Goal: Task Accomplishment & Management: Manage account settings

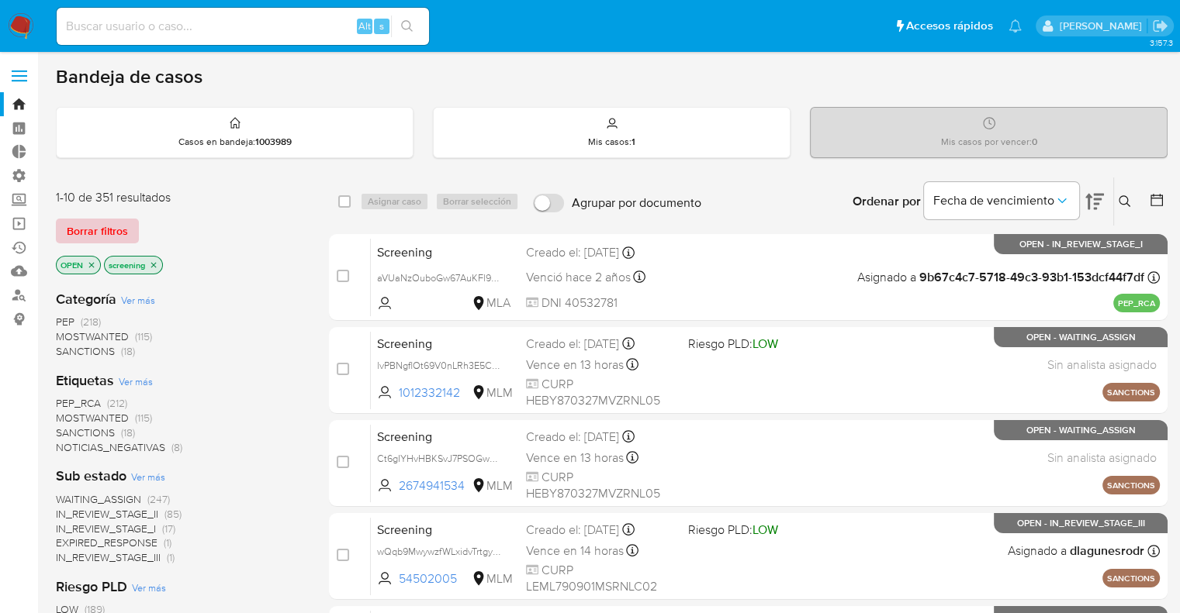
click at [127, 235] on button "Borrar filtros" at bounding box center [97, 231] width 83 height 25
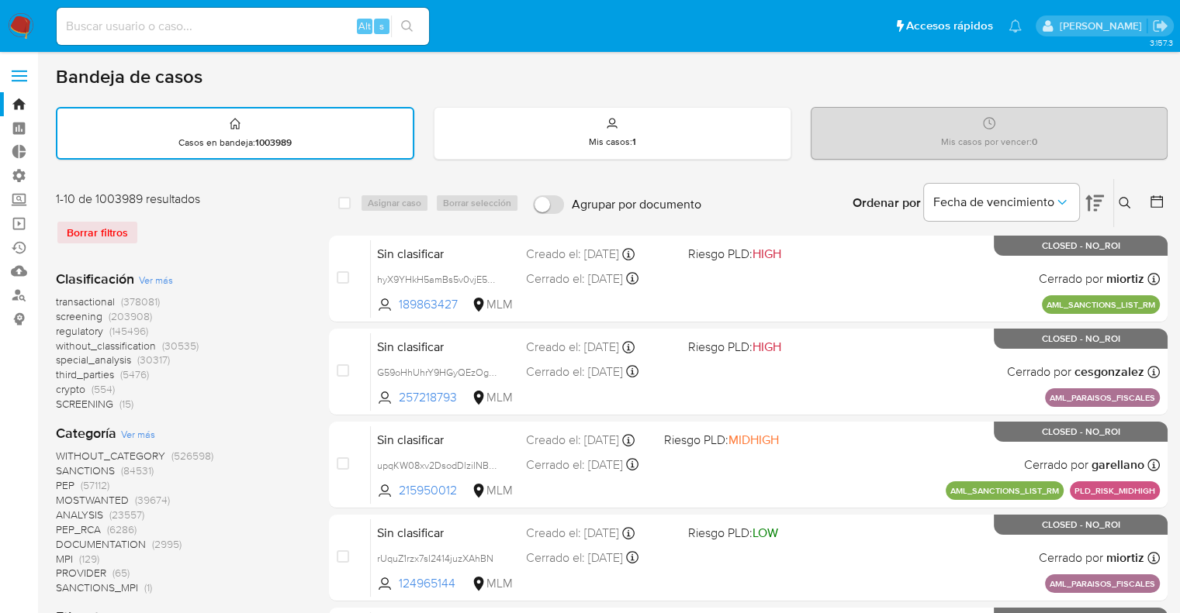
click at [62, 316] on span "screening" at bounding box center [79, 317] width 47 height 16
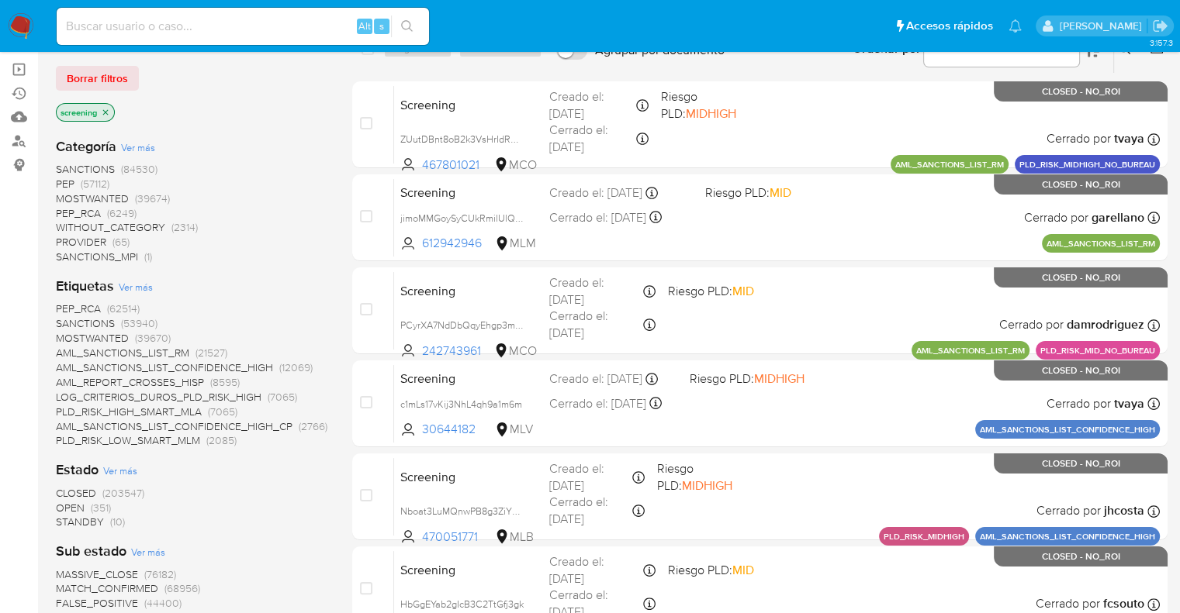
scroll to position [155, 0]
click at [67, 503] on span "OPEN" at bounding box center [70, 507] width 29 height 16
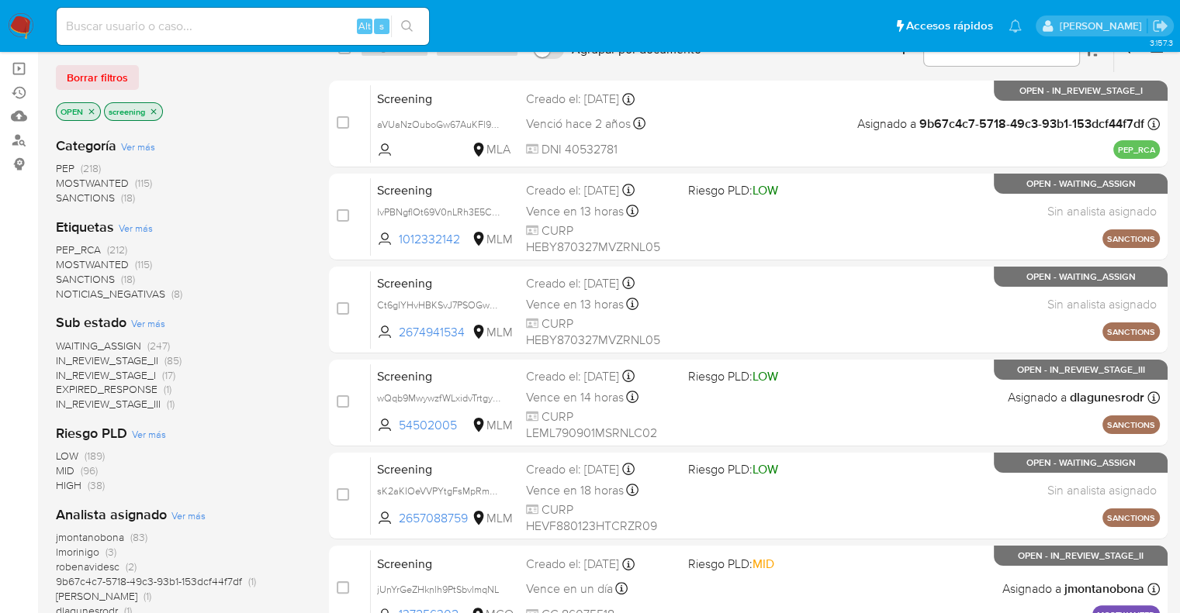
scroll to position [78, 0]
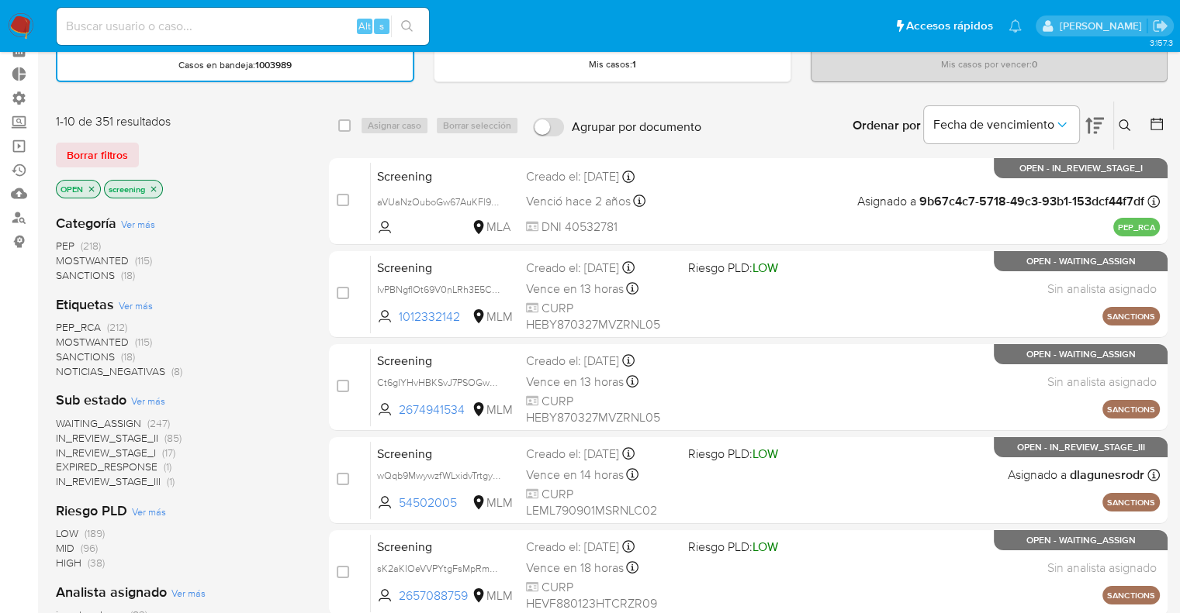
click at [68, 353] on span "SANCTIONS" at bounding box center [85, 357] width 59 height 16
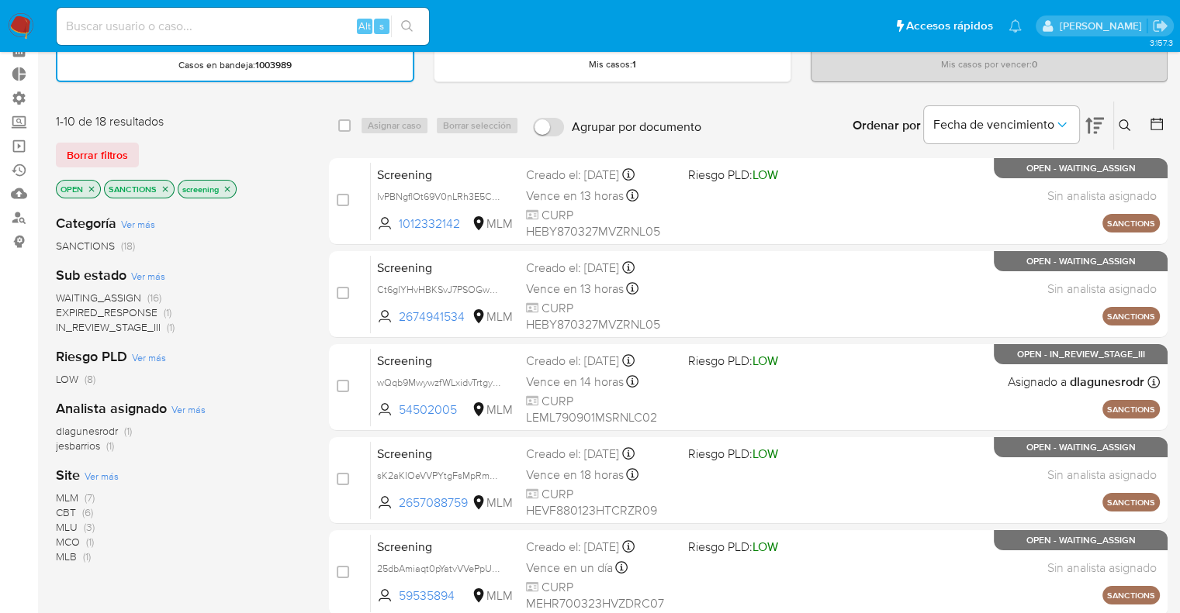
click at [64, 496] on span "MLM" at bounding box center [67, 498] width 22 height 16
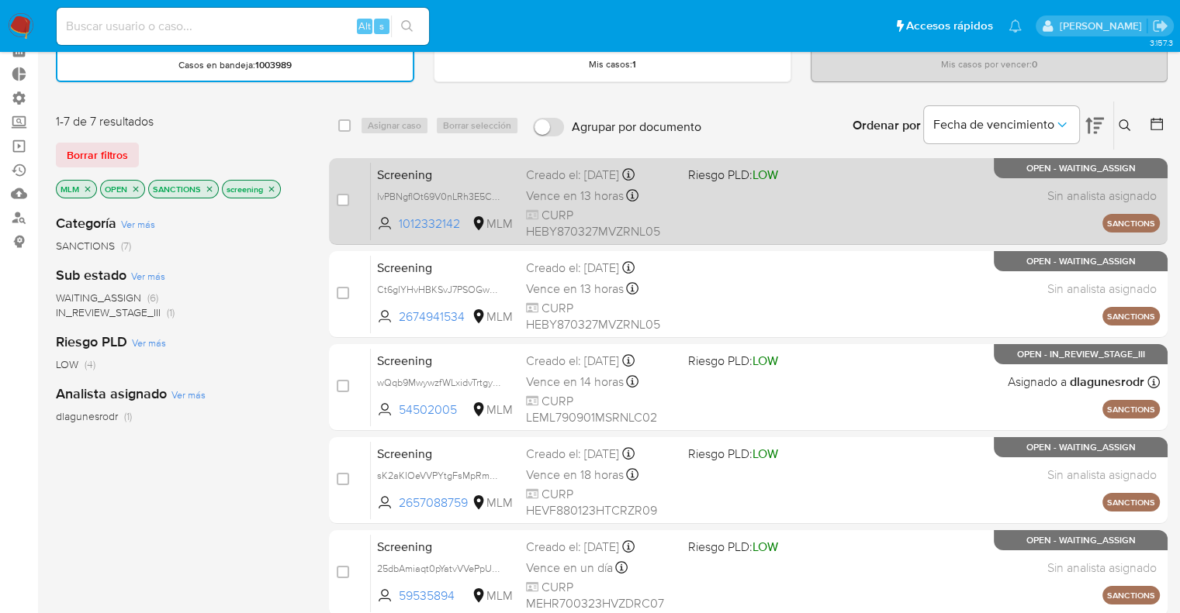
click at [437, 169] on span "Screening" at bounding box center [445, 174] width 136 height 20
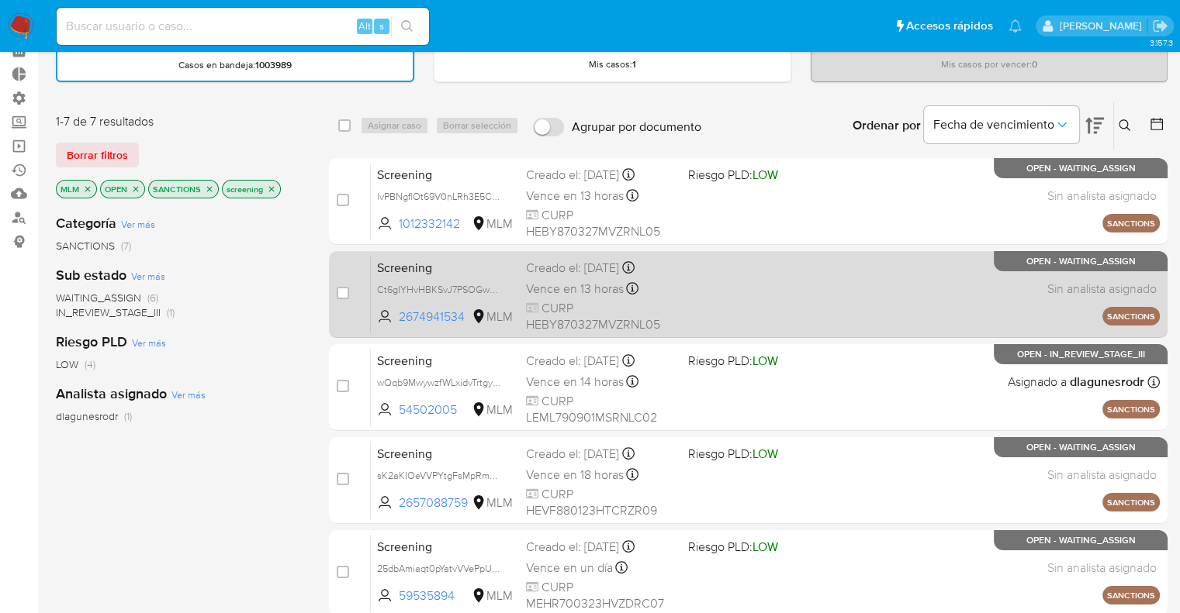
click at [465, 272] on span "Screening" at bounding box center [445, 267] width 136 height 20
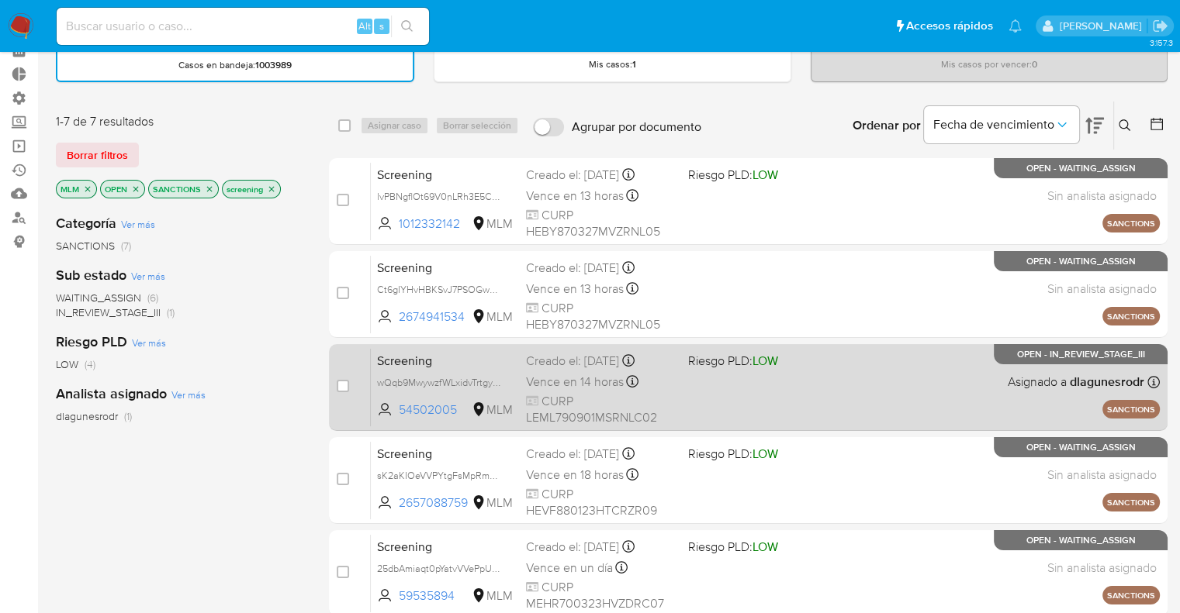
click at [461, 367] on span "Screening" at bounding box center [445, 360] width 136 height 20
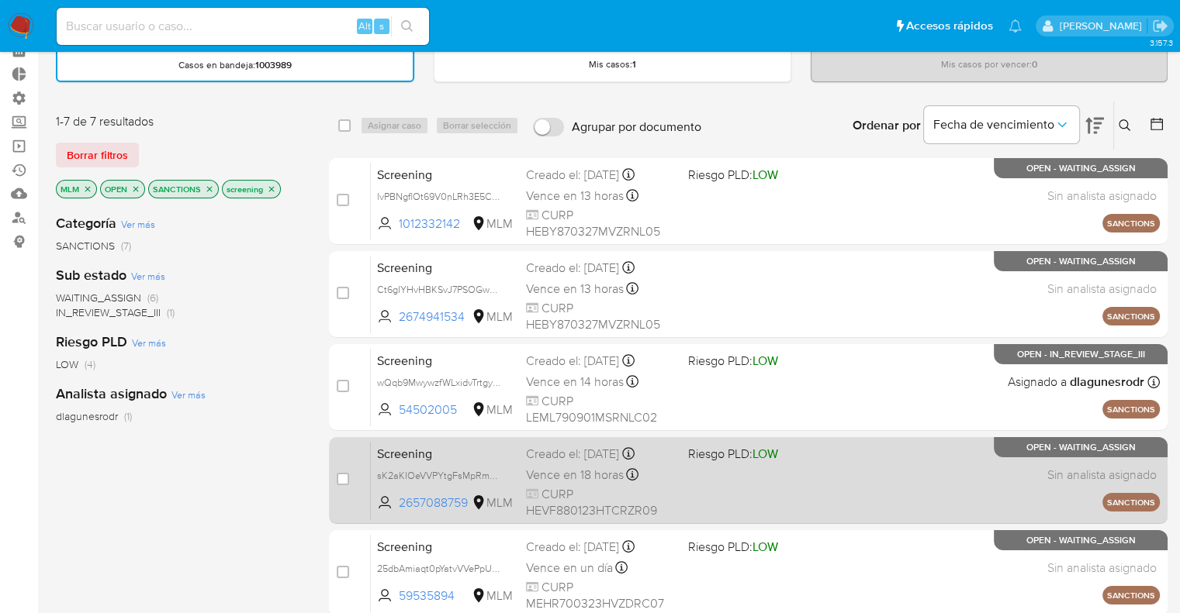
click at [440, 443] on span "Screening" at bounding box center [445, 453] width 136 height 20
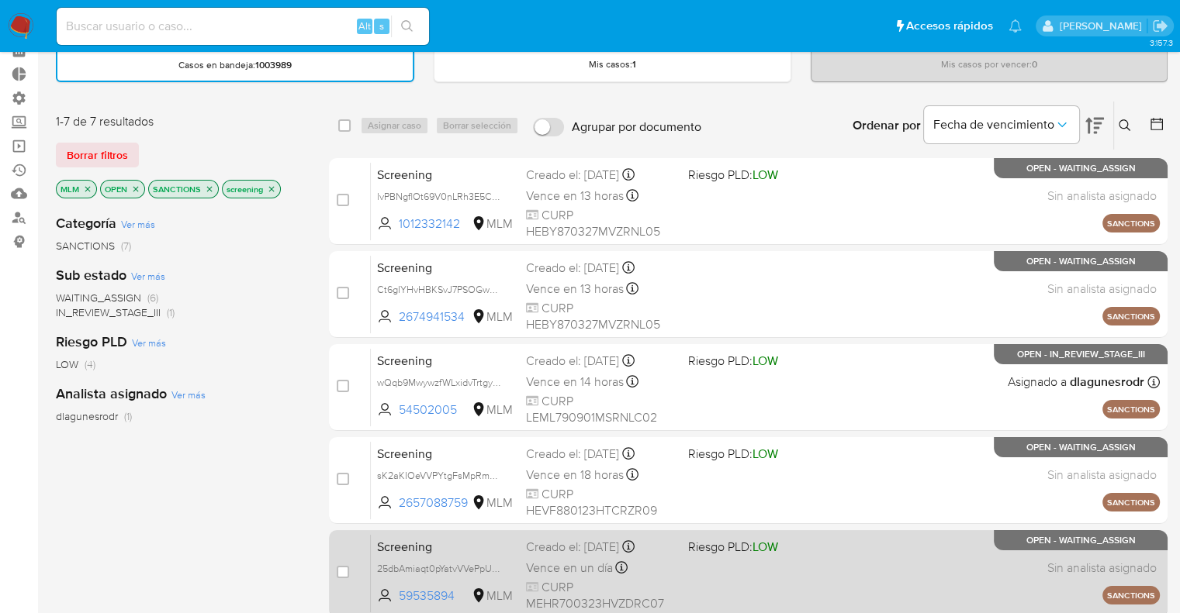
click at [453, 546] on span "Screening" at bounding box center [445, 546] width 136 height 20
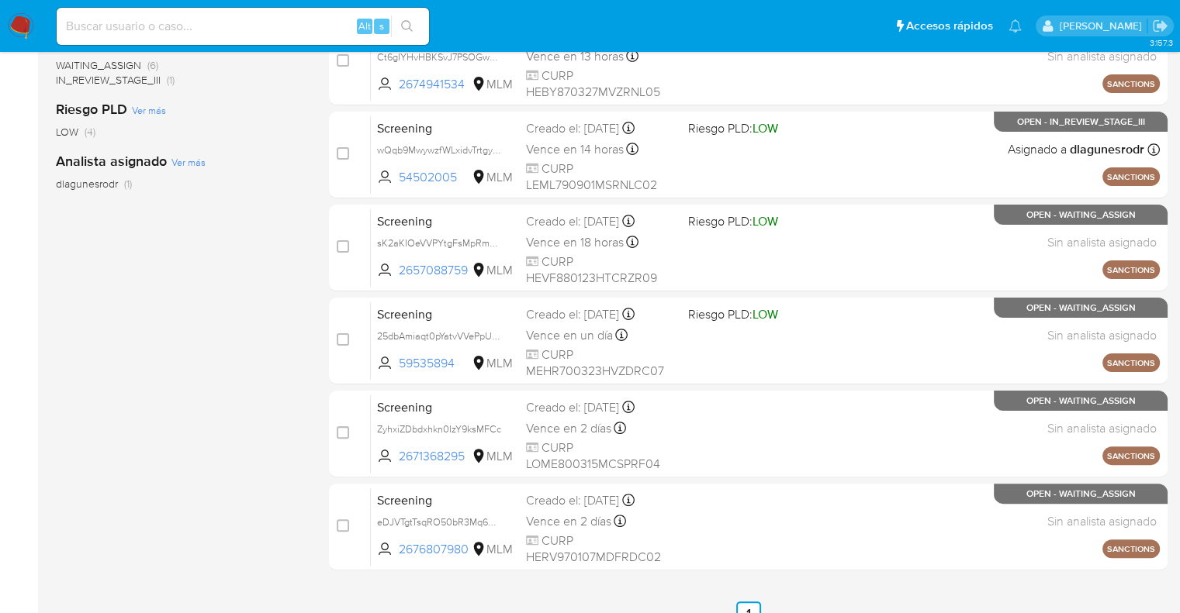
scroll to position [332, 0]
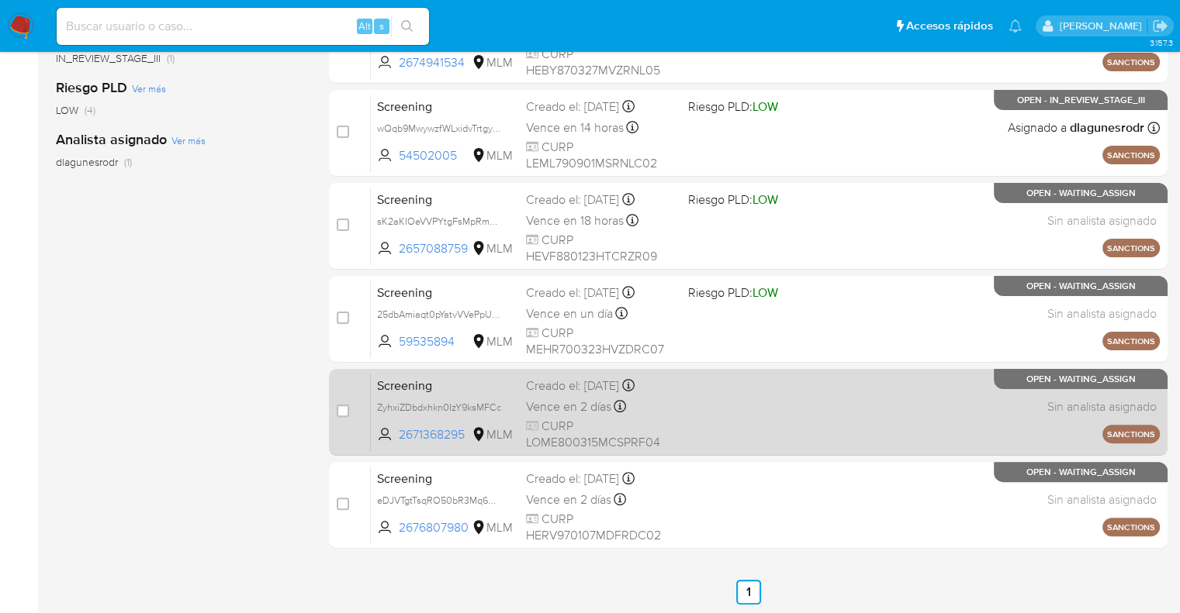
click at [465, 373] on div "Screening ZyhxiZDbdxhkn0IzY9ksMFCc 2671368295 MLM Creado el: 06/09/2025 Creado …" at bounding box center [765, 412] width 789 height 78
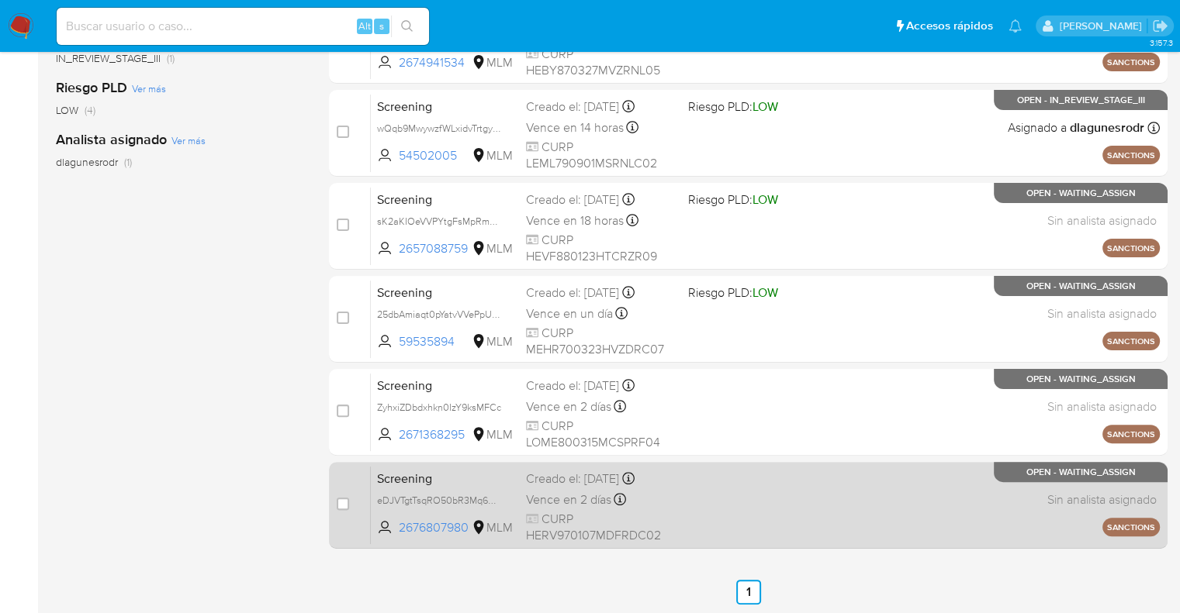
click at [456, 472] on span "Screening" at bounding box center [445, 478] width 136 height 20
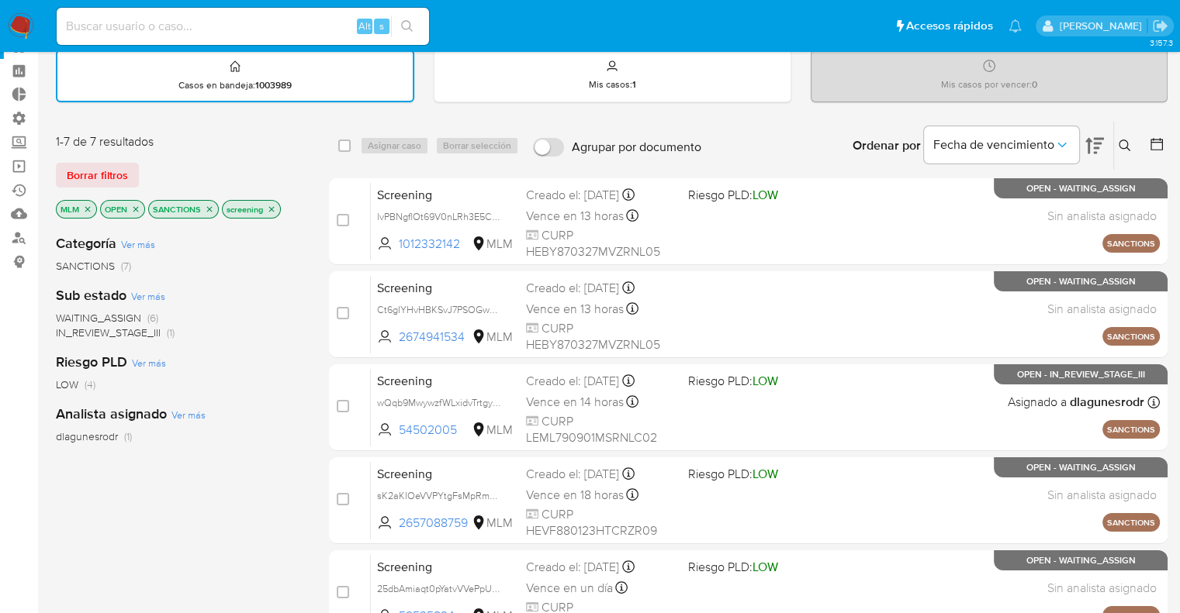
scroll to position [0, 0]
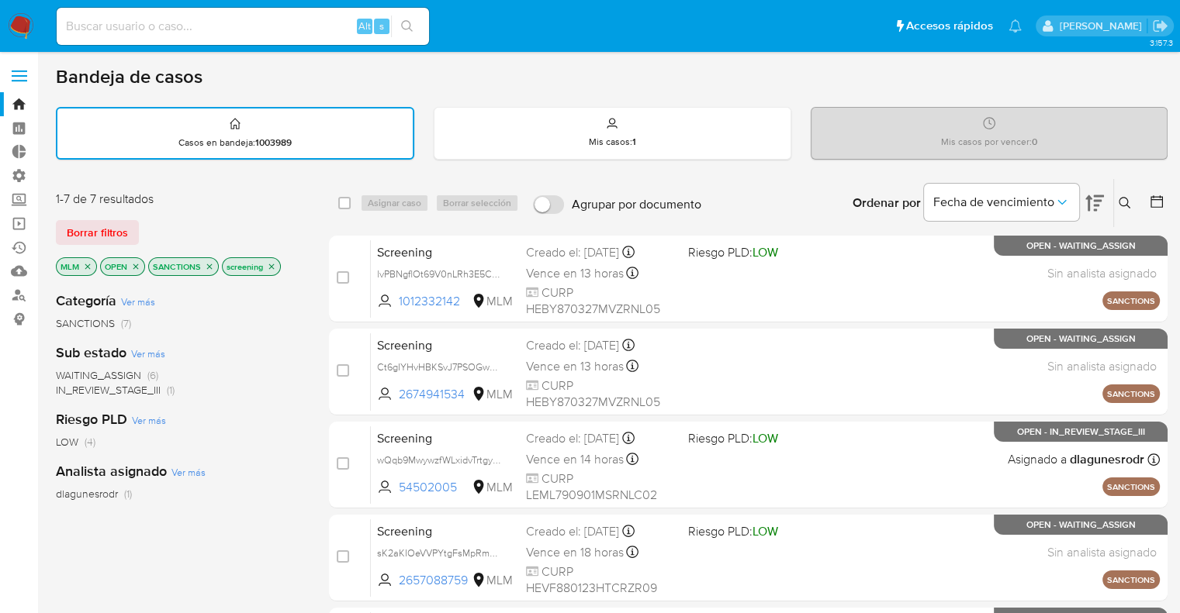
click at [87, 266] on icon "close-filter" at bounding box center [87, 266] width 9 height 9
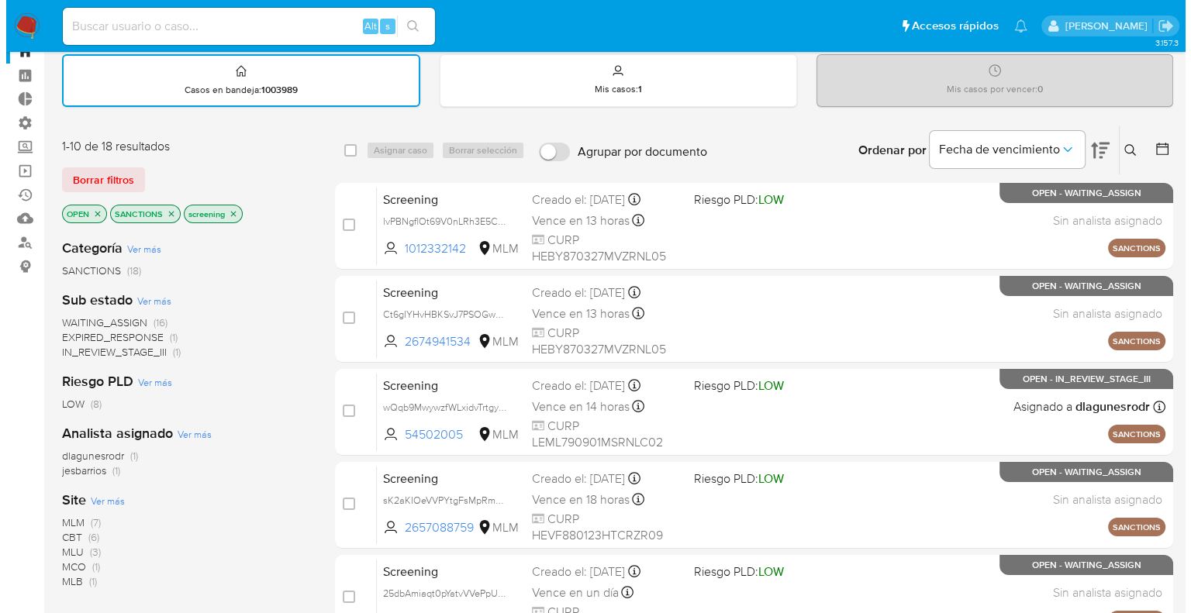
scroll to position [78, 0]
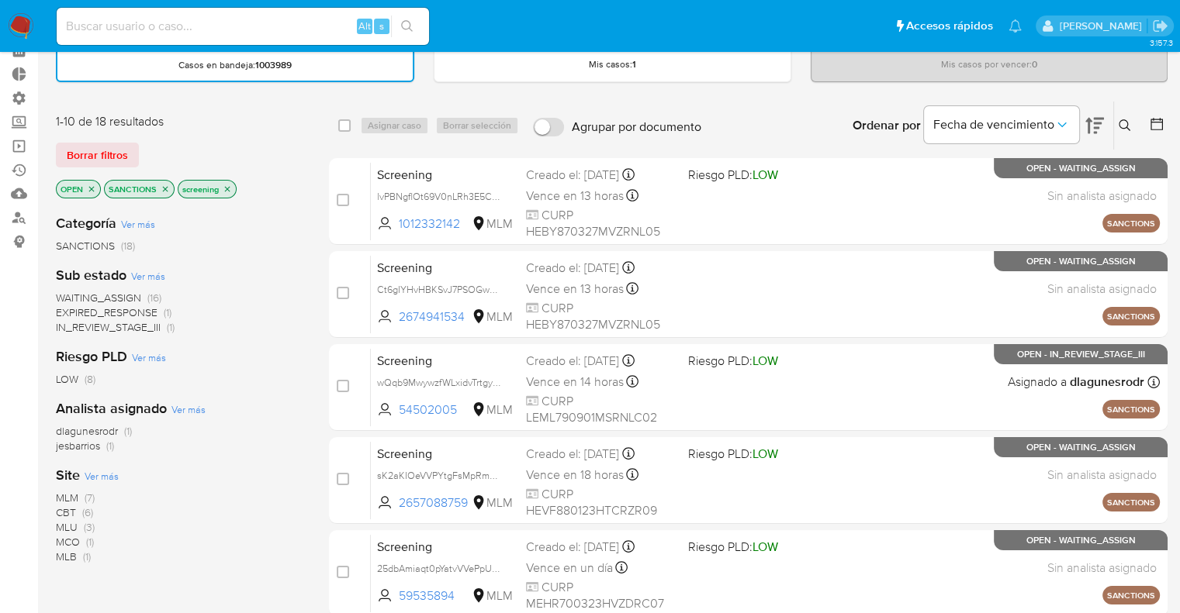
click at [88, 469] on span "Ver más" at bounding box center [102, 476] width 34 height 14
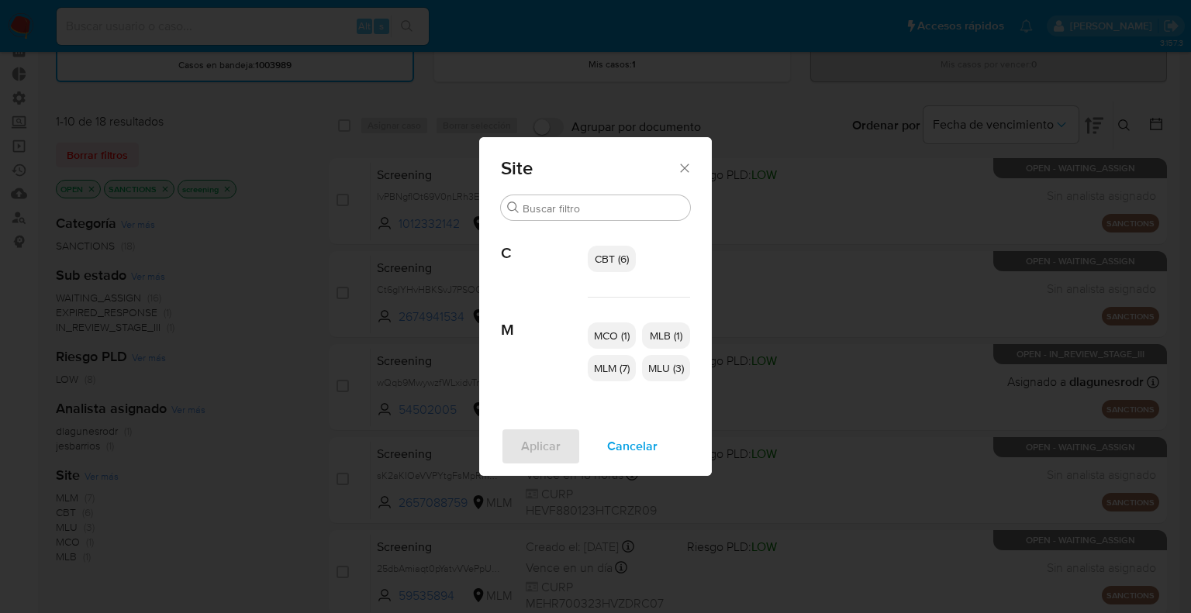
click at [622, 261] on span "CBT (6)" at bounding box center [612, 259] width 34 height 16
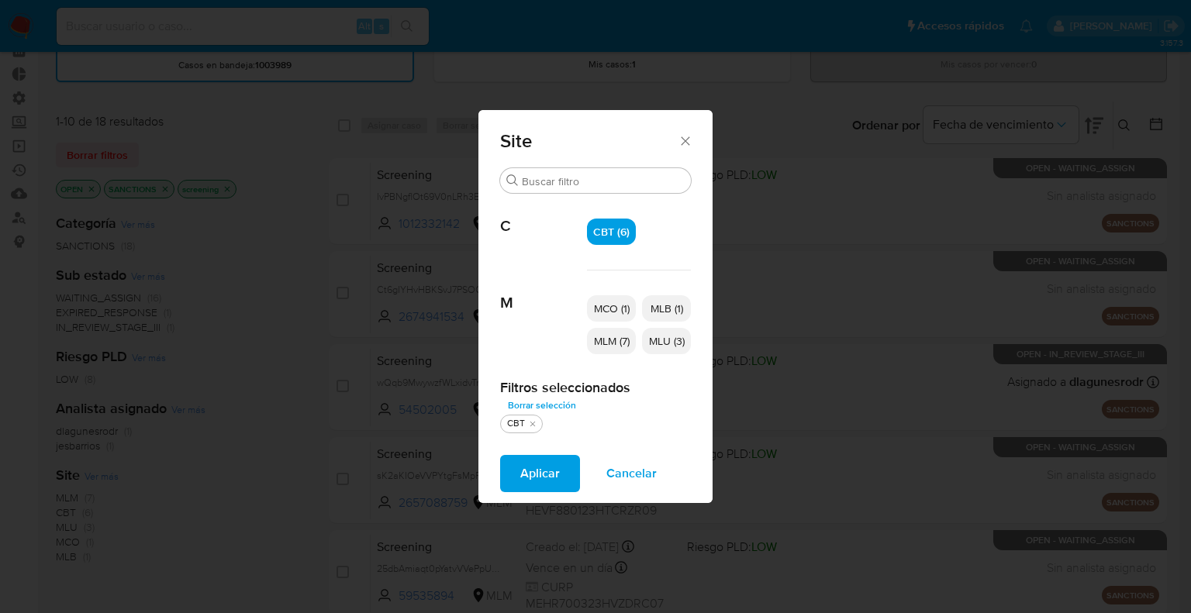
click at [614, 313] on span "MCO (1)" at bounding box center [612, 309] width 36 height 16
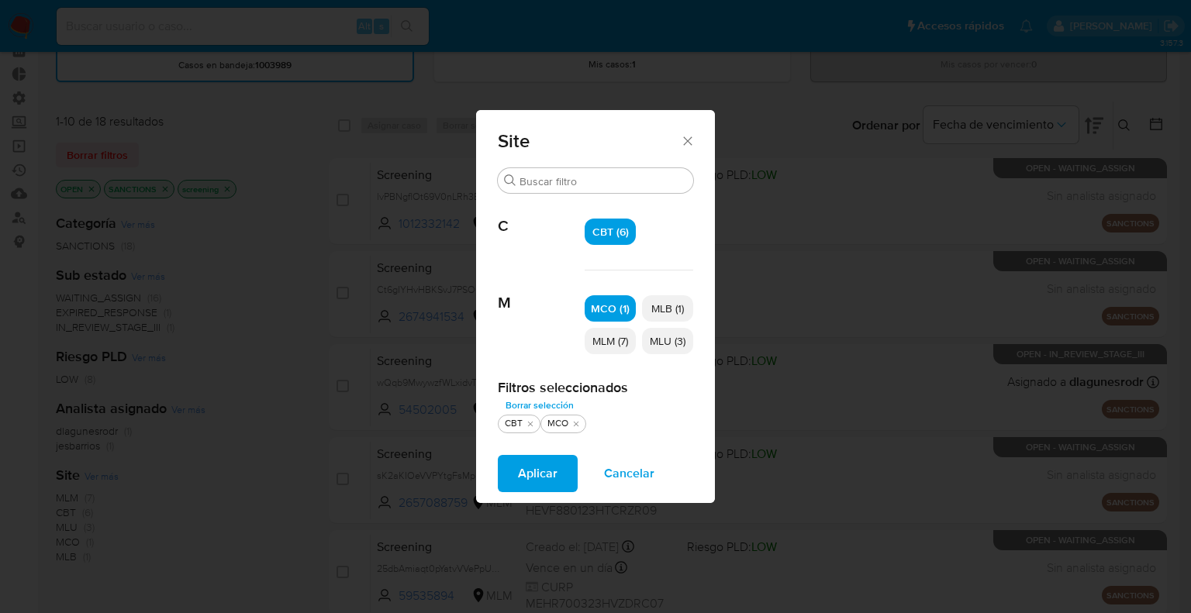
click at [645, 346] on p "MLU (3)" at bounding box center [667, 341] width 51 height 26
click at [570, 482] on button "Aplicar" at bounding box center [538, 473] width 80 height 37
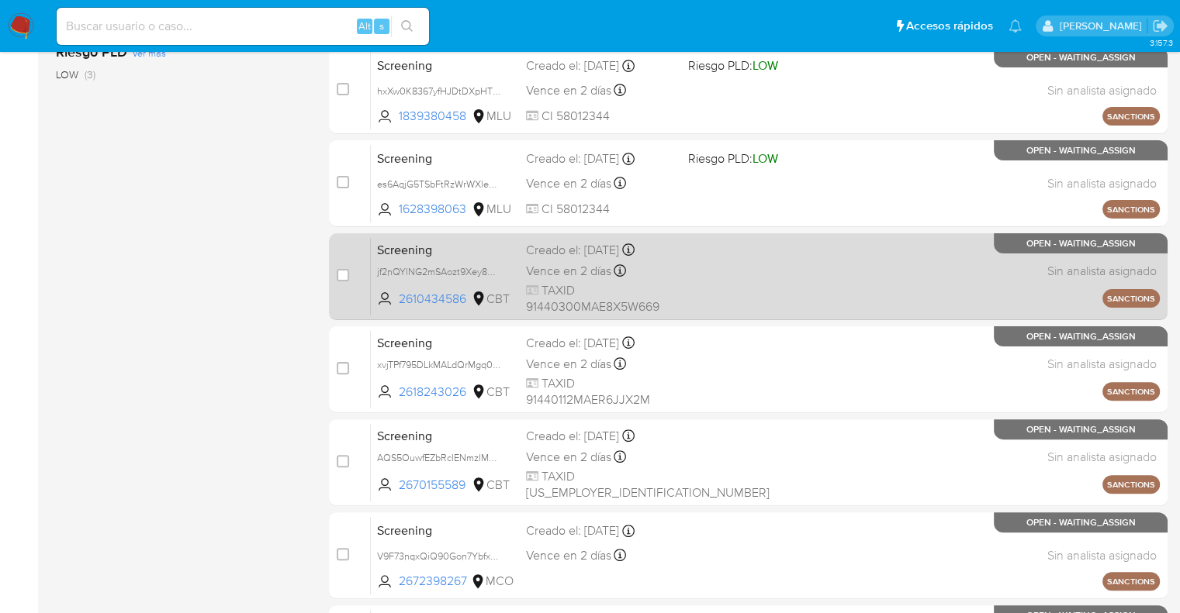
scroll to position [146, 0]
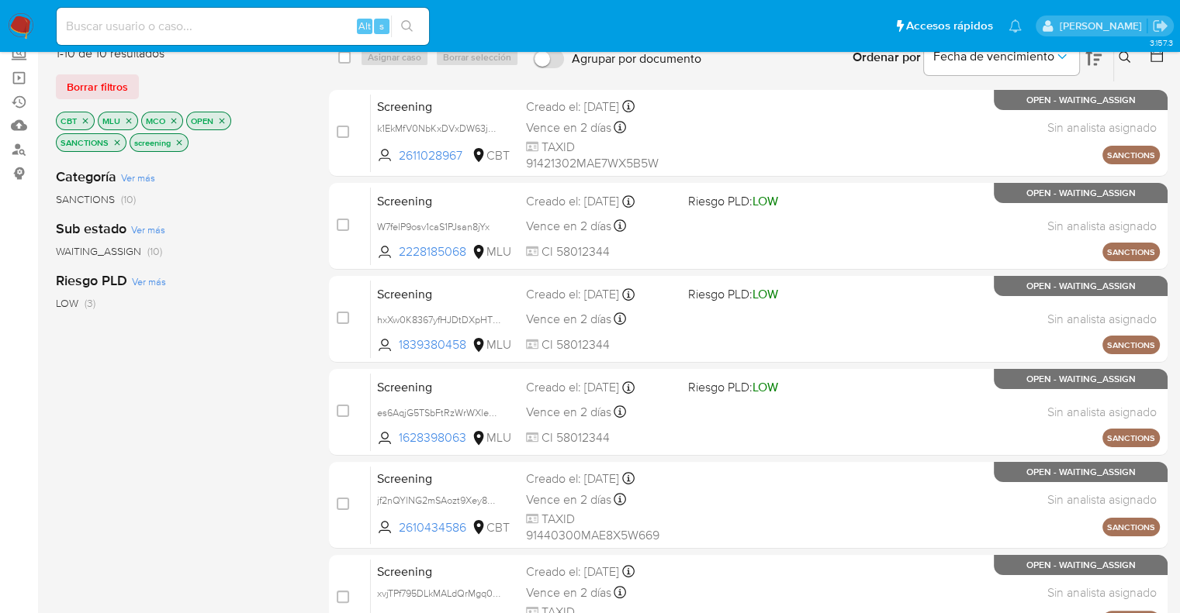
click at [88, 119] on icon "close-filter" at bounding box center [85, 120] width 9 height 9
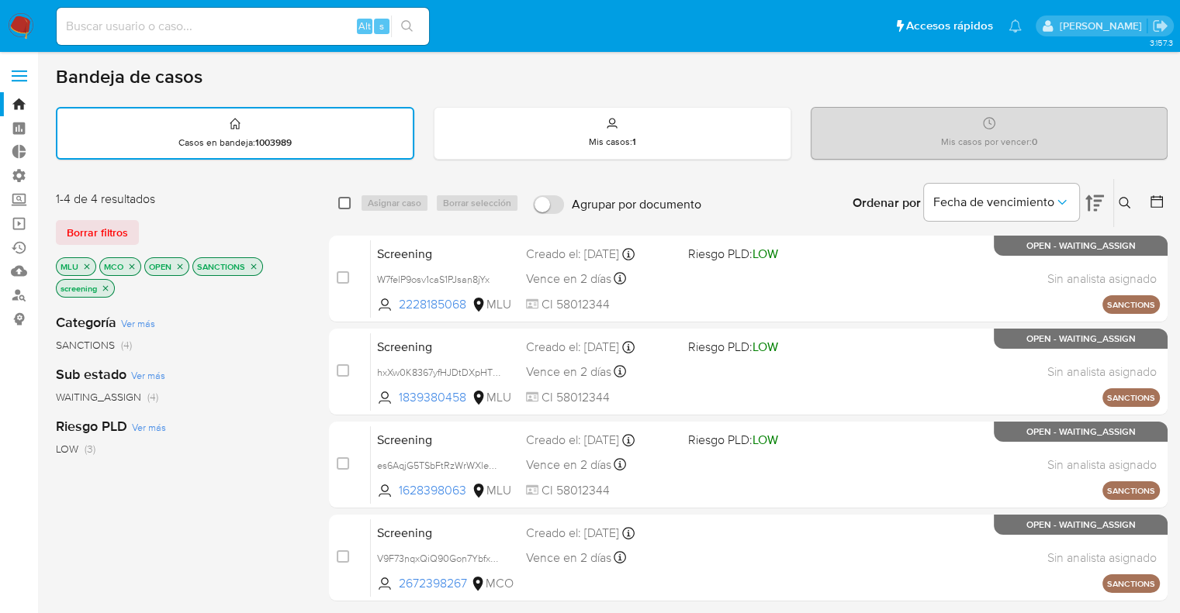
click at [338, 202] on input "checkbox" at bounding box center [344, 203] width 12 height 12
checkbox input "true"
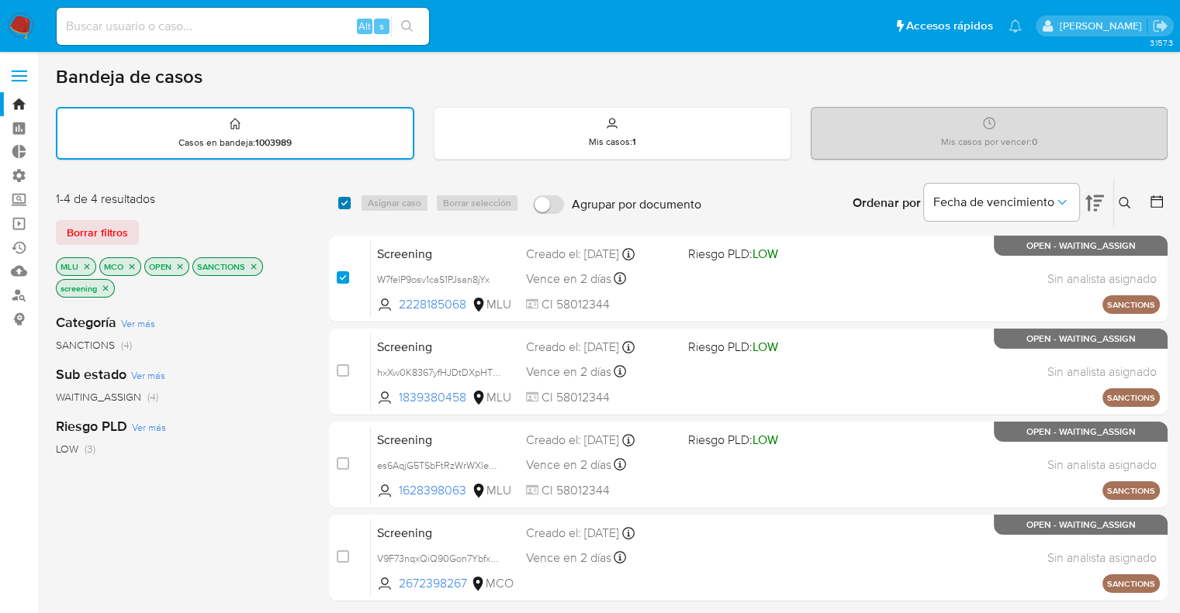
checkbox input "true"
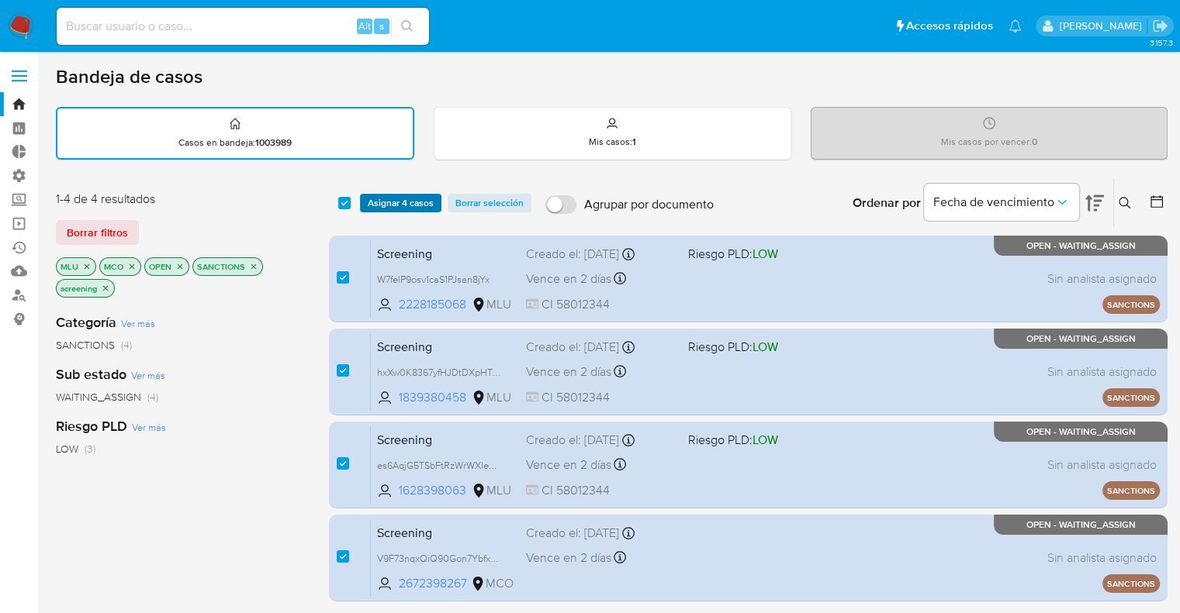
click at [369, 202] on span "Asignar 4 casos" at bounding box center [401, 203] width 66 height 16
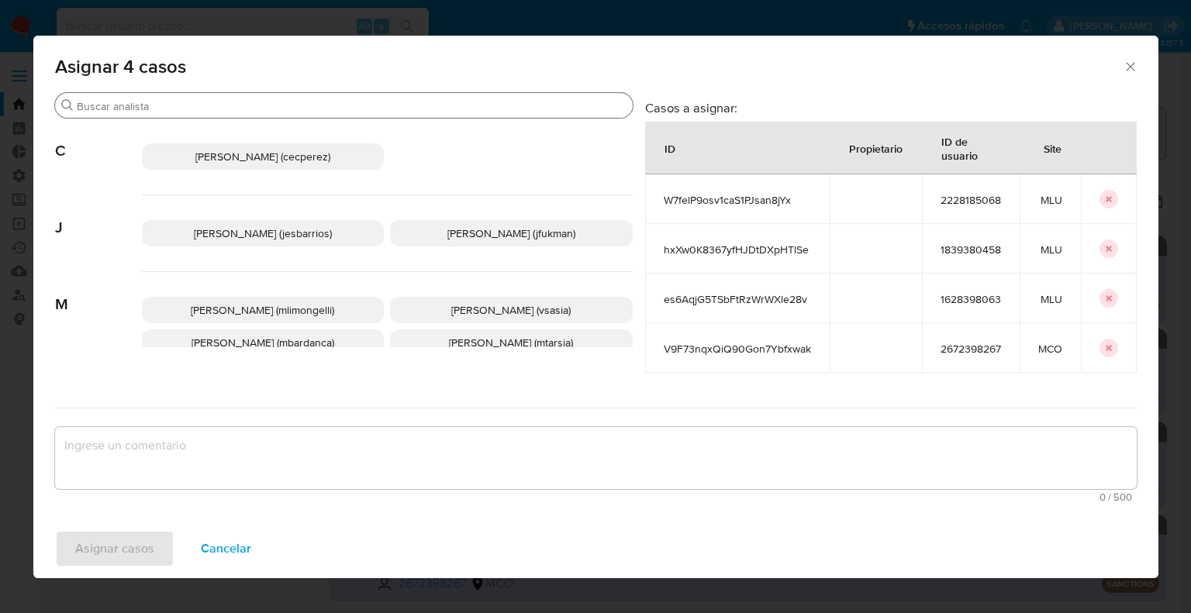
click at [354, 111] on input "Buscar" at bounding box center [352, 106] width 550 height 14
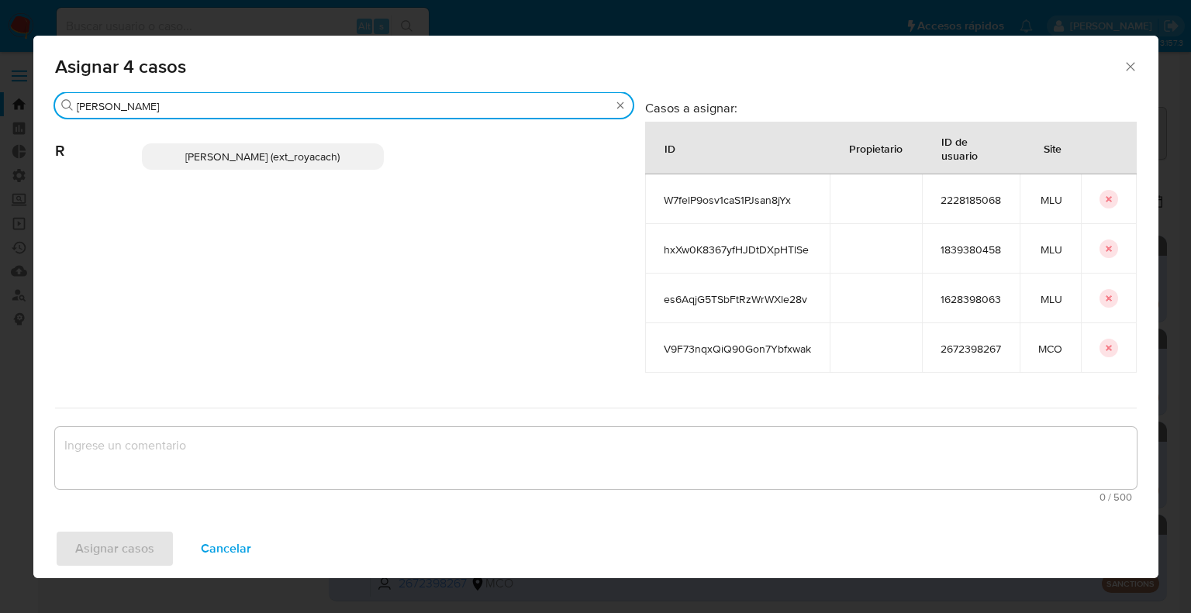
type input "romi"
click at [360, 157] on p "Romina Isabel Yacachury (ext_royacach)" at bounding box center [263, 156] width 243 height 26
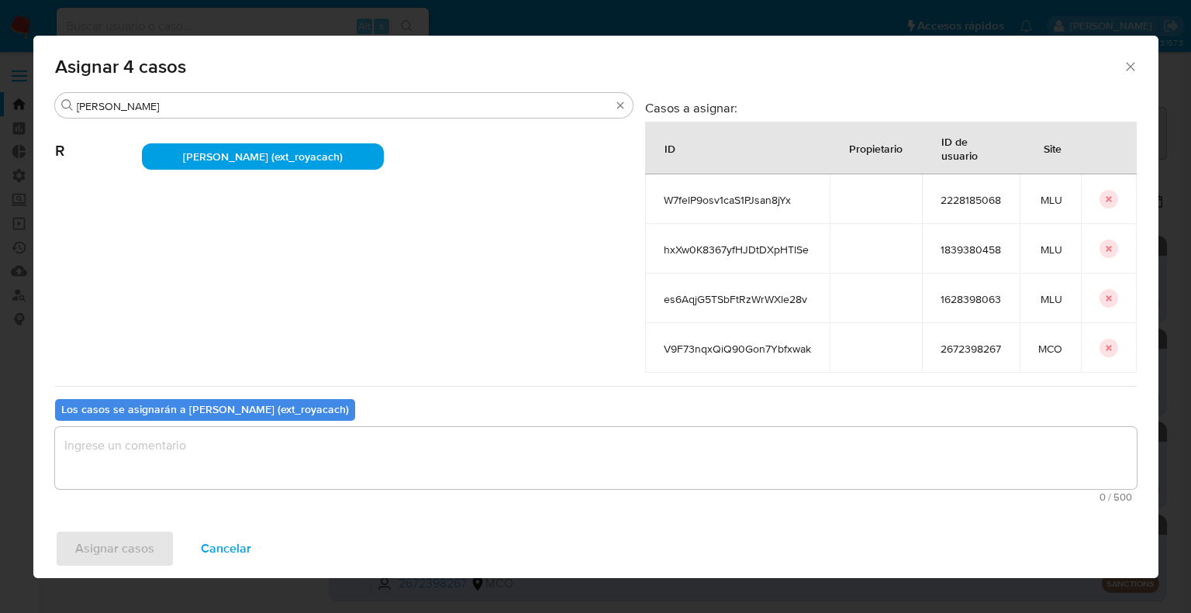
click at [245, 474] on textarea "assign-modal" at bounding box center [596, 458] width 1082 height 62
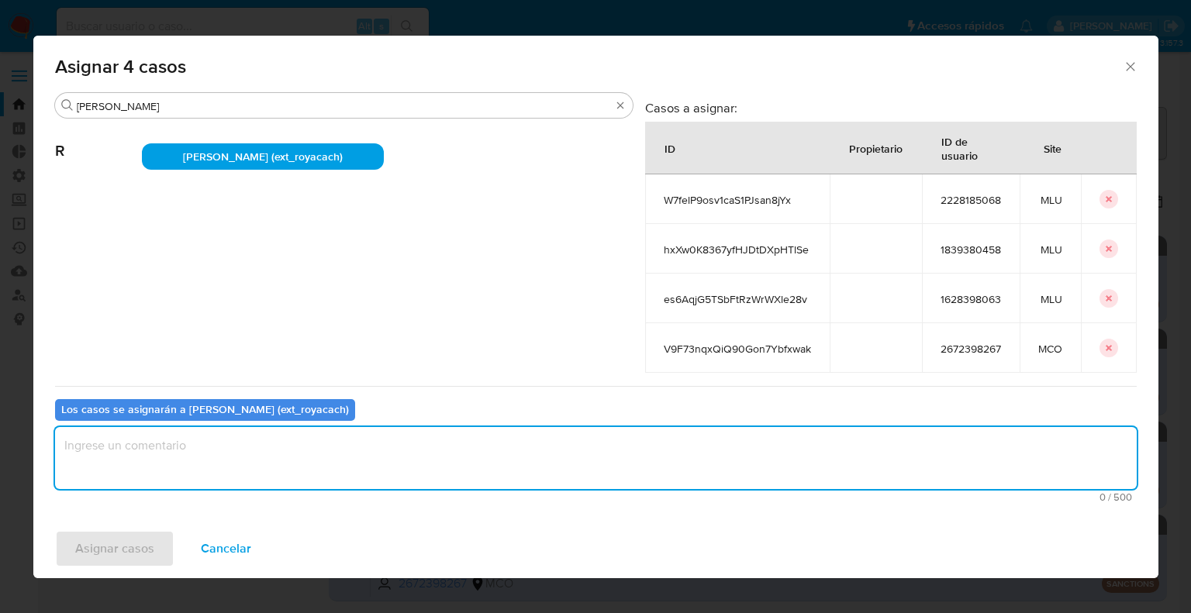
paste textarea "Restricted Locations. The following jurisdictions are deemed by Meli ISAC as “R…"
type textarea "Restricted Locations. The following jurisdictions are deemed by Meli ISAC as “R…"
click at [195, 468] on textarea "assign-modal" at bounding box center [596, 458] width 1082 height 62
drag, startPoint x: 197, startPoint y: 463, endPoint x: 36, endPoint y: 449, distance: 161.1
click at [36, 449] on div "Buscar romi R Romina Isabel Yacachury (ext_royacach) Casos a asignar: ID Propie…" at bounding box center [595, 305] width 1125 height 427
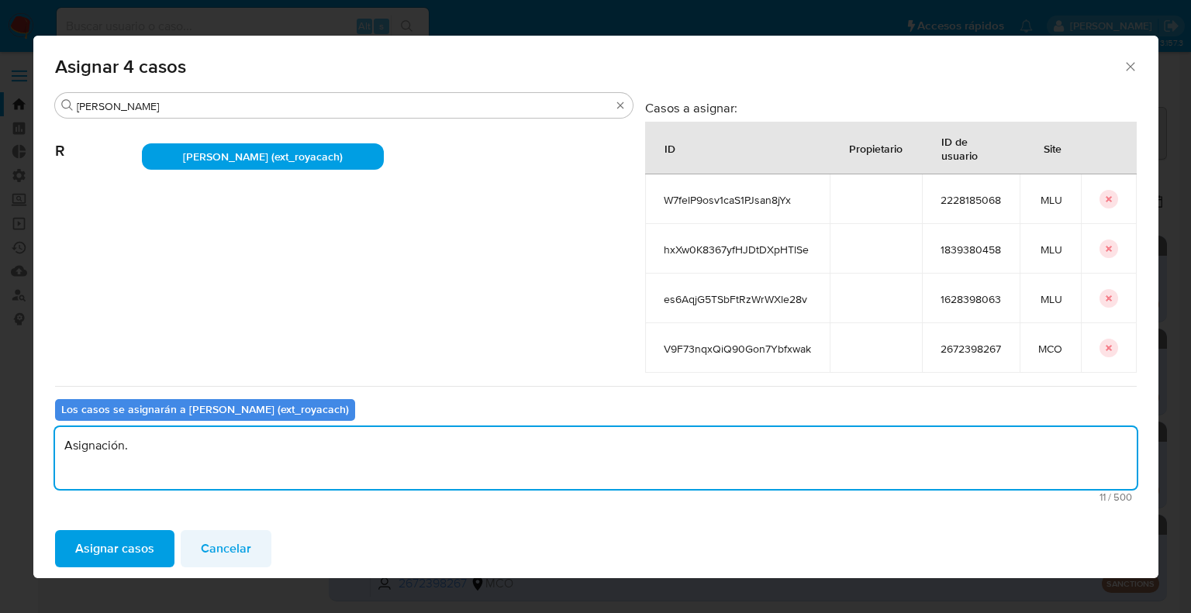
type textarea "Asignación."
click at [230, 548] on span "Cancelar" at bounding box center [226, 549] width 50 height 34
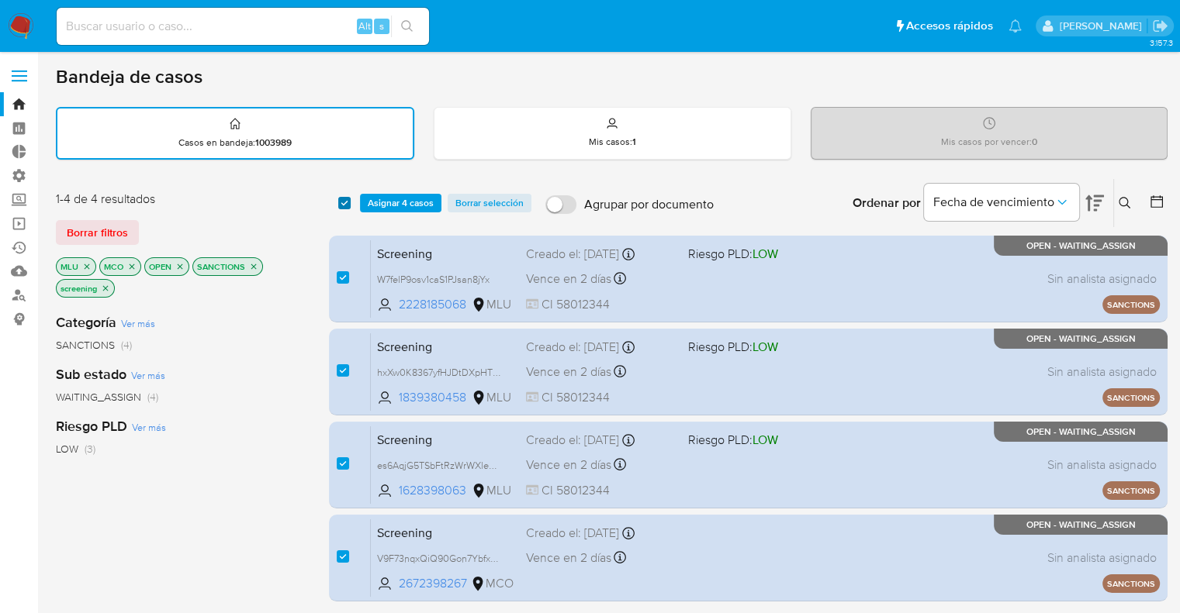
click at [343, 204] on input "checkbox" at bounding box center [344, 203] width 12 height 12
checkbox input "false"
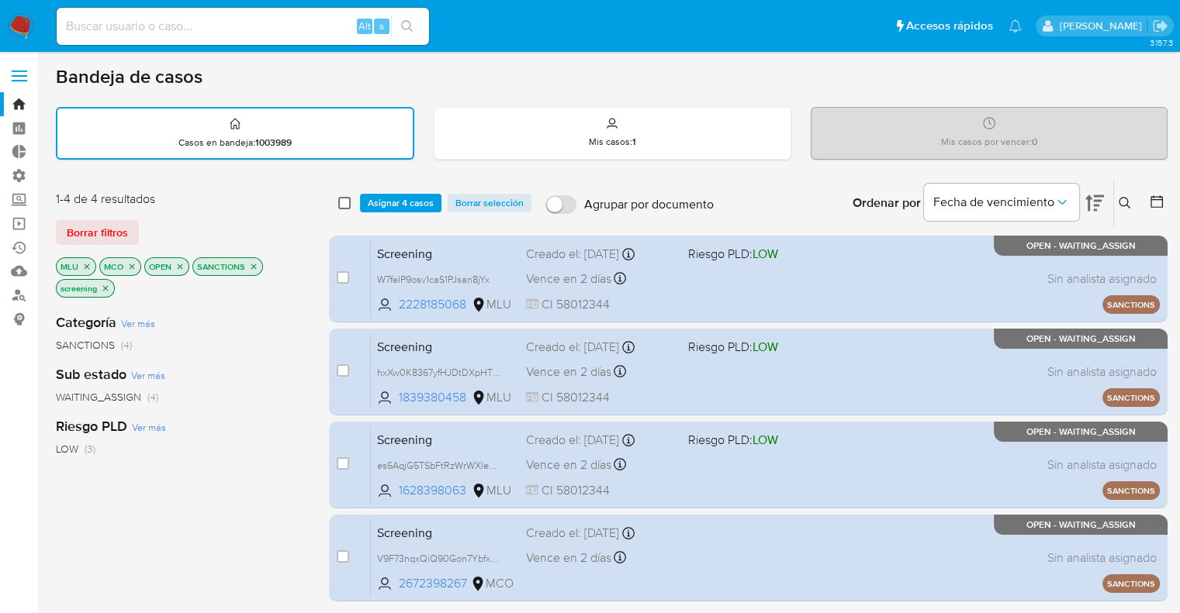
checkbox input "false"
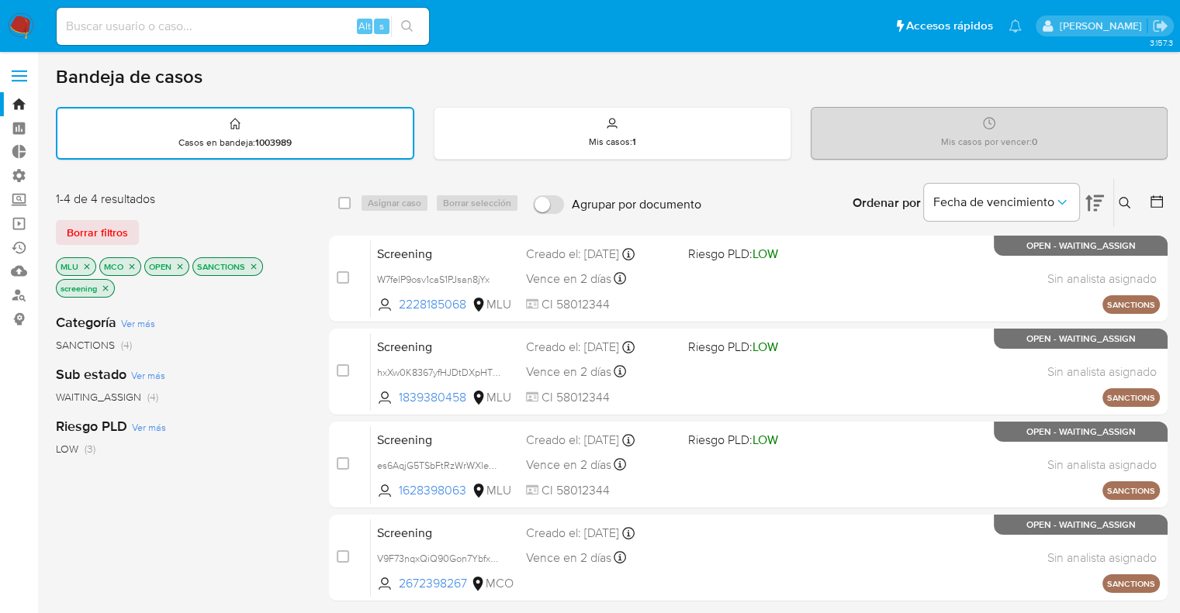
click at [85, 262] on icon "close-filter" at bounding box center [86, 266] width 9 height 9
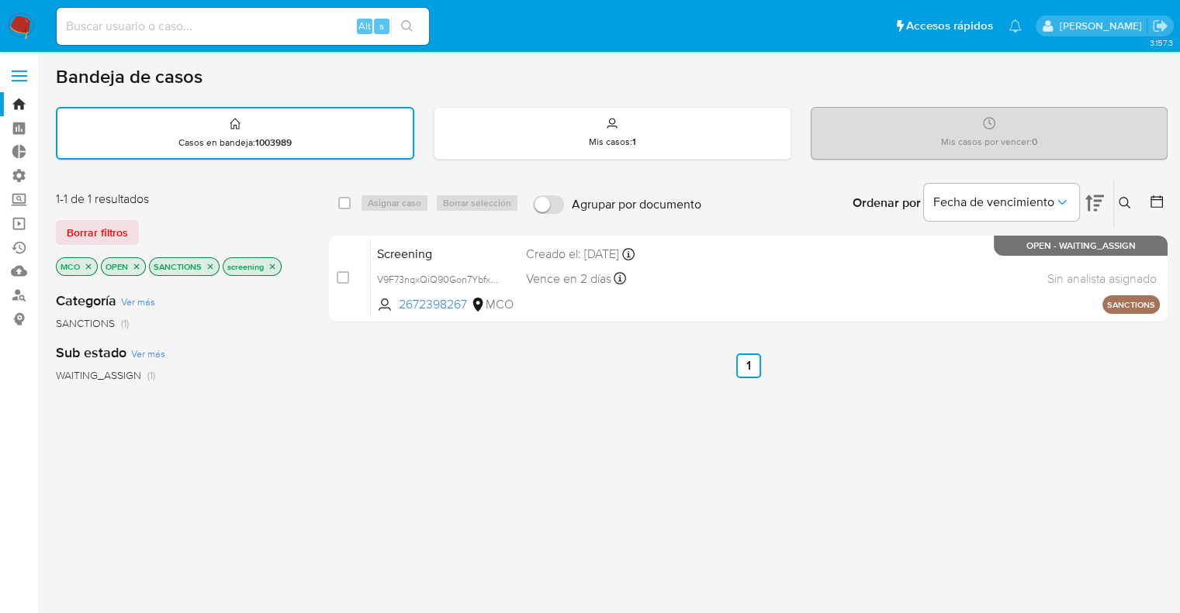
click at [89, 264] on icon "close-filter" at bounding box center [88, 266] width 9 height 9
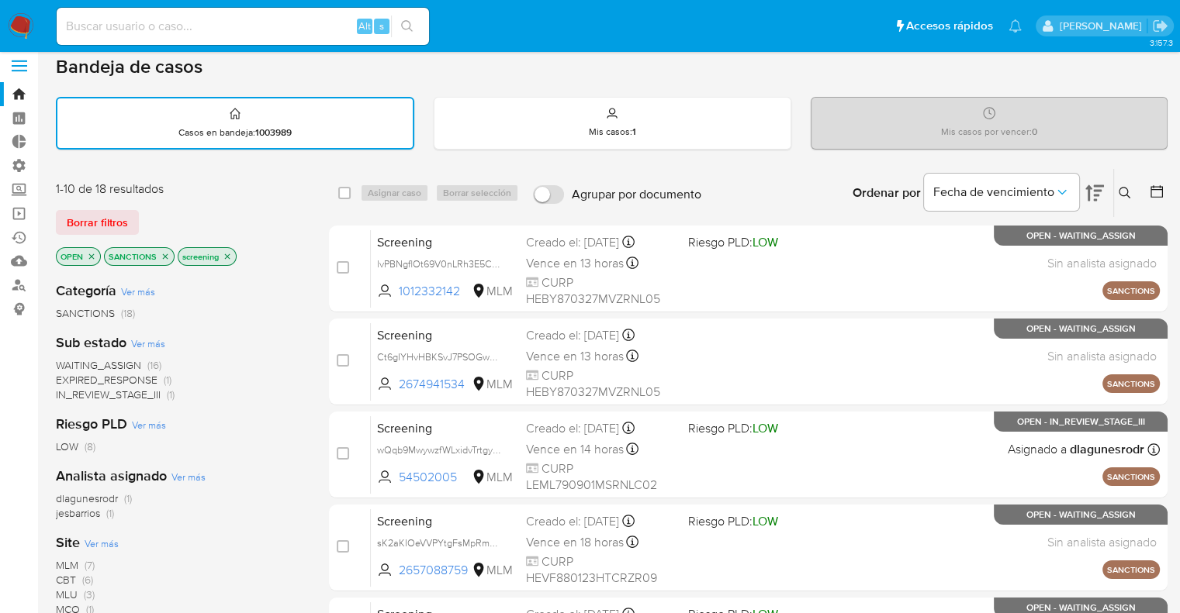
scroll to position [78, 0]
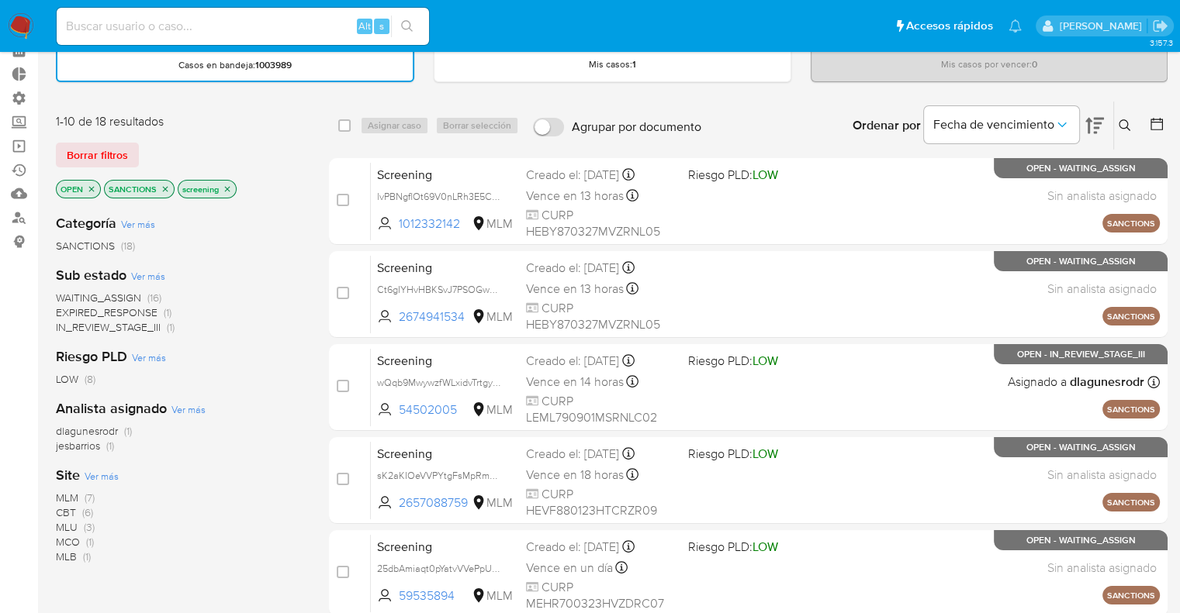
click at [65, 511] on span "CBT" at bounding box center [66, 513] width 20 height 16
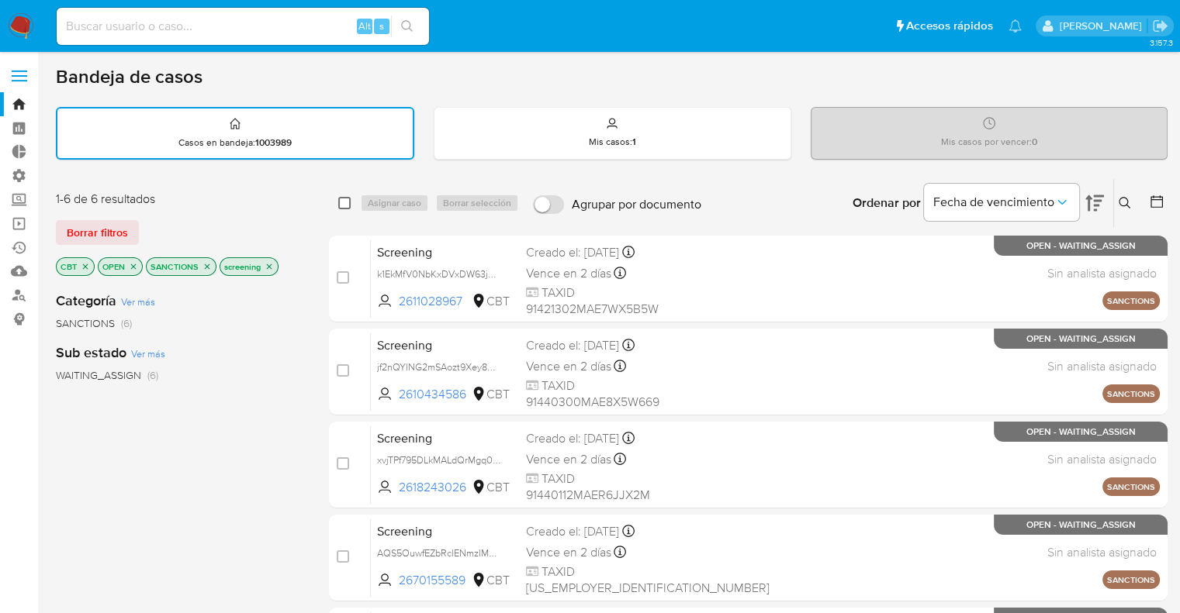
click at [346, 199] on input "checkbox" at bounding box center [344, 203] width 12 height 12
checkbox input "true"
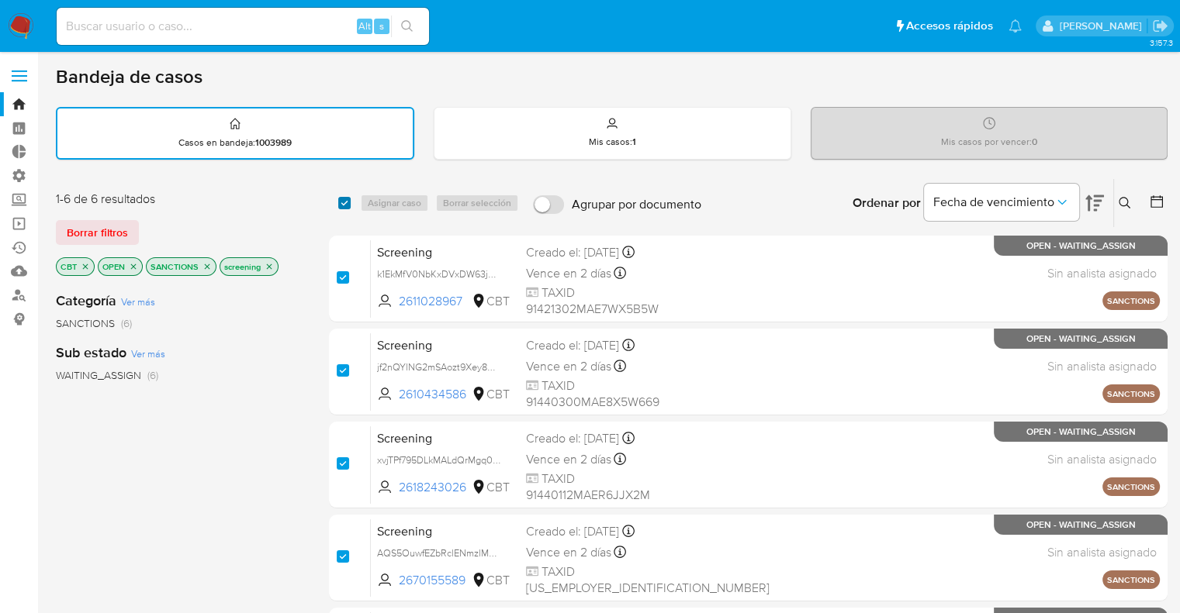
checkbox input "true"
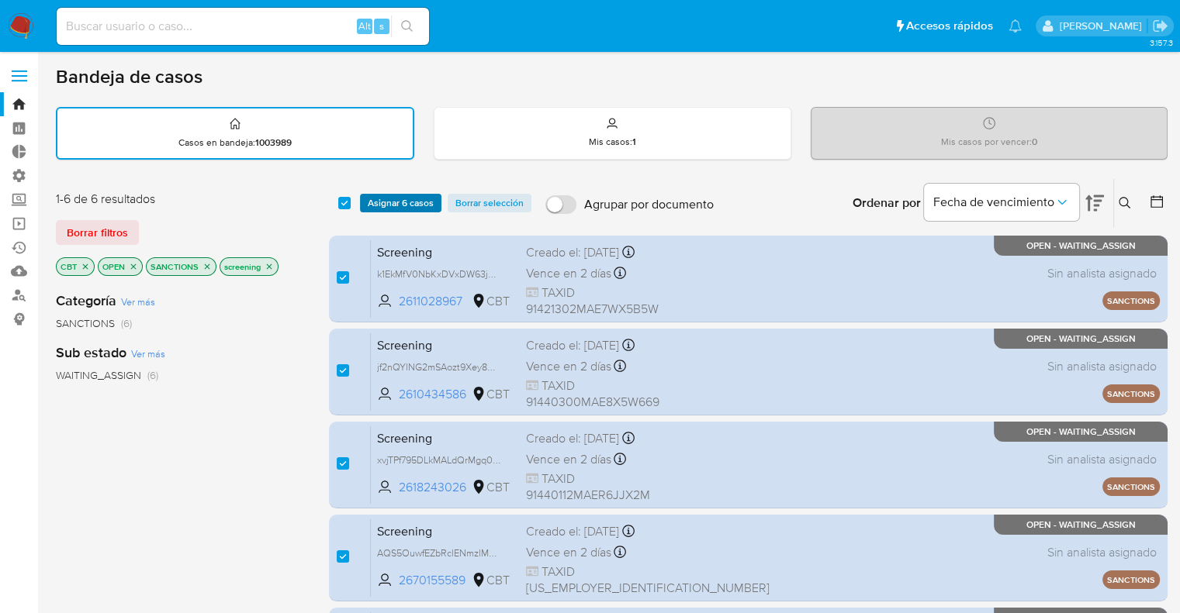
click at [373, 199] on span "Asignar 6 casos" at bounding box center [401, 203] width 66 height 16
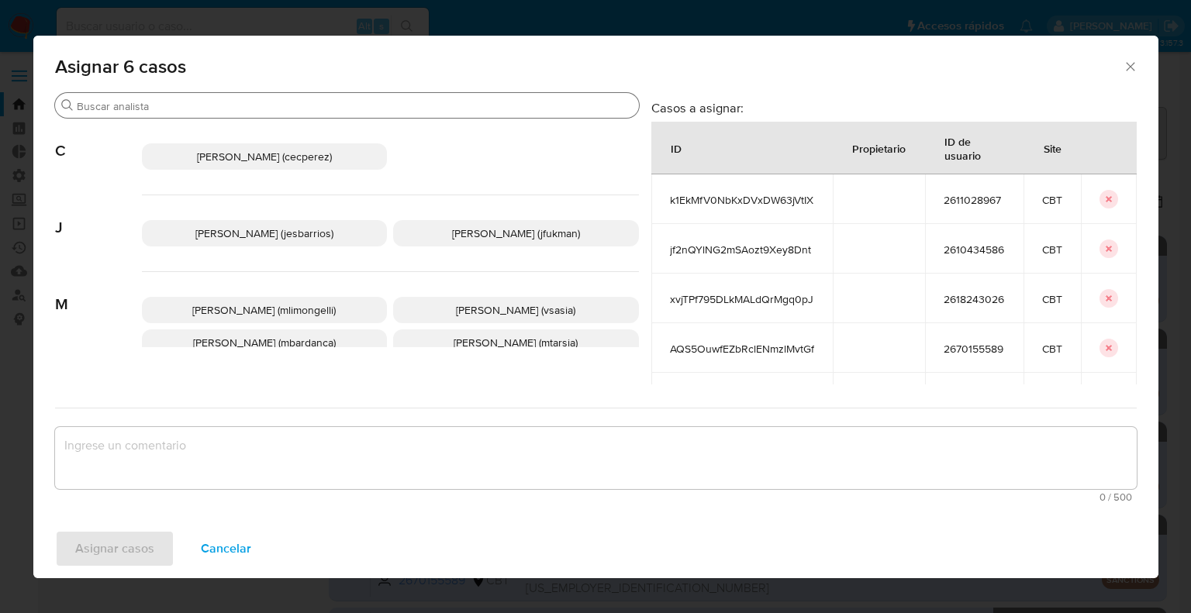
click at [284, 109] on input "Buscar" at bounding box center [355, 106] width 556 height 14
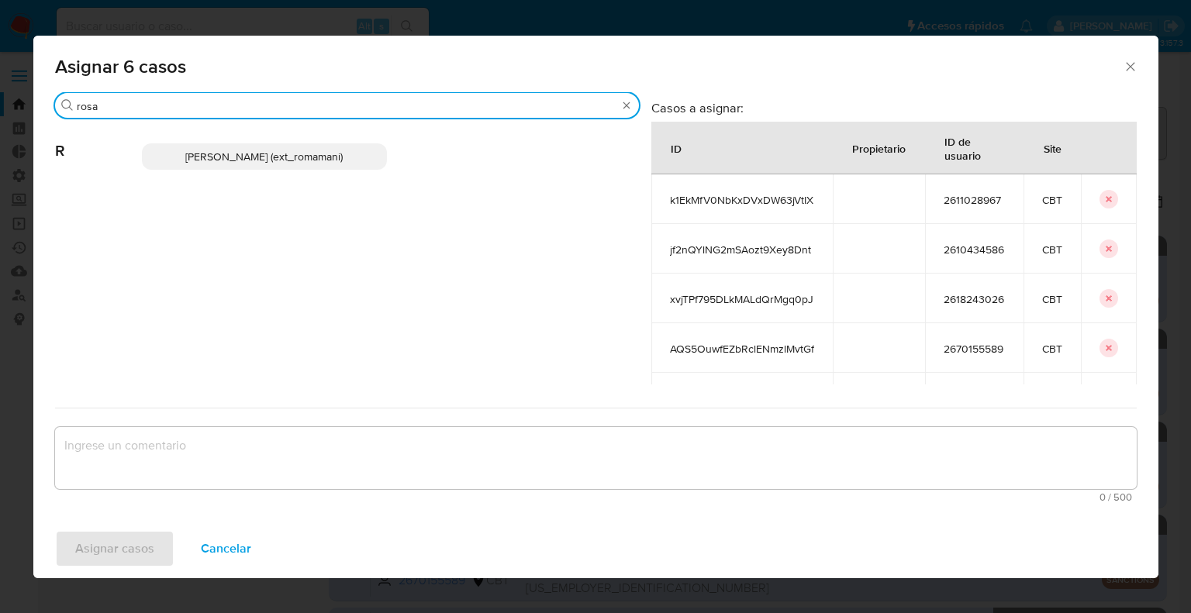
type input "rosa"
click at [306, 160] on span "Rosalia Mamani (ext_romamani)" at bounding box center [263, 157] width 157 height 16
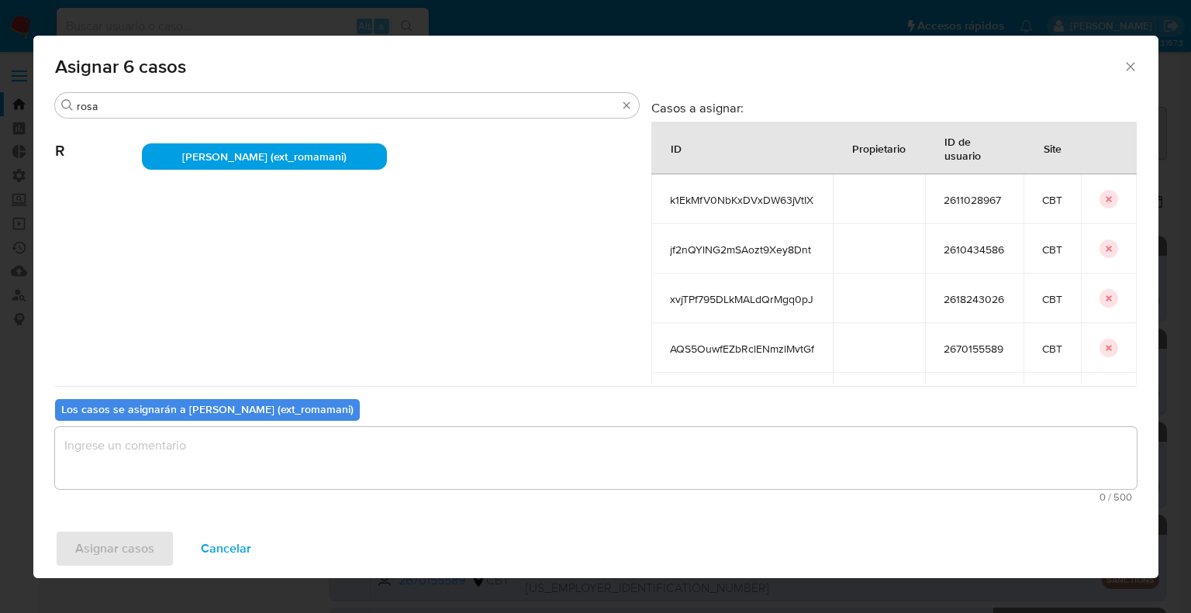
click at [297, 469] on textarea "assign-modal" at bounding box center [596, 458] width 1082 height 62
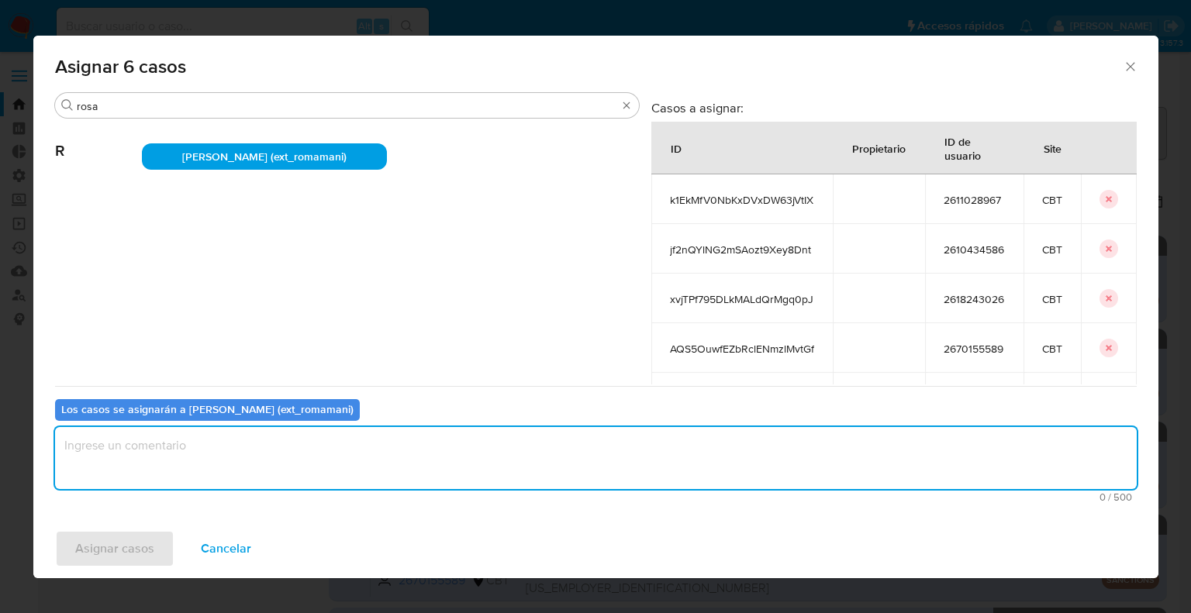
paste textarea "Asignación."
type textarea "Asignación."
click at [156, 546] on button "Asignar casos" at bounding box center [114, 548] width 119 height 37
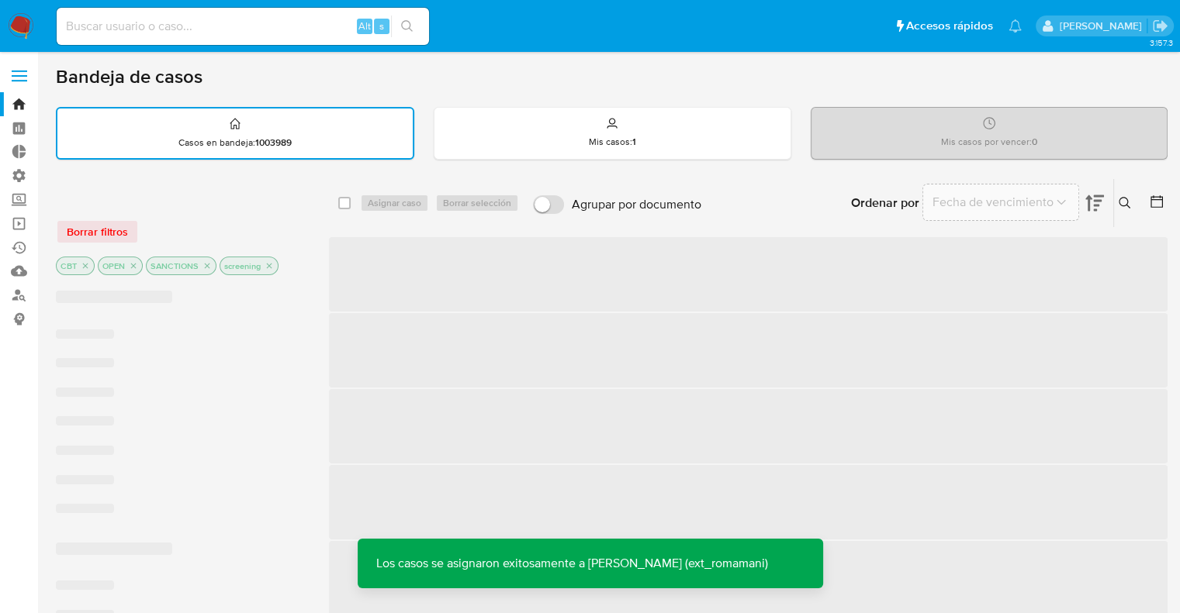
click at [261, 219] on div "Borrar filtros" at bounding box center [180, 231] width 248 height 25
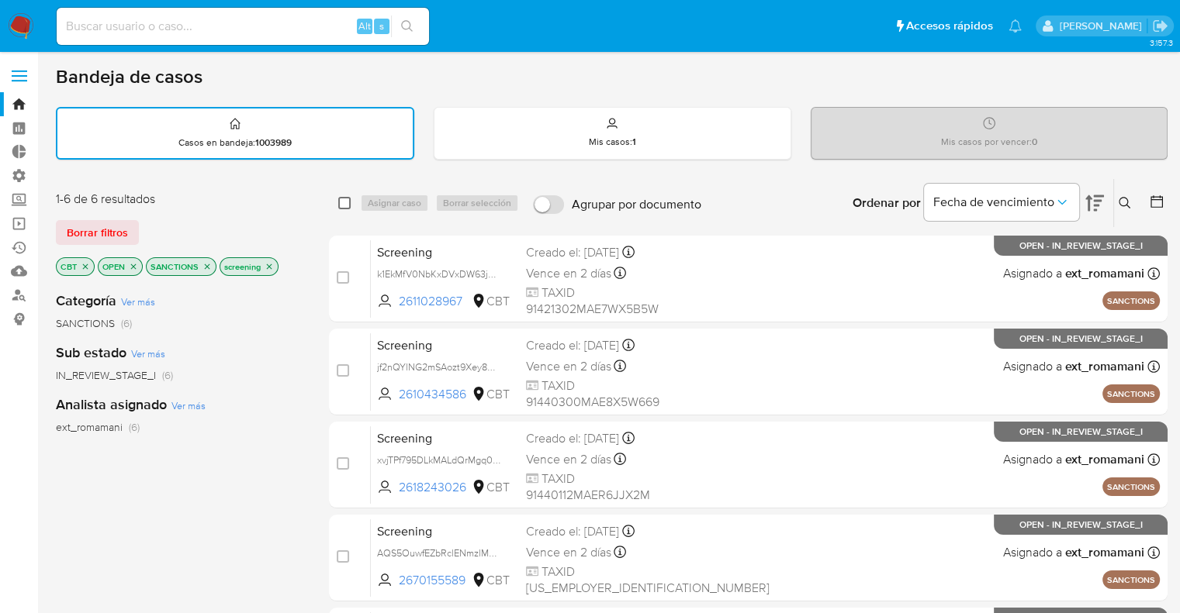
click at [340, 204] on input "checkbox" at bounding box center [344, 203] width 12 height 12
checkbox input "true"
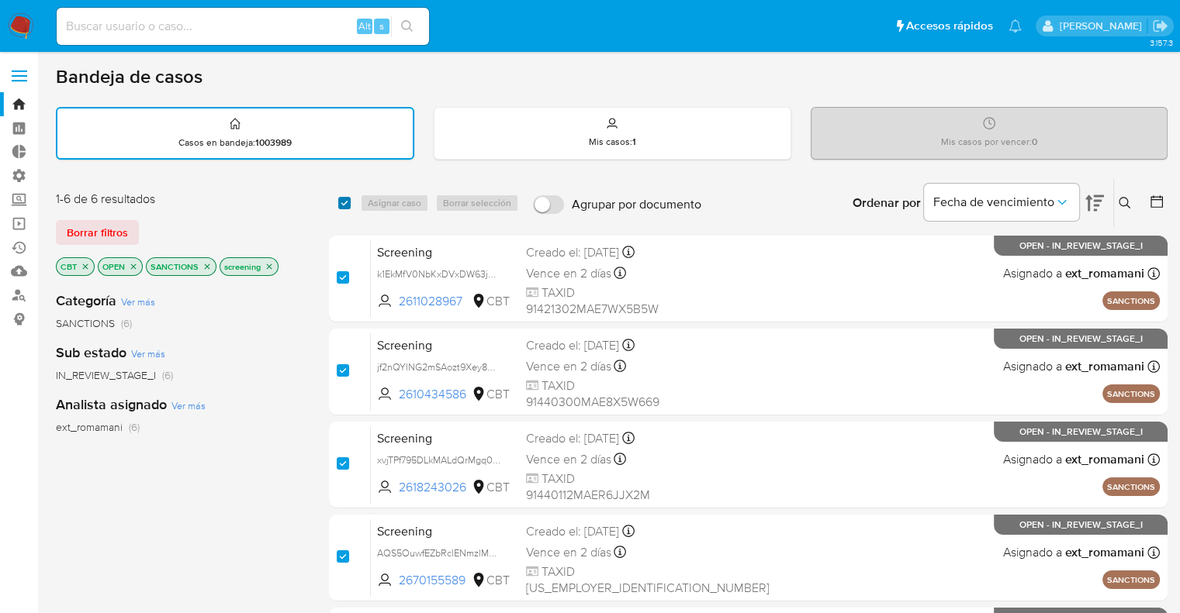
checkbox input "true"
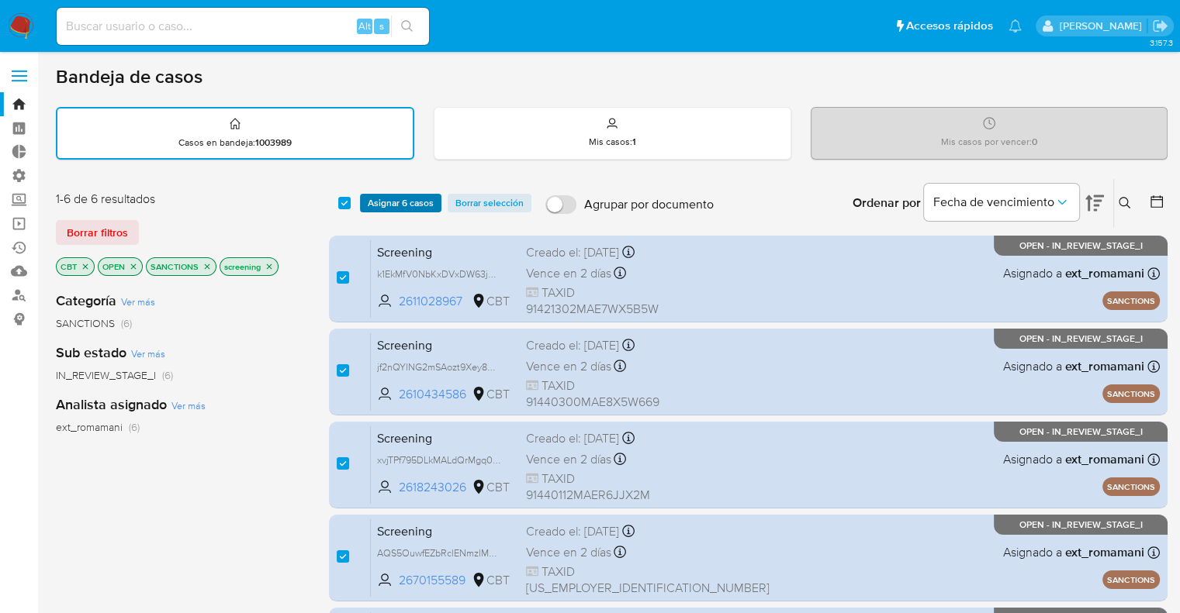
click at [387, 200] on span "Asignar 6 casos" at bounding box center [401, 203] width 66 height 16
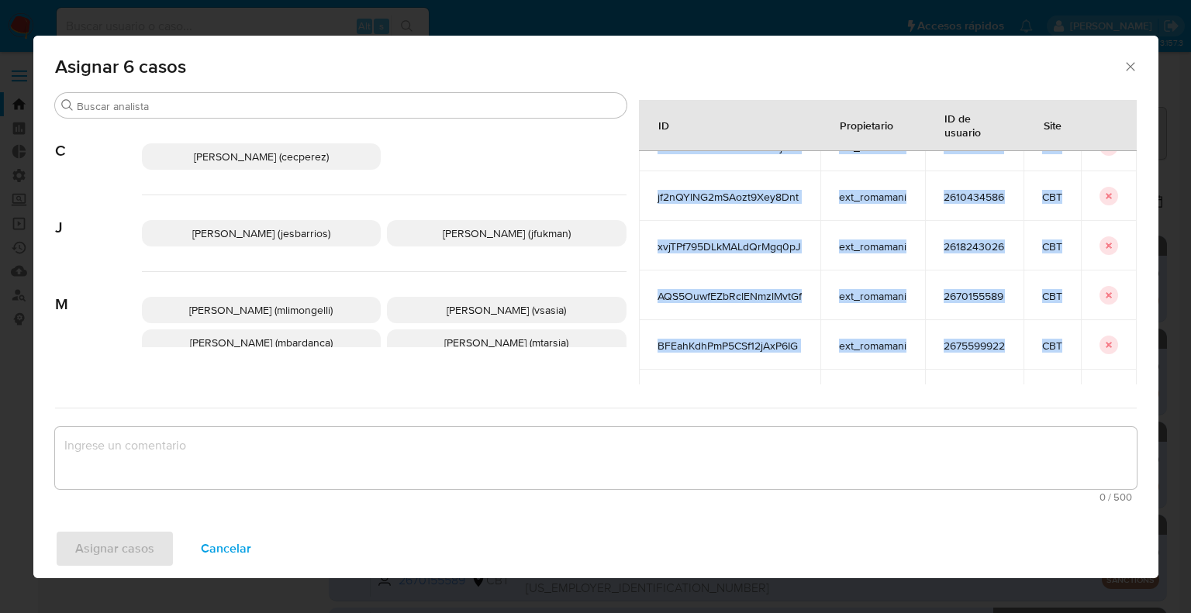
scroll to position [99, 0]
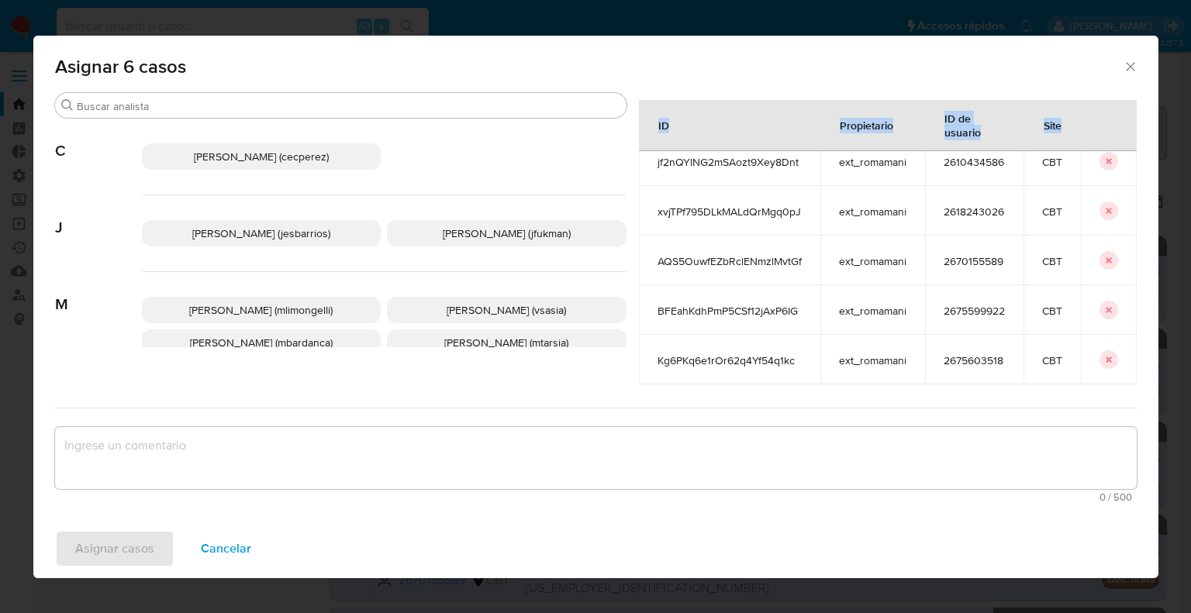
drag, startPoint x: 641, startPoint y: 202, endPoint x: 1069, endPoint y: 378, distance: 462.9
click at [1069, 378] on div "Casos a asignar: ID Propietario ID de usuario Site k1EkMfV0NbKxDVxDW63jVtIX ext…" at bounding box center [888, 242] width 498 height 285
copy thead "ID Propietario ID de usuario Site"
click at [201, 541] on span "Cancelar" at bounding box center [226, 549] width 50 height 34
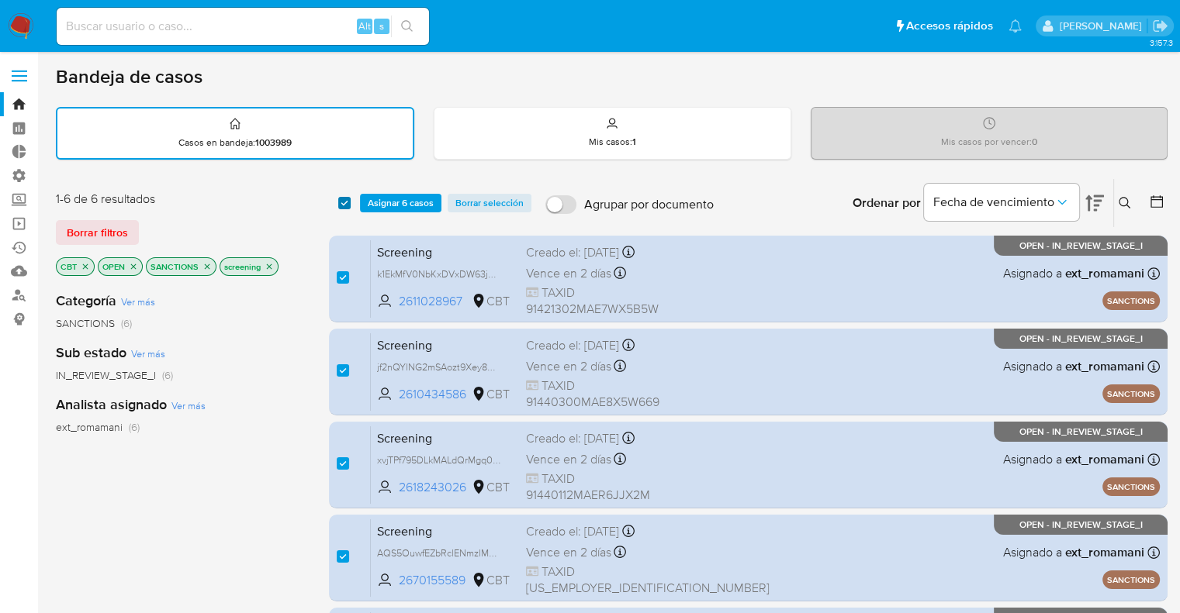
click at [343, 202] on input "checkbox" at bounding box center [344, 203] width 12 height 12
checkbox input "false"
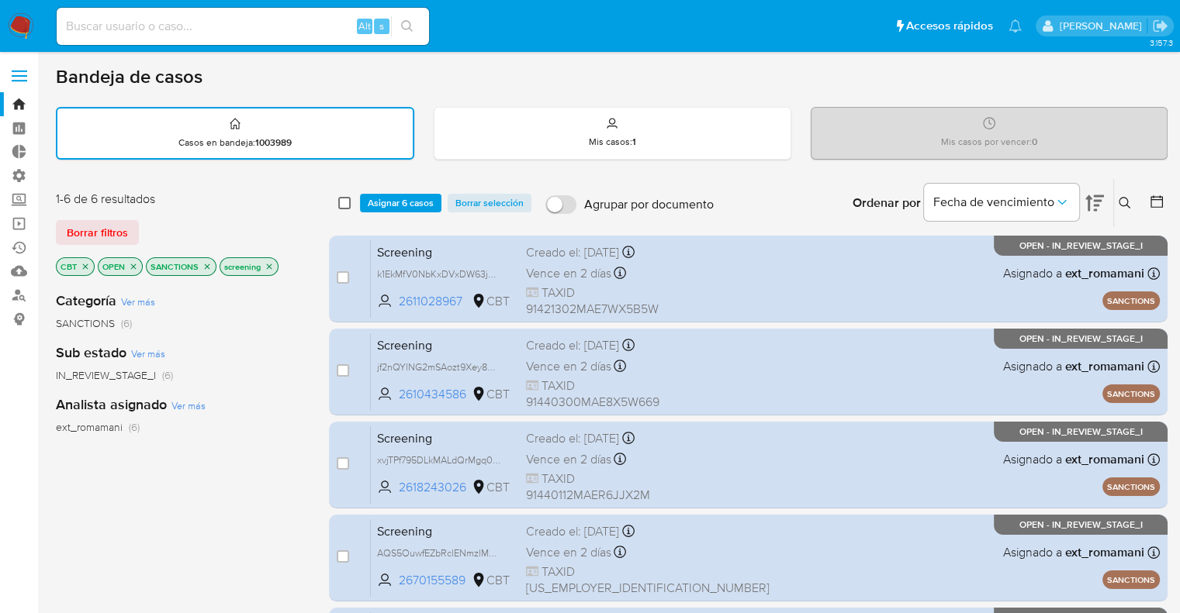
checkbox input "false"
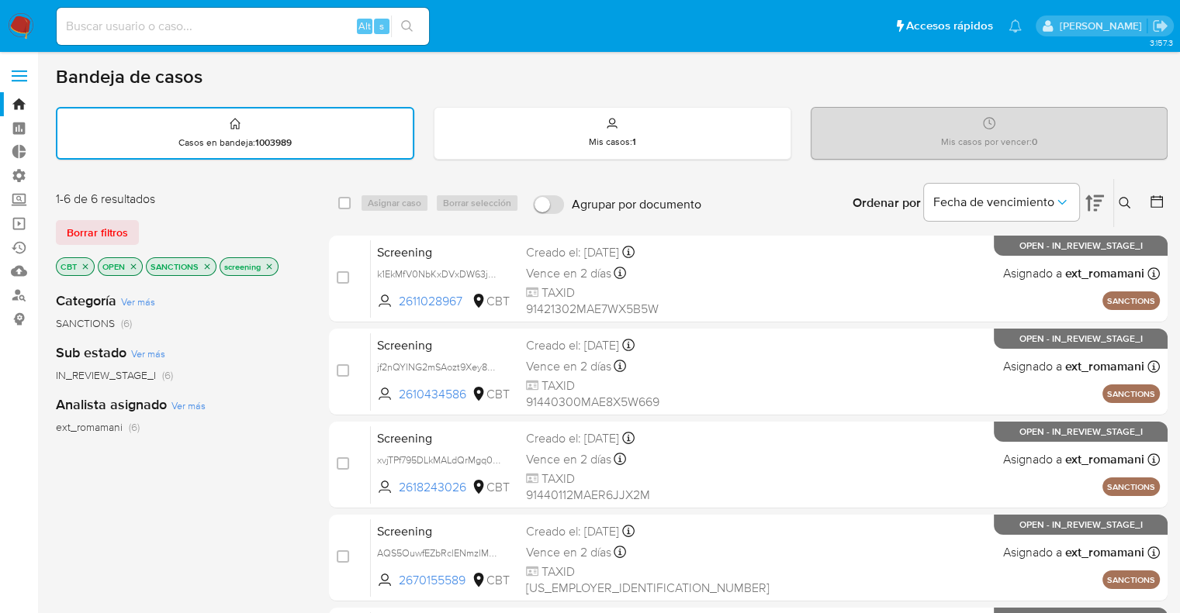
click at [87, 265] on icon "close-filter" at bounding box center [85, 266] width 9 height 9
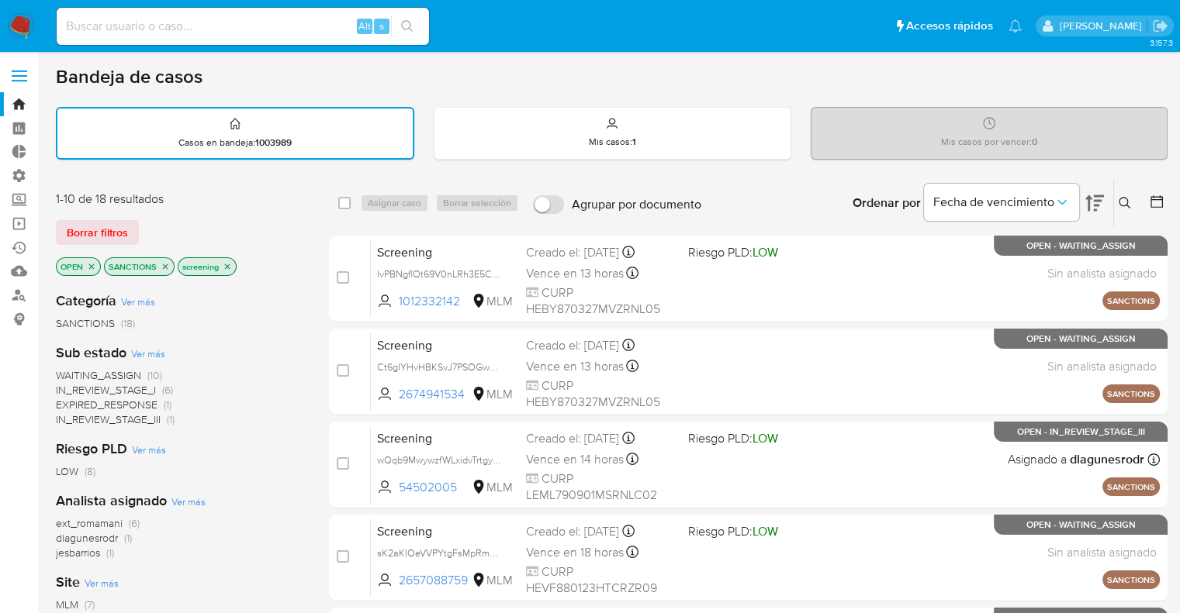
click at [88, 582] on span "Ver más" at bounding box center [102, 583] width 34 height 14
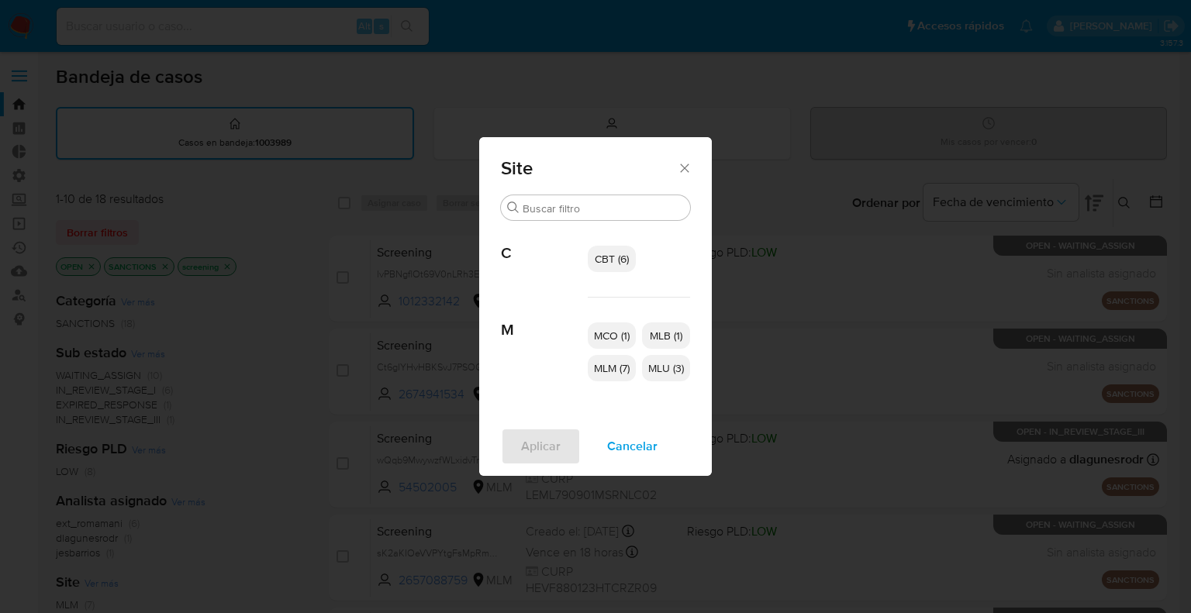
click at [602, 337] on span "MCO (1)" at bounding box center [612, 336] width 36 height 16
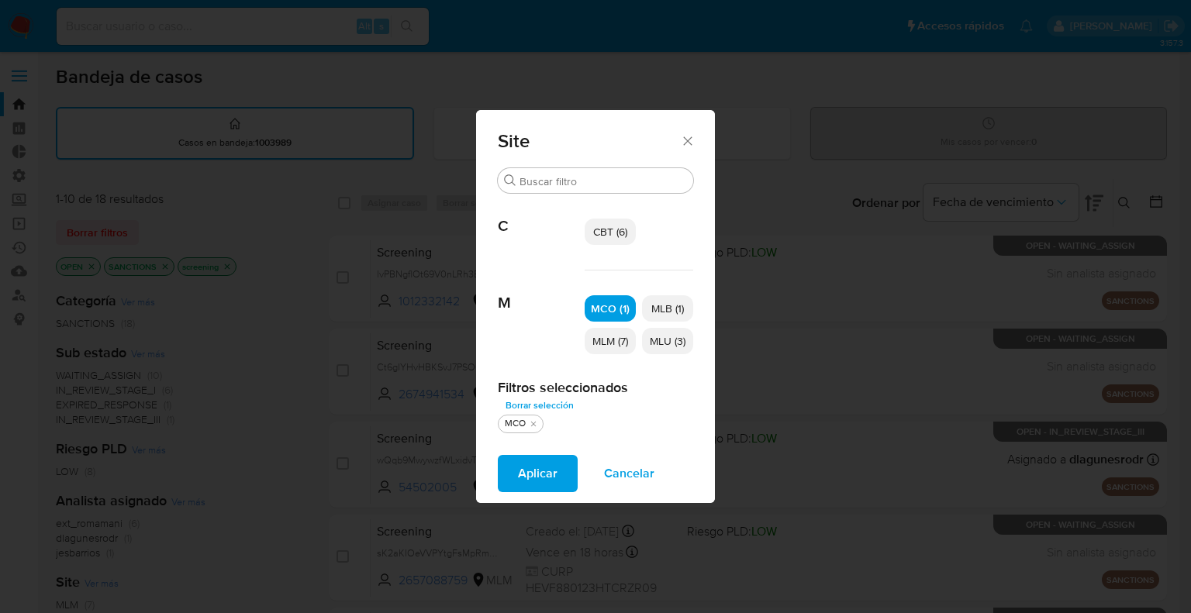
click at [659, 350] on p "MLU (3)" at bounding box center [667, 341] width 51 height 26
click at [571, 472] on button "Aplicar" at bounding box center [538, 473] width 80 height 37
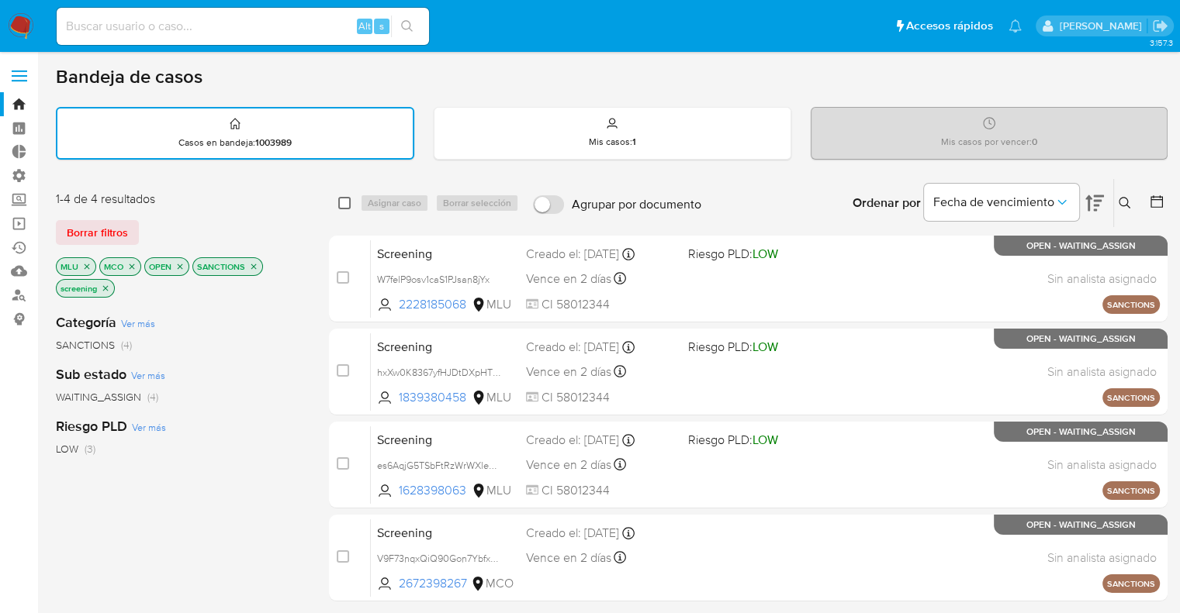
click at [344, 203] on input "checkbox" at bounding box center [344, 203] width 12 height 12
checkbox input "true"
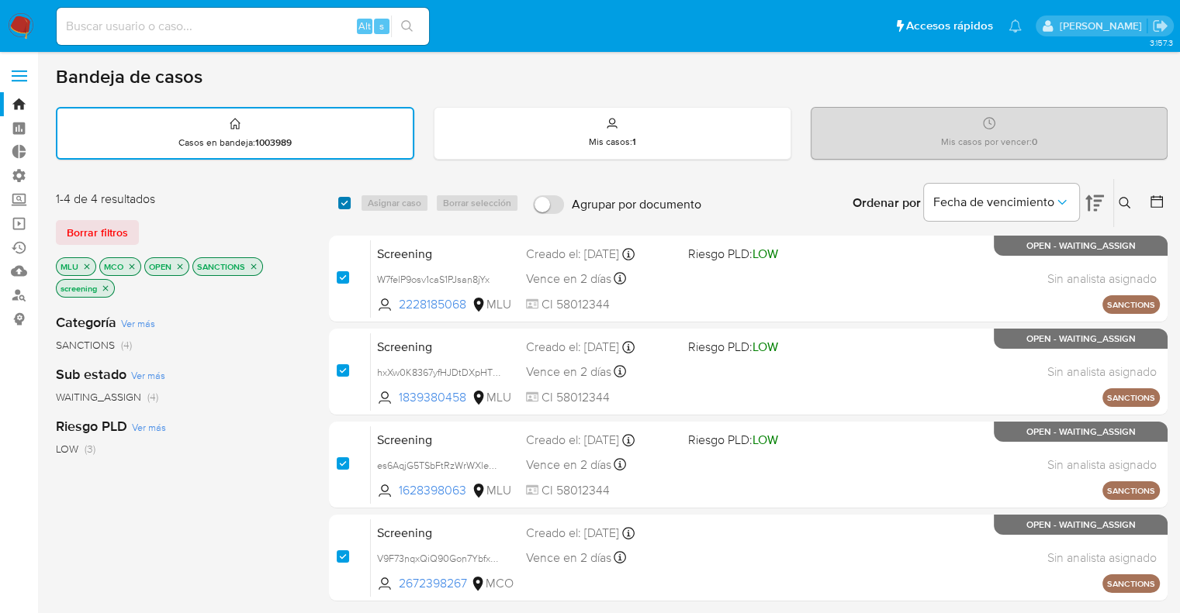
checkbox input "true"
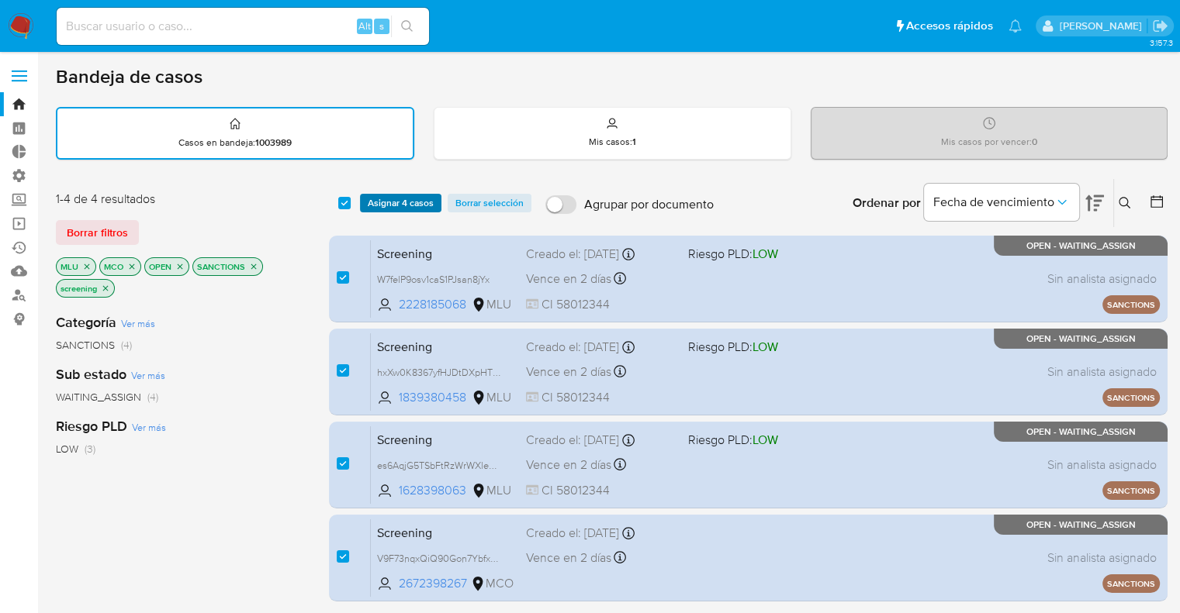
click at [380, 199] on span "Asignar 4 casos" at bounding box center [401, 203] width 66 height 16
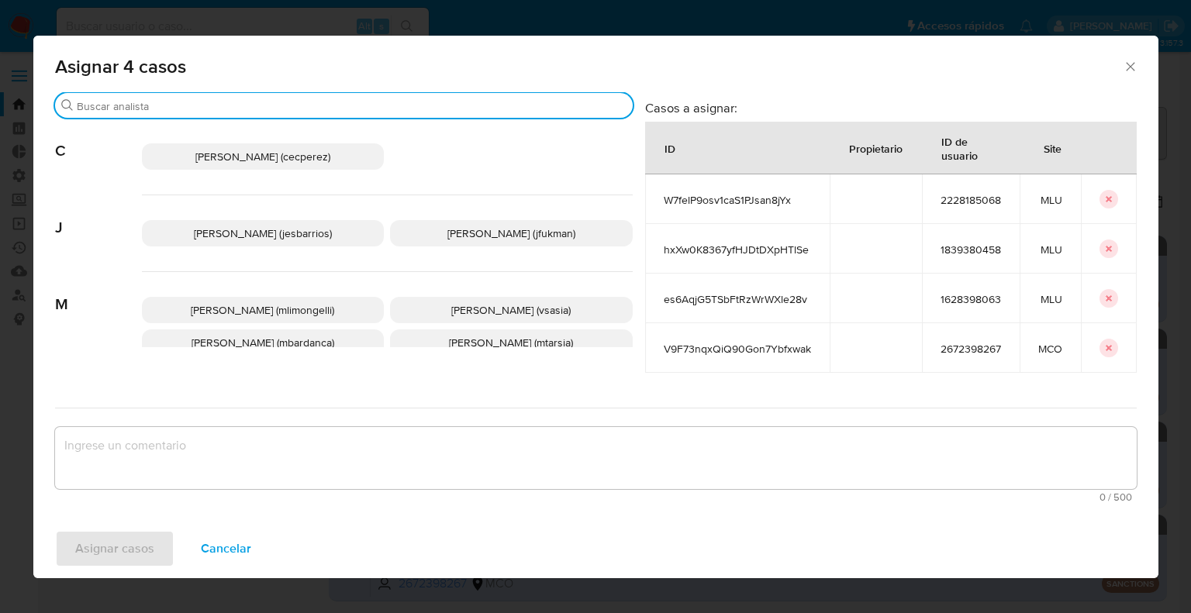
click at [328, 109] on input "Buscar" at bounding box center [352, 106] width 550 height 14
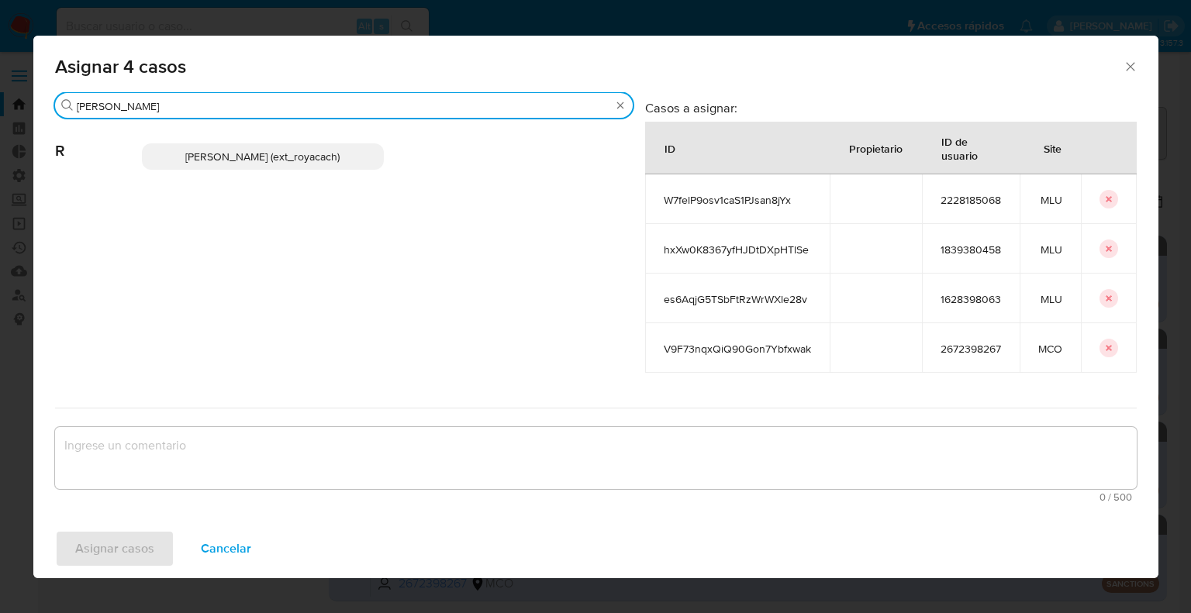
type input "romi"
click at [359, 150] on p "Romina Isabel Yacachury (ext_royacach)" at bounding box center [263, 156] width 243 height 26
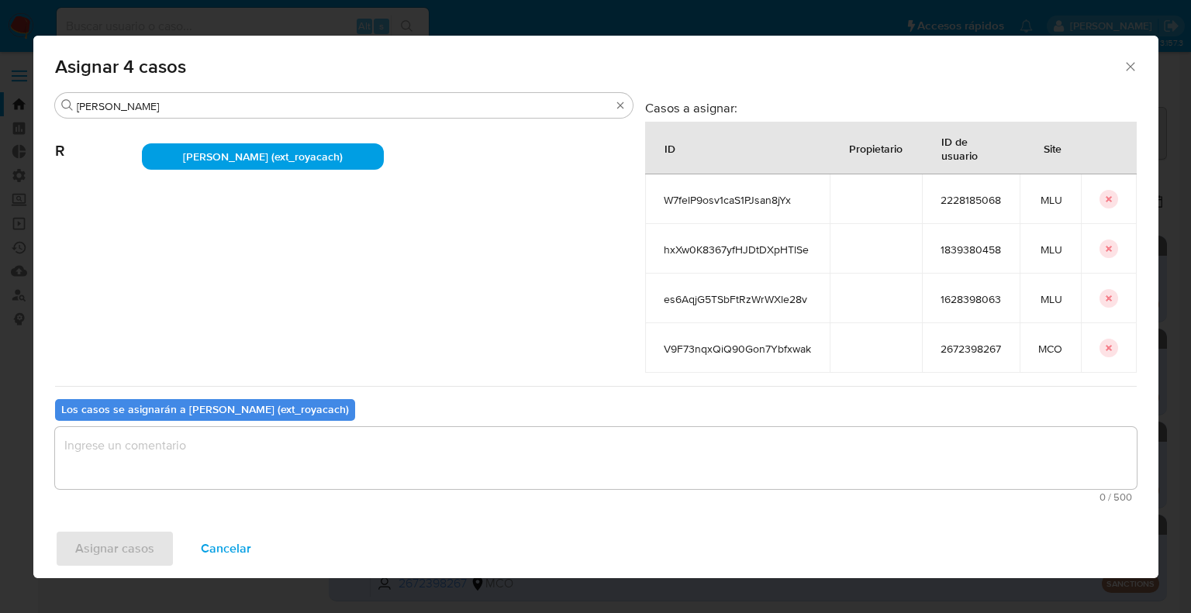
click at [208, 485] on textarea "assign-modal" at bounding box center [596, 458] width 1082 height 62
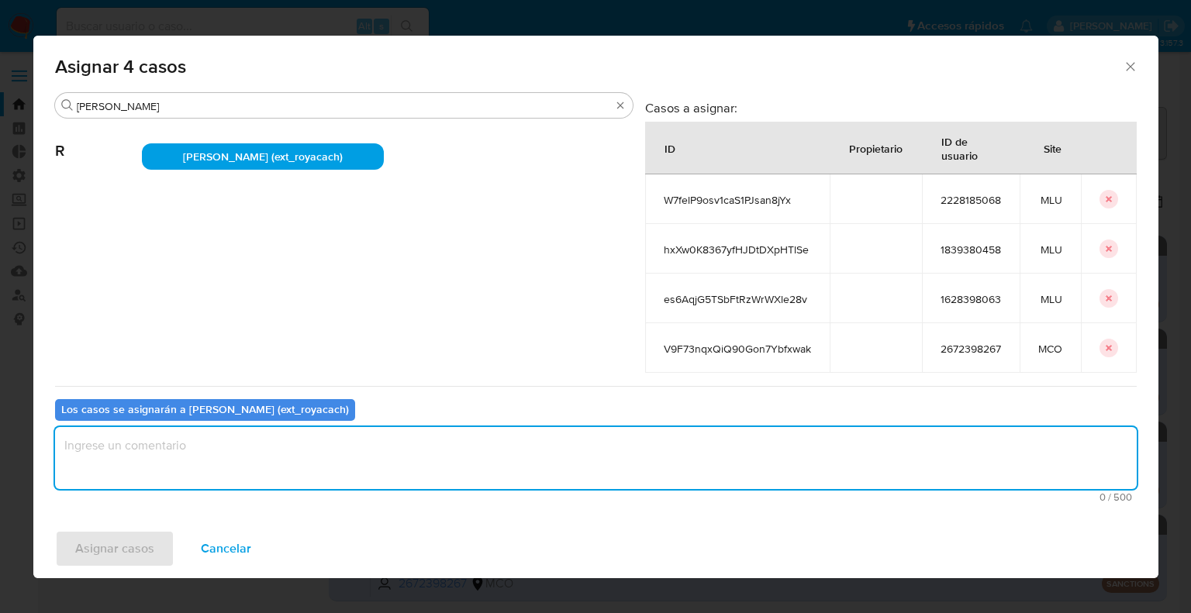
paste textarea "k1EkMfV0NbKxDVxDW63jVtIX ext_romamani 2611028967 CBT jf2nQYlNG2mSAozt9Xey8Dnt e…"
type textarea "k1EkMfV0NbKxDVxDW63jVtIX ext_romamani 2611028967 CBT jf2nQYlNG2mSAozt9Xey8Dnt e…"
click at [215, 465] on textarea "assign-modal" at bounding box center [596, 458] width 1082 height 62
drag, startPoint x: 176, startPoint y: 446, endPoint x: 18, endPoint y: 447, distance: 158.2
click at [18, 447] on div "Asignar 4 casos Buscar romi R Romina Isabel Yacachury (ext_royacach) Casos a as…" at bounding box center [595, 306] width 1191 height 613
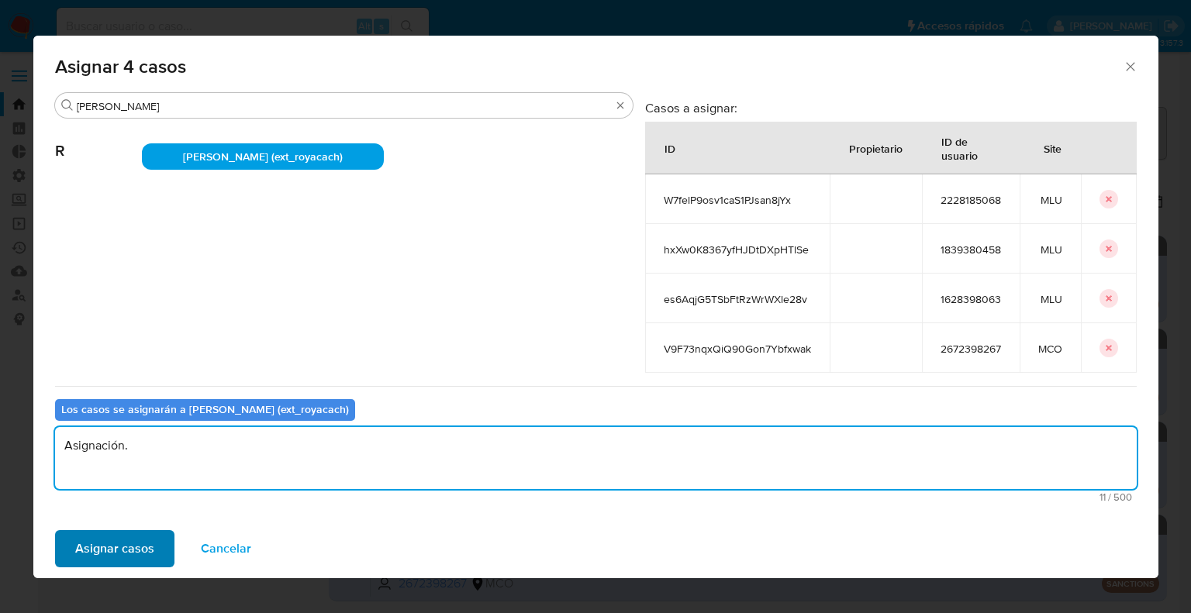
type textarea "Asignación."
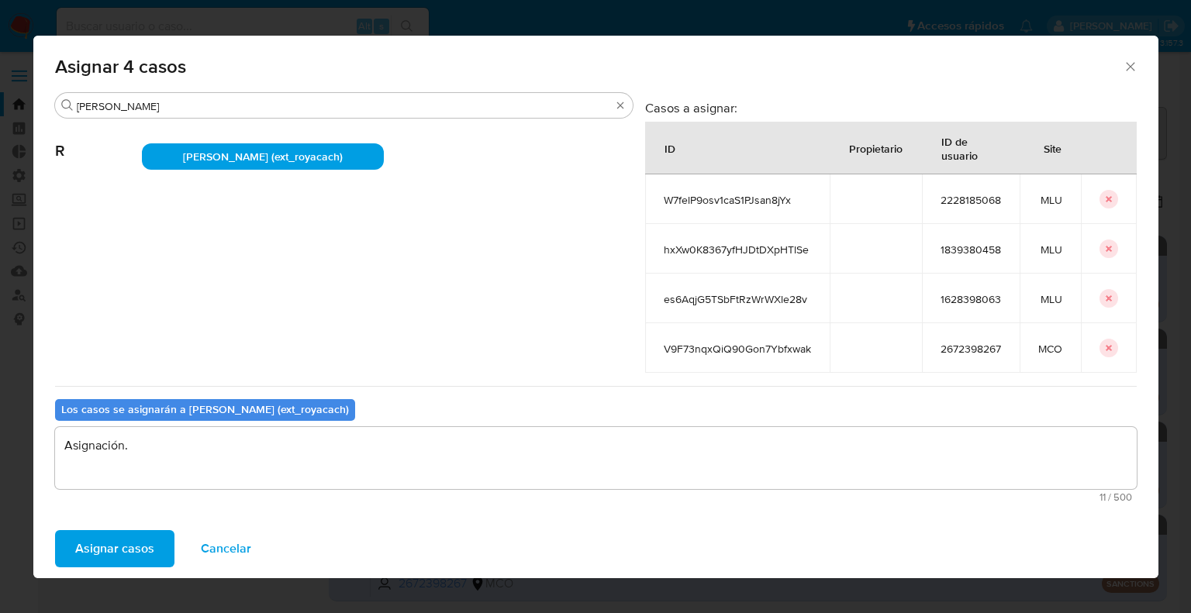
click at [158, 558] on button "Asignar casos" at bounding box center [114, 548] width 119 height 37
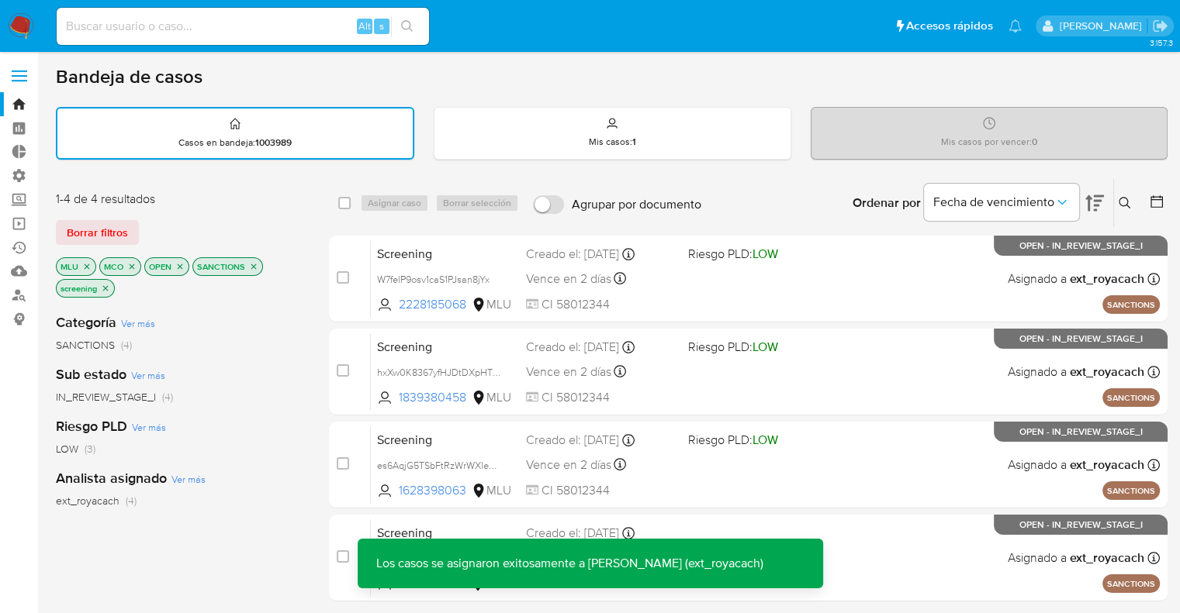
click at [129, 237] on button "Borrar filtros" at bounding box center [97, 232] width 83 height 25
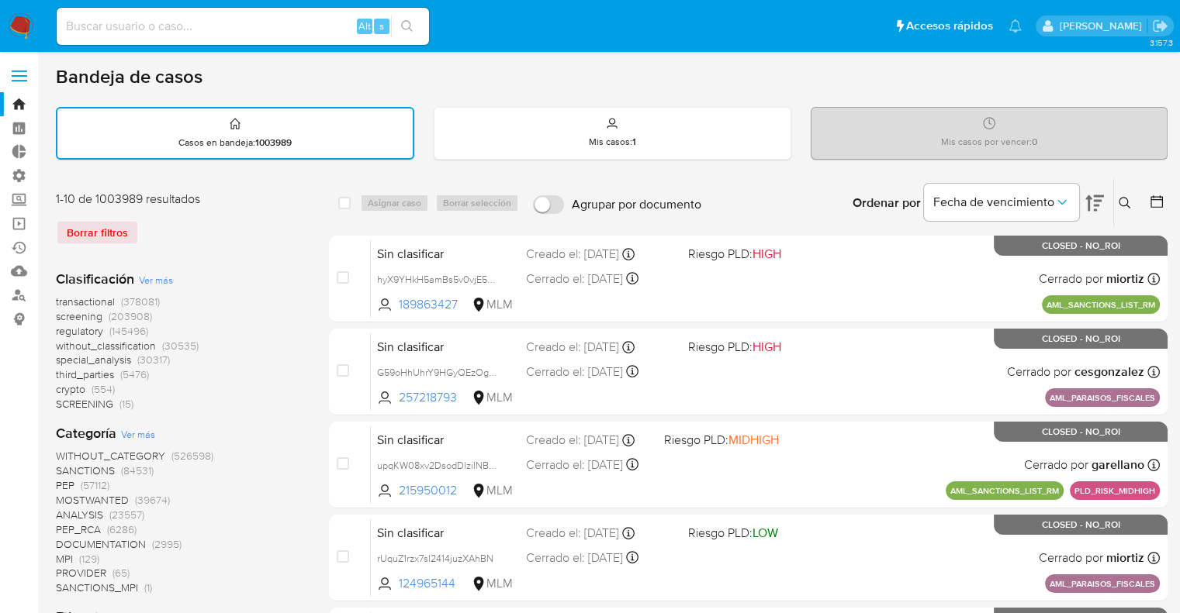
click at [62, 326] on span "regulatory" at bounding box center [79, 331] width 47 height 16
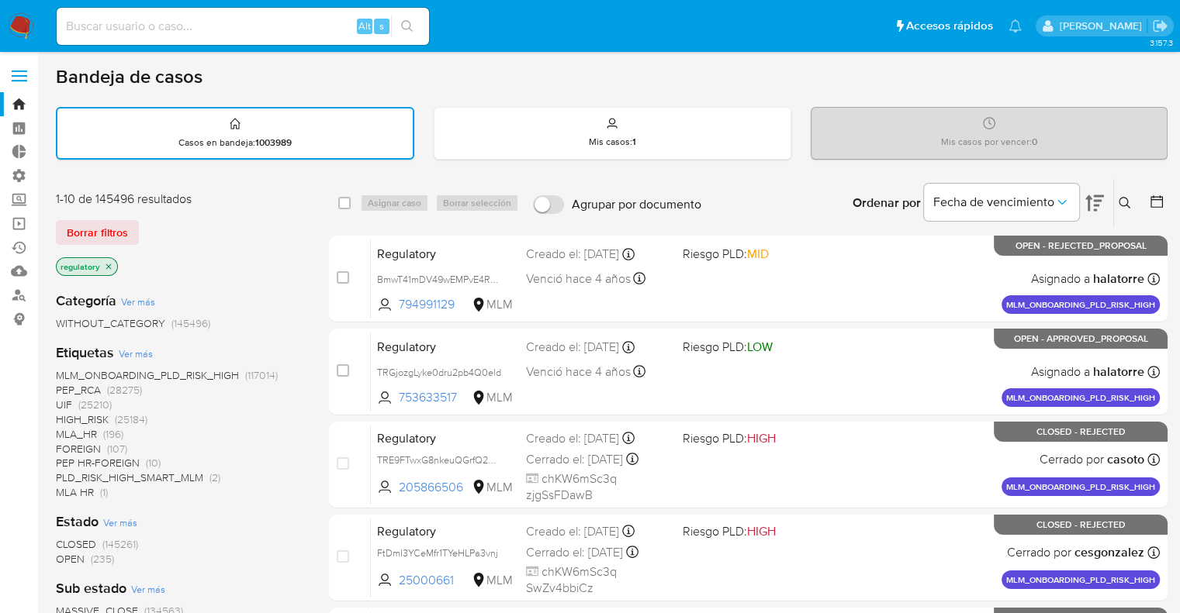
click at [64, 557] on span "OPEN" at bounding box center [70, 559] width 29 height 16
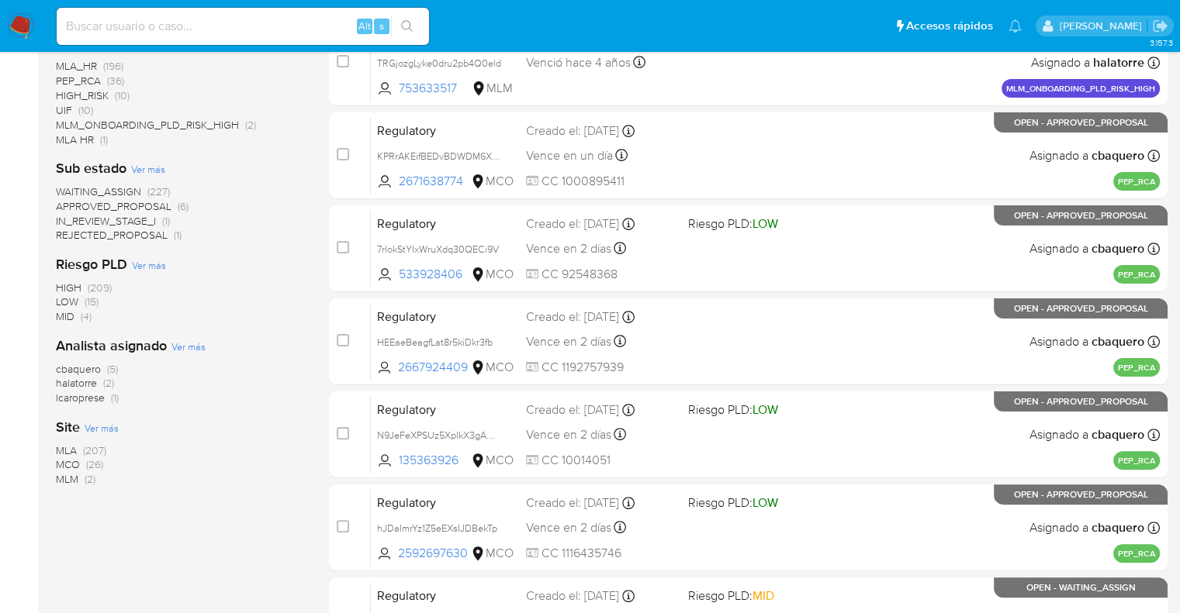
scroll to position [310, 0]
click at [62, 461] on span "MCO" at bounding box center [68, 464] width 24 height 16
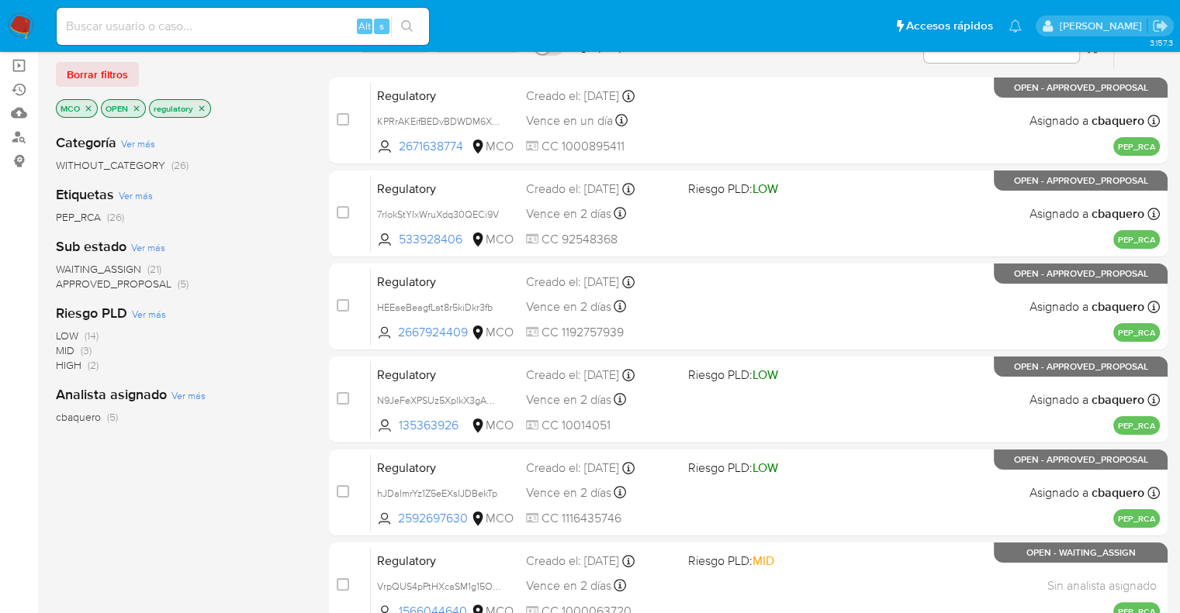
scroll to position [155, 0]
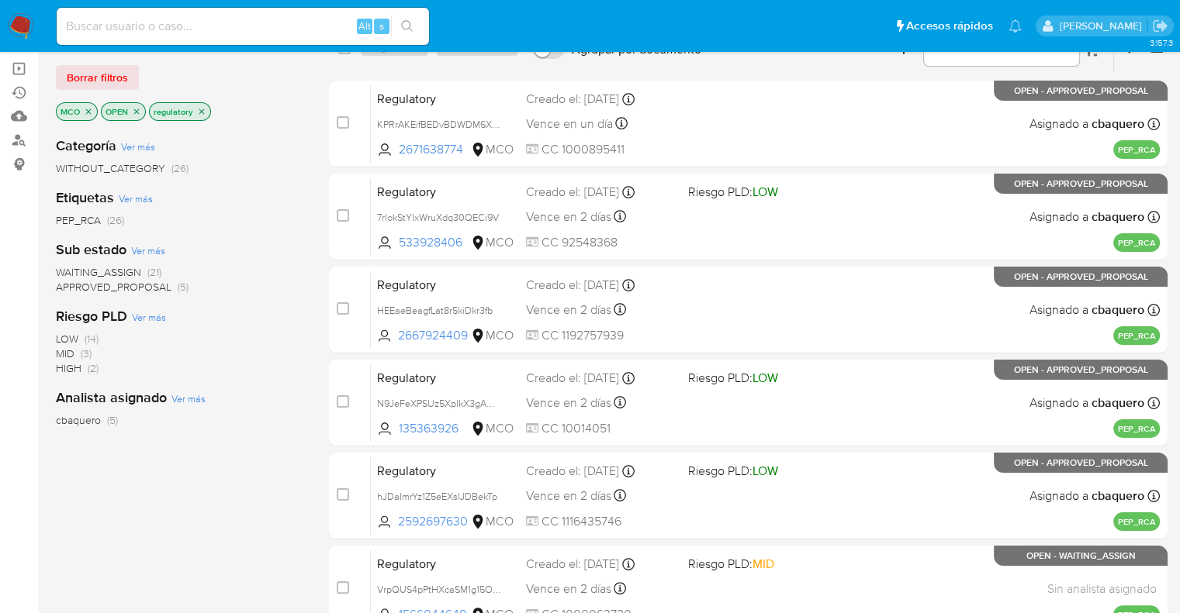
click at [68, 271] on span "WAITING_ASSIGN" at bounding box center [98, 272] width 85 height 16
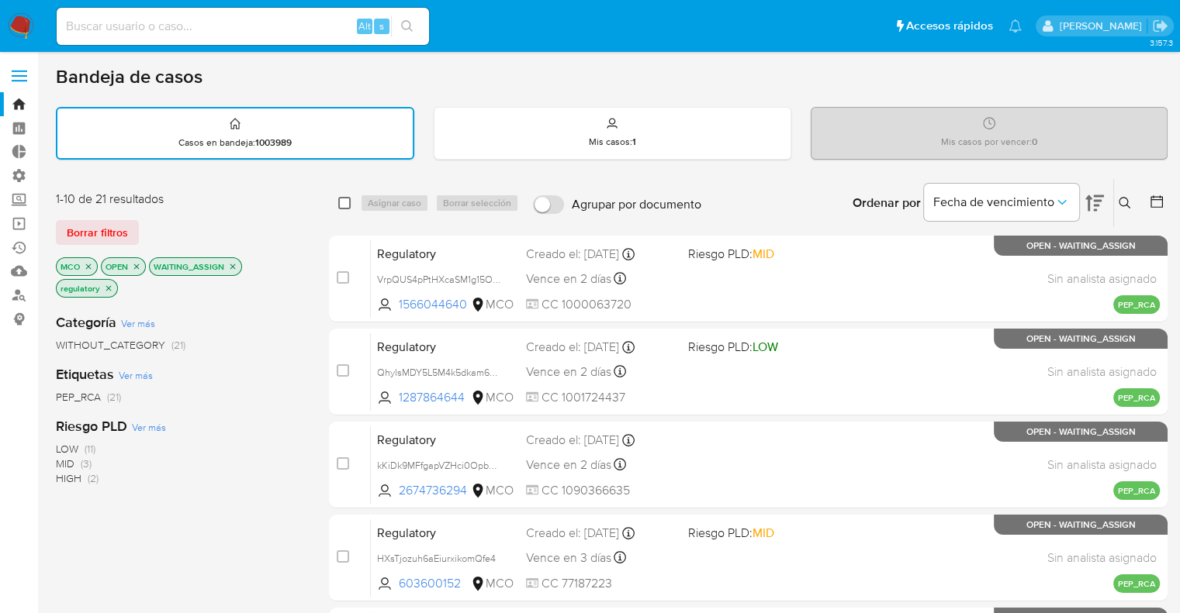
click at [344, 206] on input "checkbox" at bounding box center [344, 203] width 12 height 12
checkbox input "true"
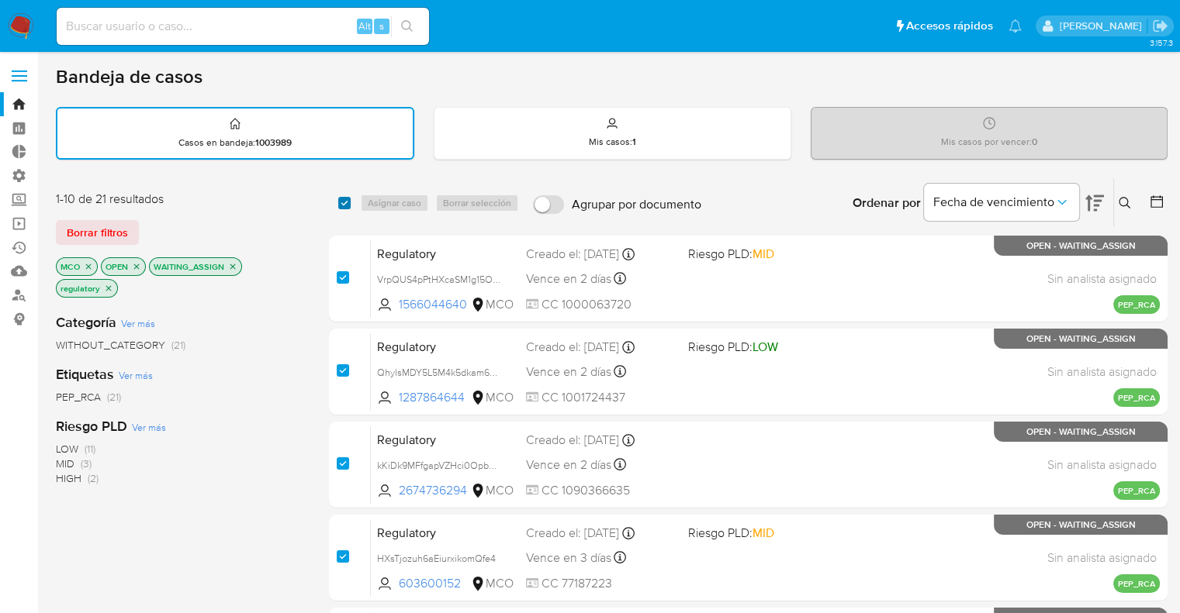
checkbox input "true"
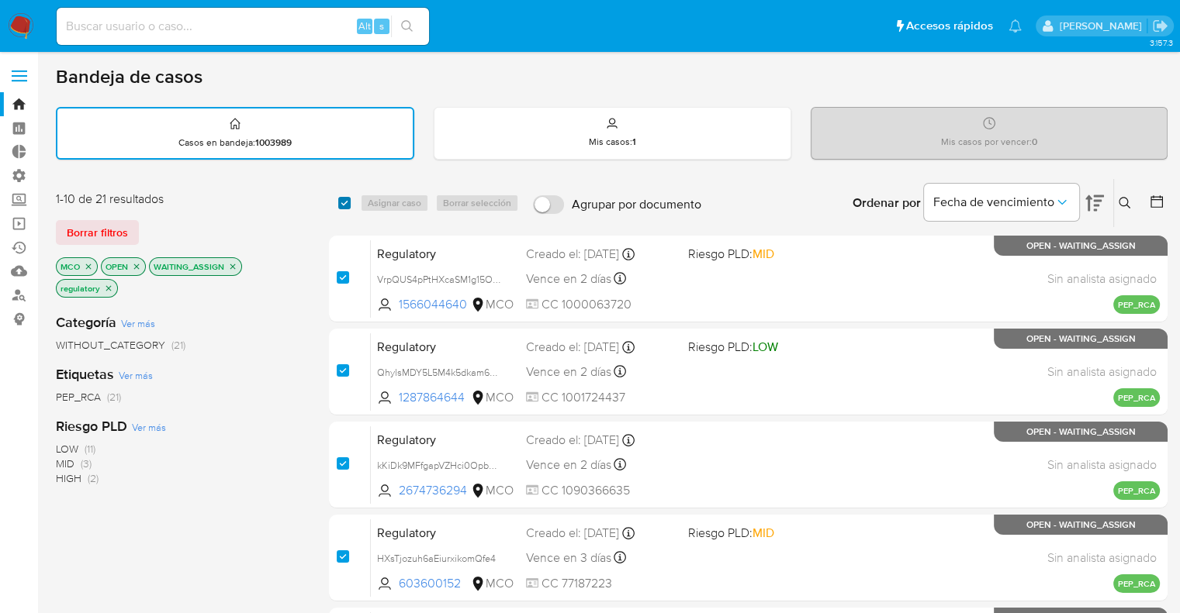
checkbox input "true"
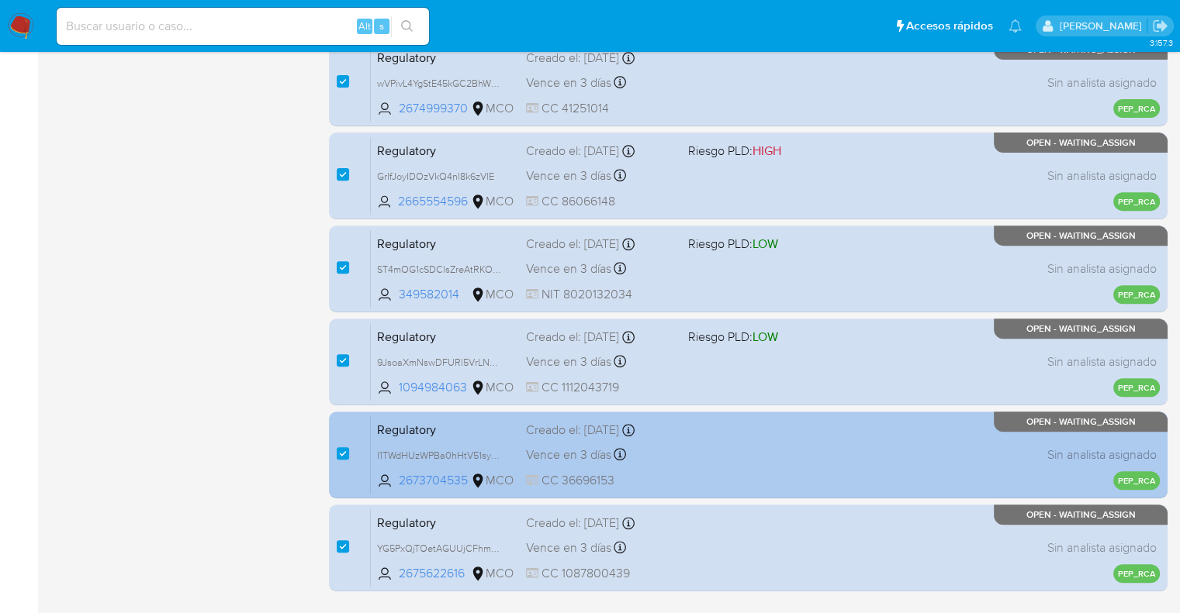
scroll to position [611, 0]
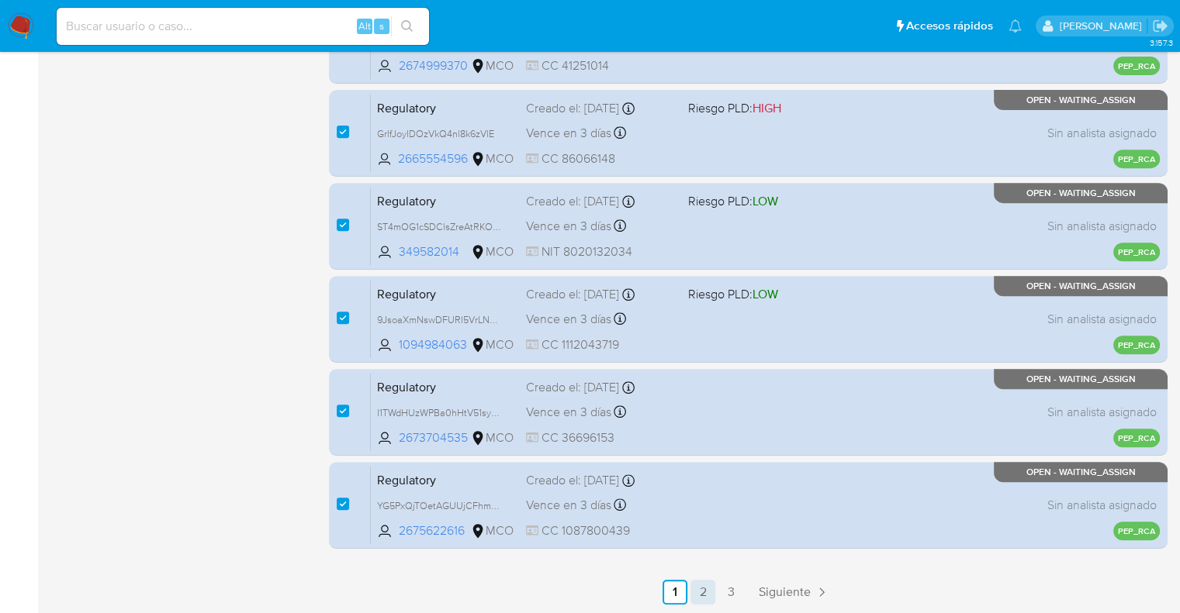
click at [704, 598] on link "2" at bounding box center [702, 592] width 25 height 25
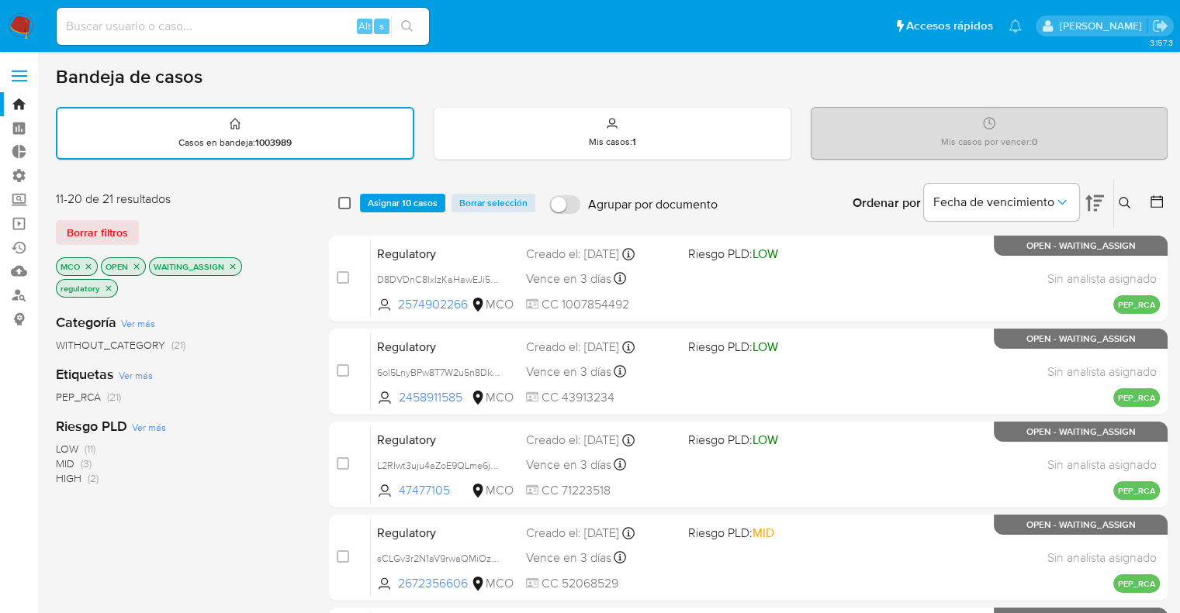
click at [344, 201] on input "checkbox" at bounding box center [344, 203] width 12 height 12
checkbox input "true"
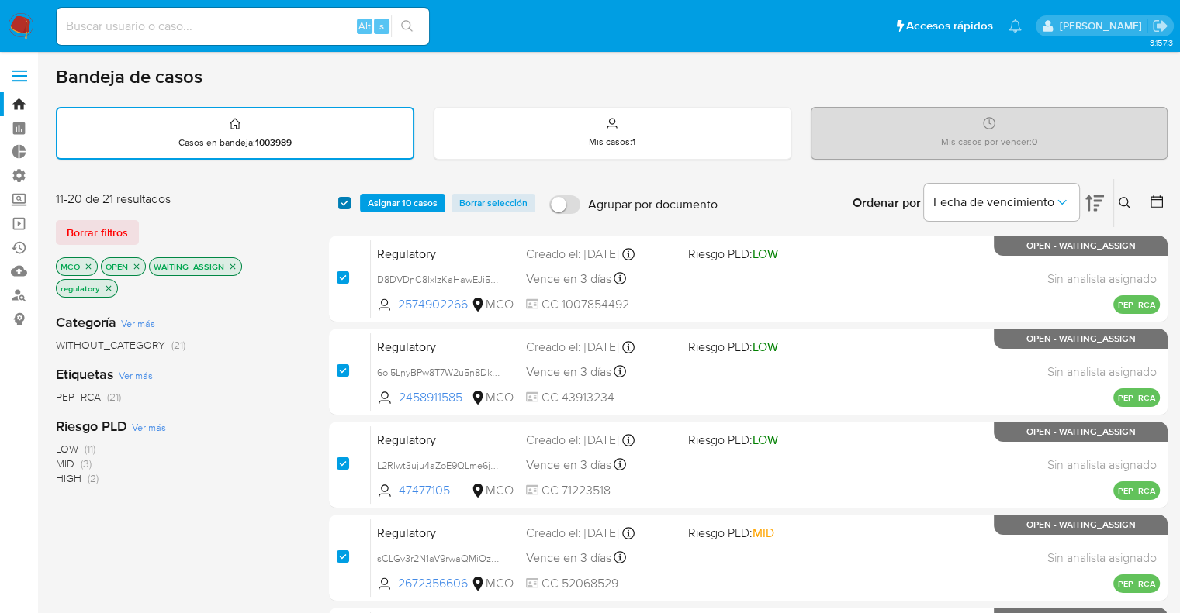
checkbox input "true"
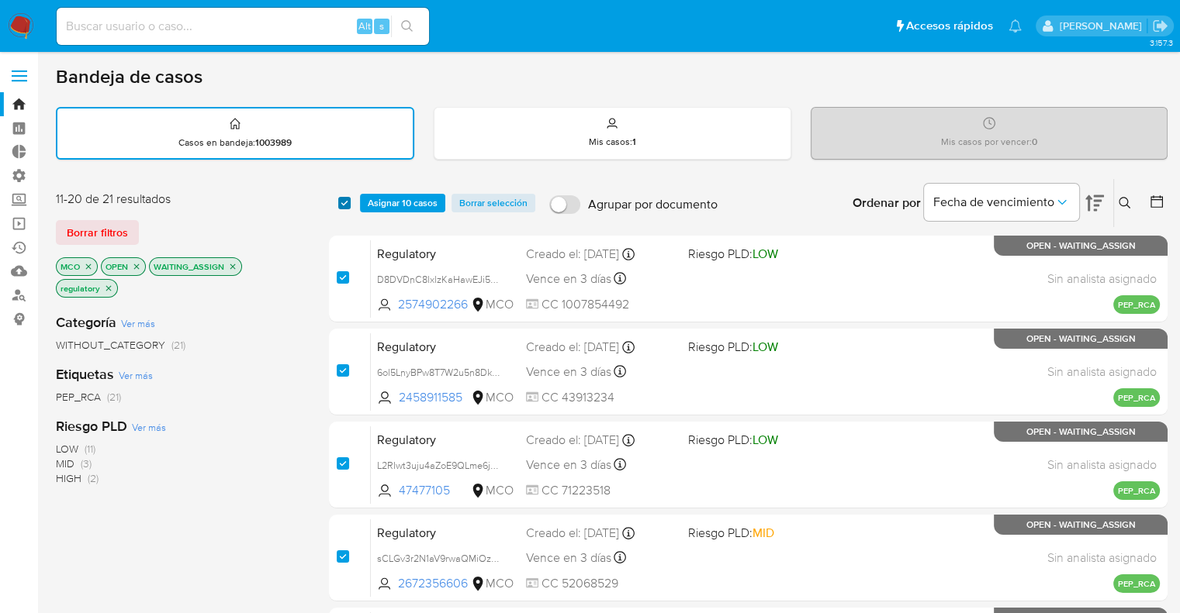
checkbox input "true"
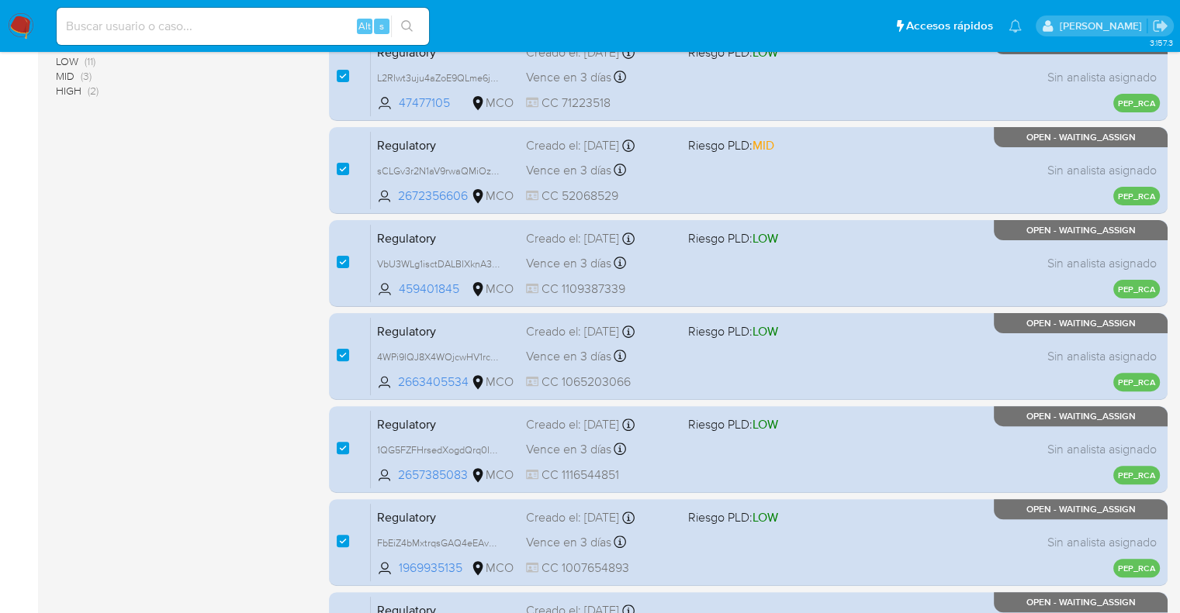
scroll to position [611, 0]
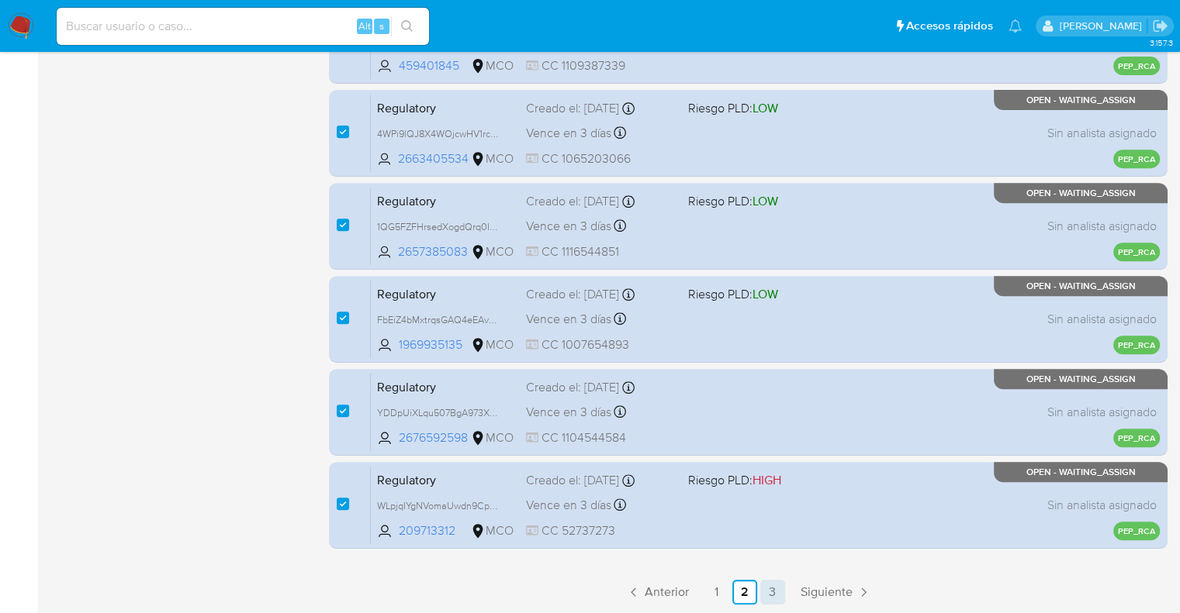
click at [770, 595] on link "3" at bounding box center [772, 592] width 25 height 25
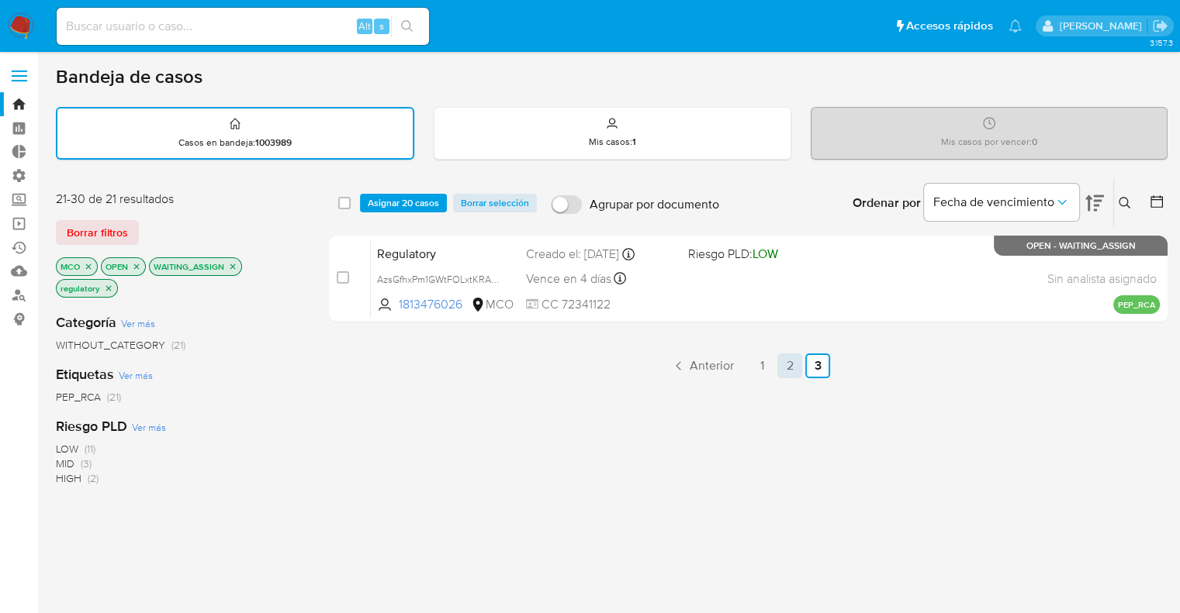
click at [785, 365] on link "2" at bounding box center [789, 366] width 25 height 25
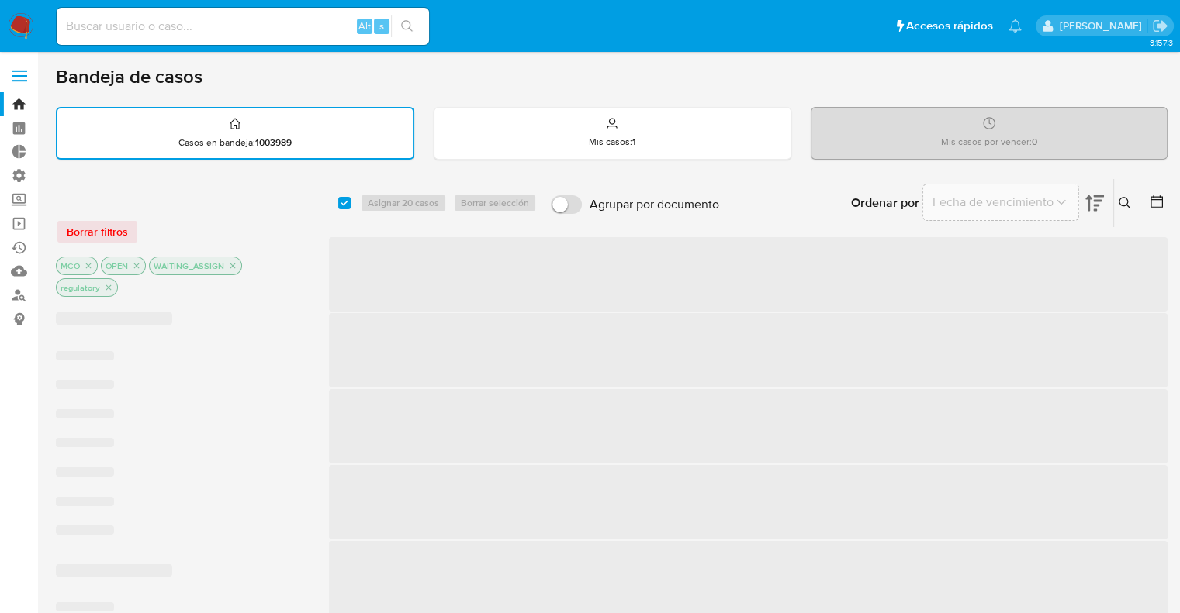
checkbox input "true"
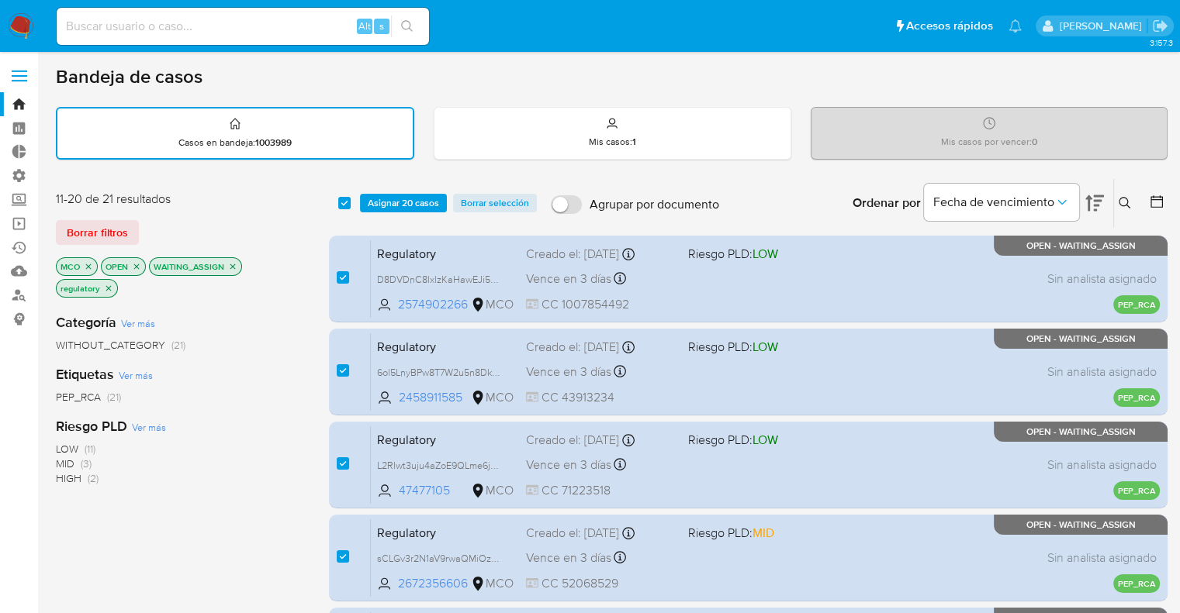
click at [369, 199] on span "Asignar 20 casos" at bounding box center [403, 203] width 71 height 16
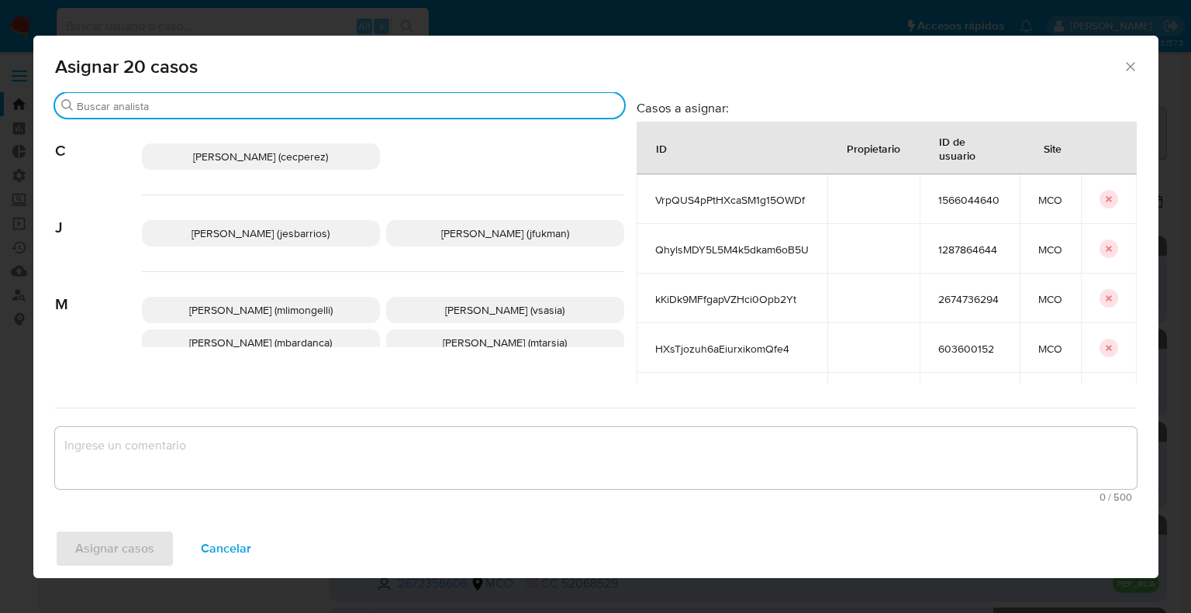
click at [301, 110] on input "Buscar" at bounding box center [347, 106] width 541 height 14
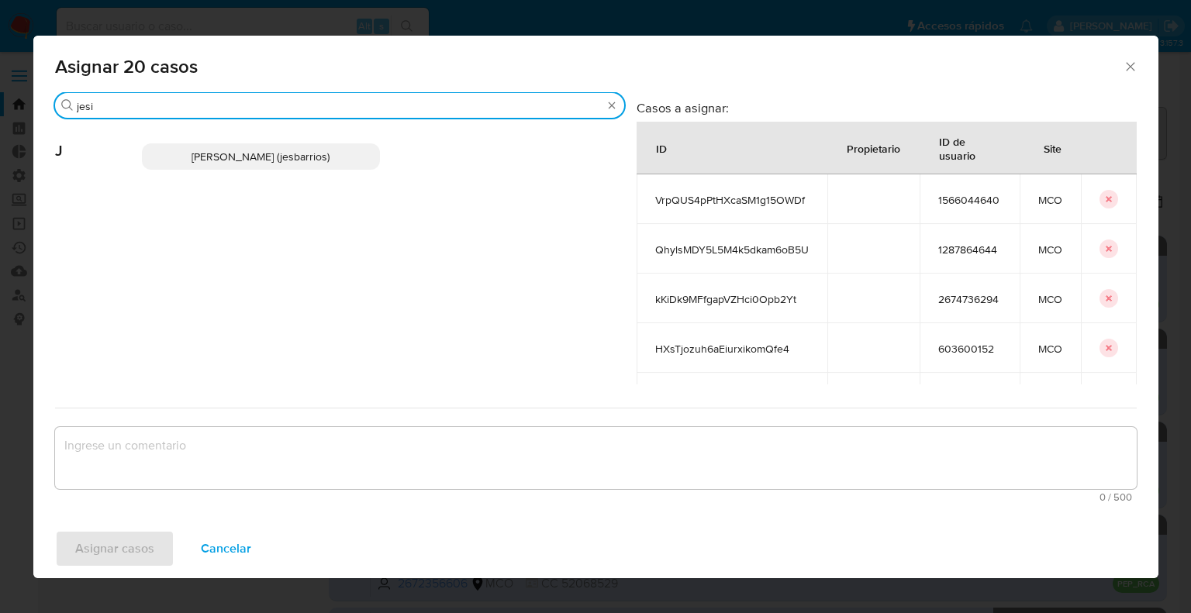
type input "jesi"
click at [360, 159] on p "Jesica Iris Barrios Leita (jesbarrios)" at bounding box center [261, 156] width 238 height 26
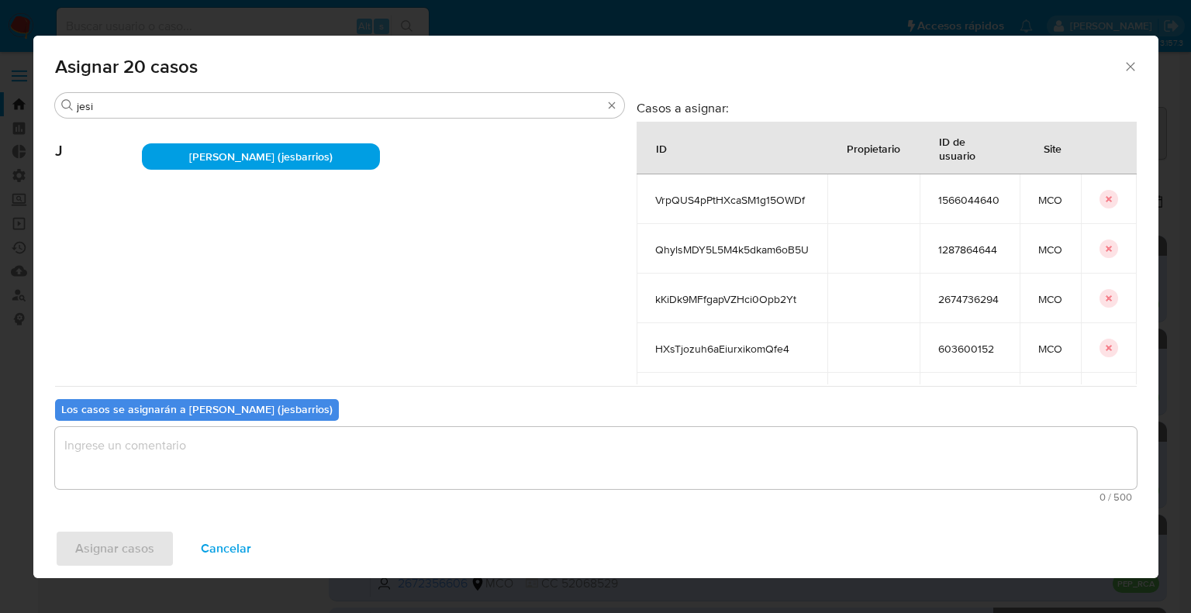
click at [226, 465] on textarea "assign-modal" at bounding box center [596, 458] width 1082 height 62
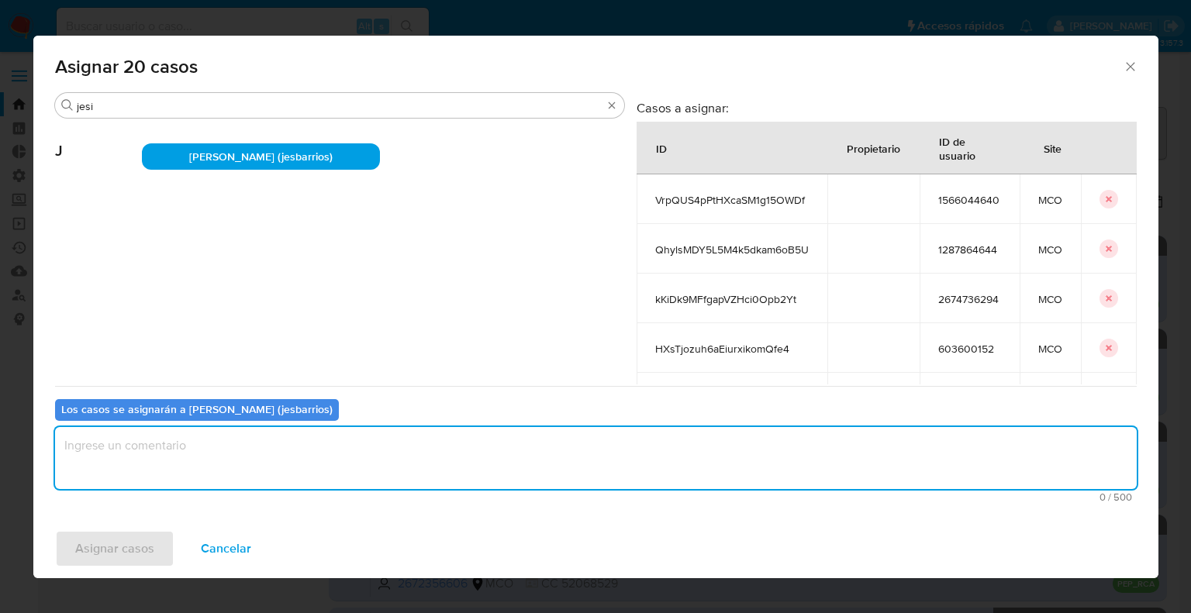
type textarea "v"
paste textarea "Asignación."
type textarea "Asignación."
click at [159, 552] on button "Asignar casos" at bounding box center [114, 548] width 119 height 37
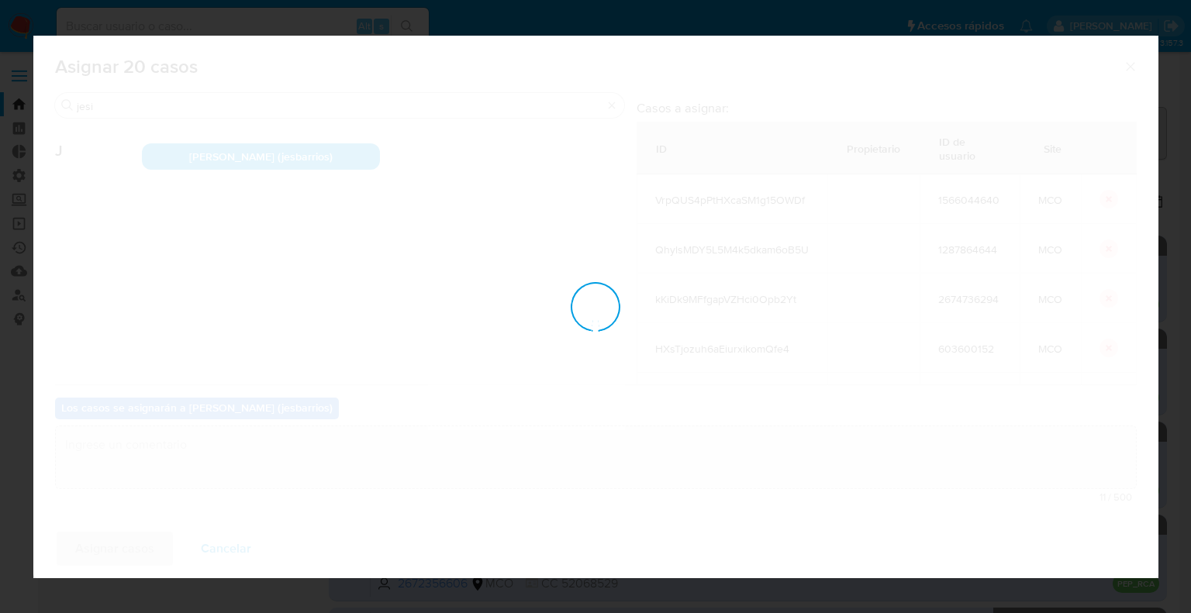
checkbox input "false"
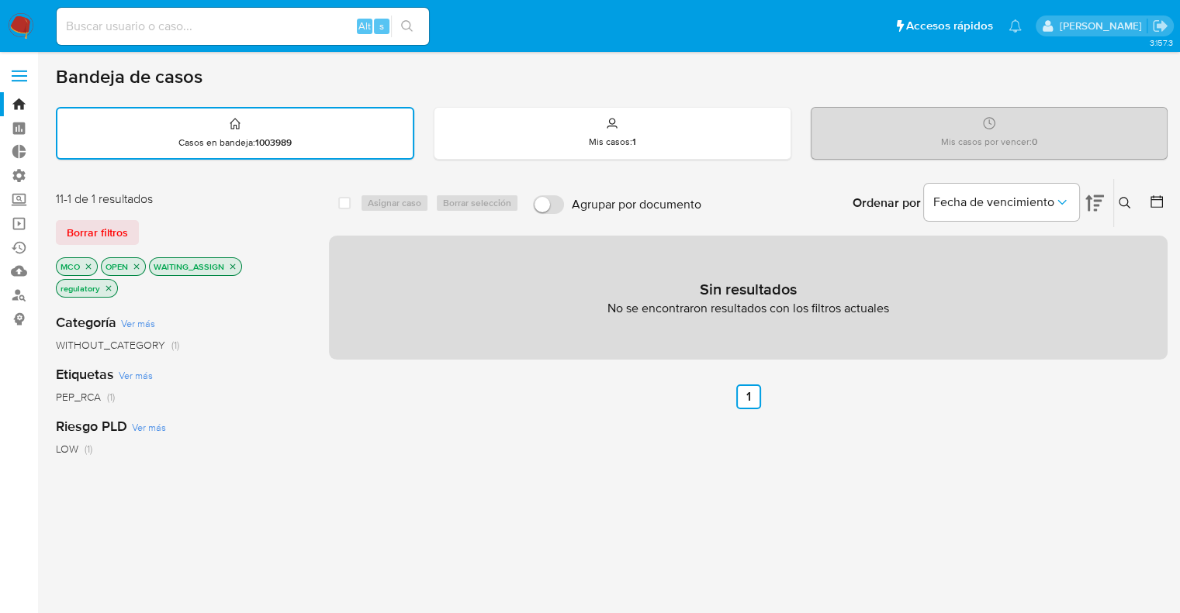
click at [231, 263] on icon "close-filter" at bounding box center [232, 266] width 9 height 9
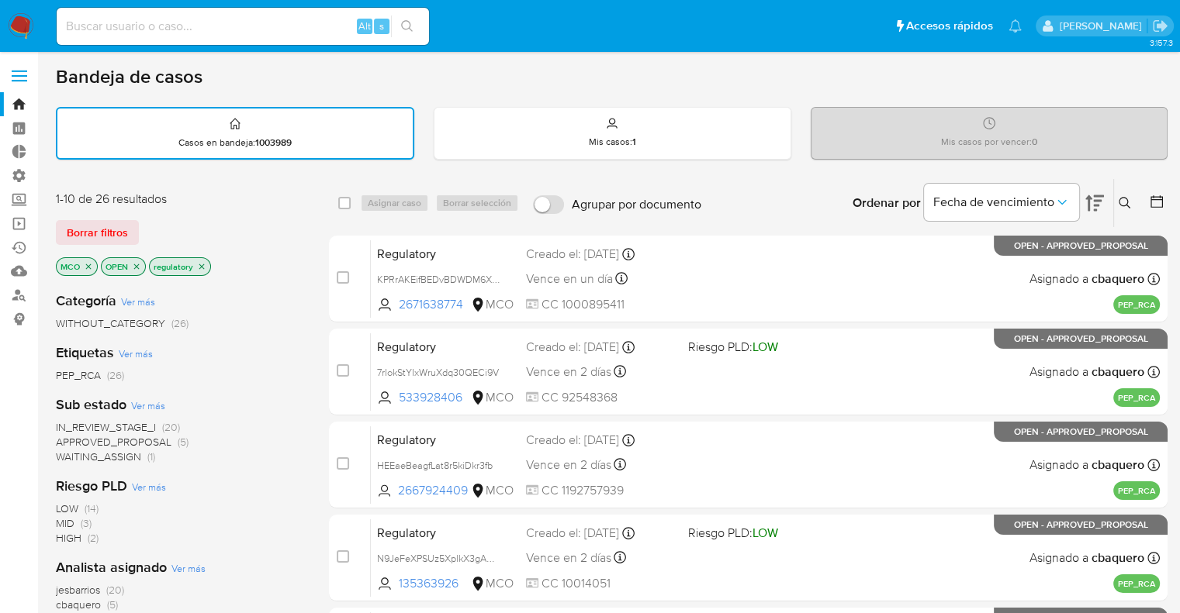
click at [74, 458] on span "WAITING_ASSIGN" at bounding box center [98, 457] width 85 height 16
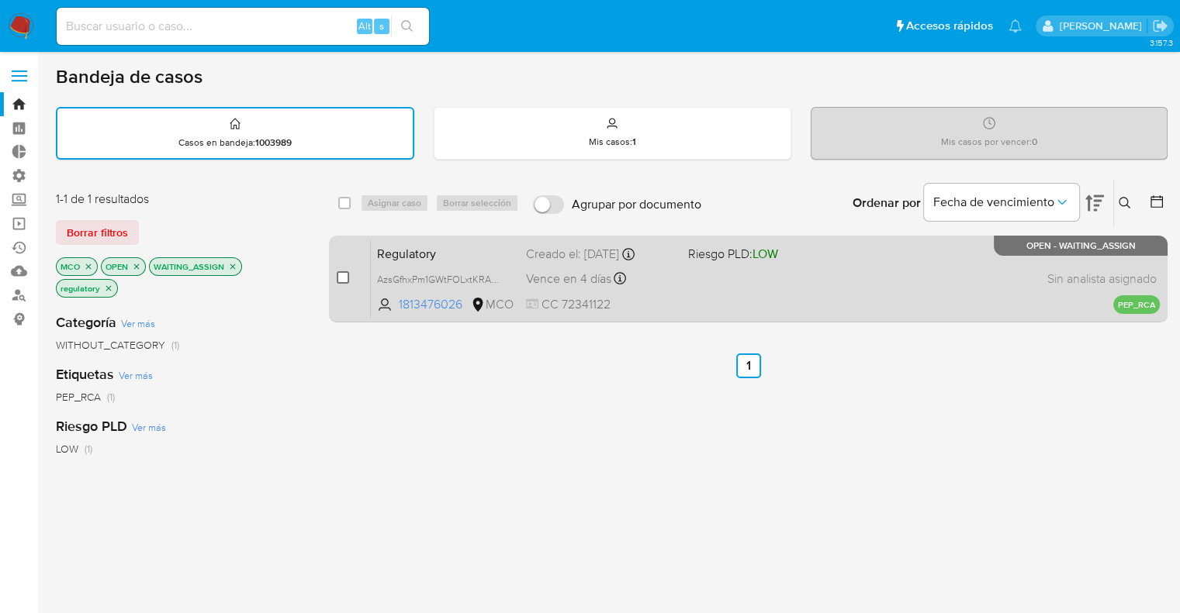
click at [337, 273] on input "checkbox" at bounding box center [343, 277] width 12 height 12
checkbox input "true"
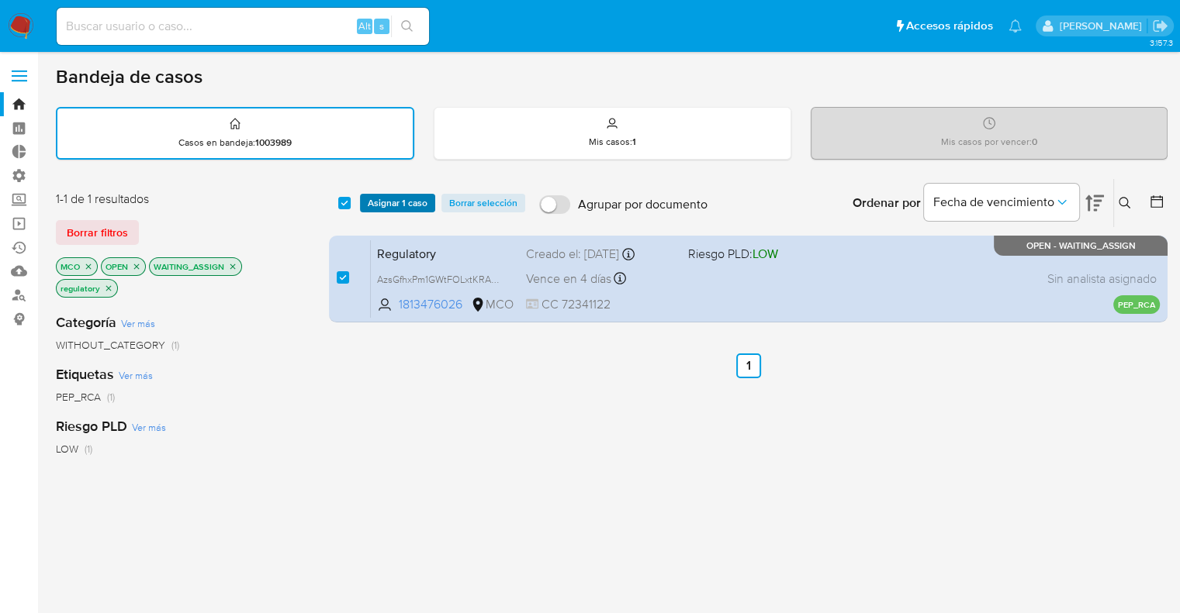
click at [373, 207] on span "Asignar 1 caso" at bounding box center [398, 203] width 60 height 16
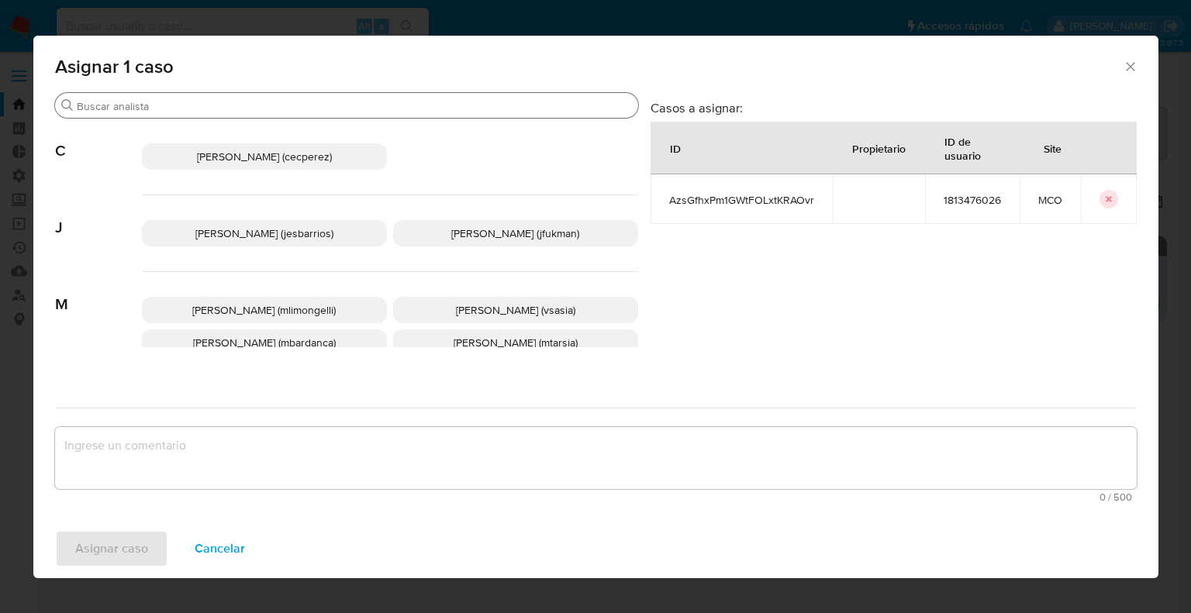
click at [325, 106] on input "Buscar" at bounding box center [354, 106] width 555 height 14
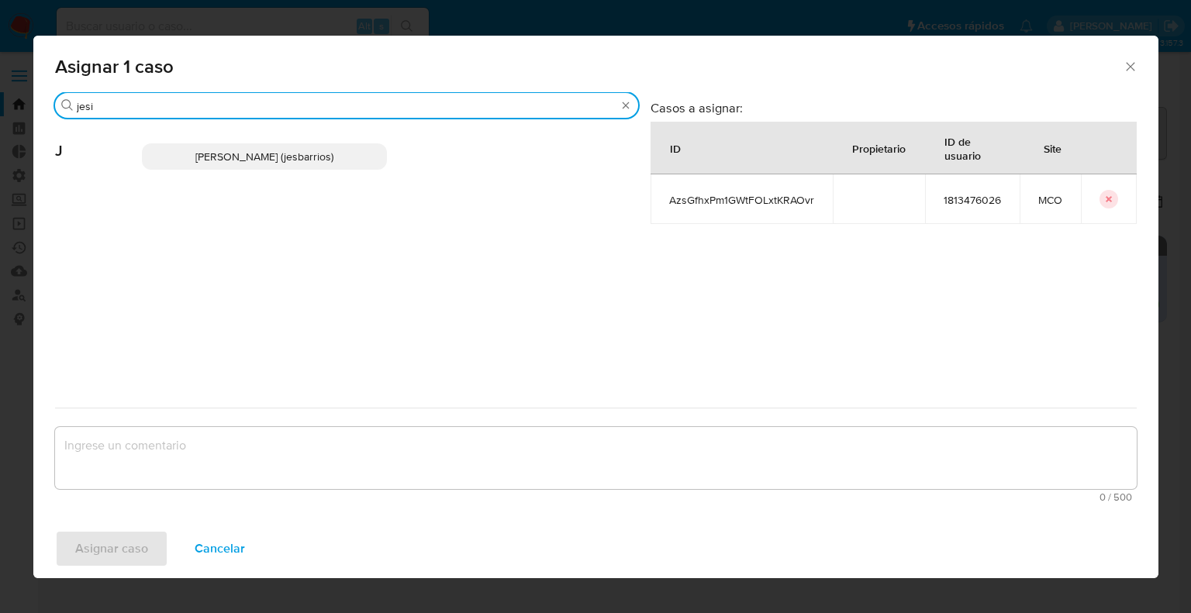
type input "jesi"
click at [353, 170] on div "Jesica Iris Barrios Leita (jesbarrios)" at bounding box center [390, 157] width 496 height 76
click at [355, 151] on p "Jesica Iris Barrios Leita (jesbarrios)" at bounding box center [264, 156] width 245 height 26
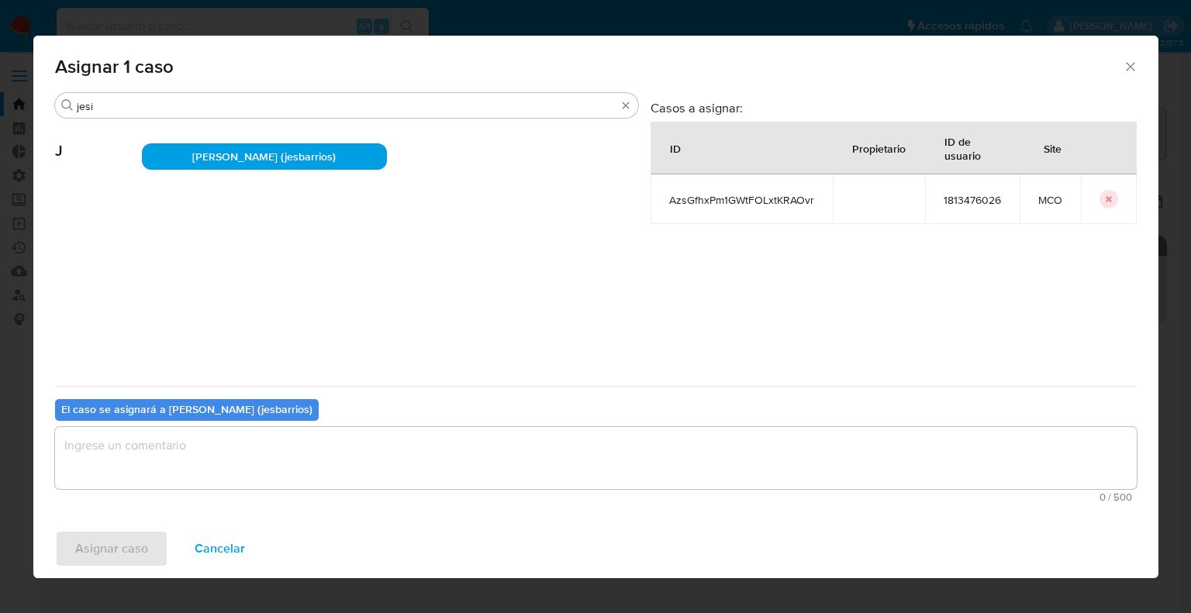
click at [199, 458] on textarea "assign-modal" at bounding box center [596, 458] width 1082 height 62
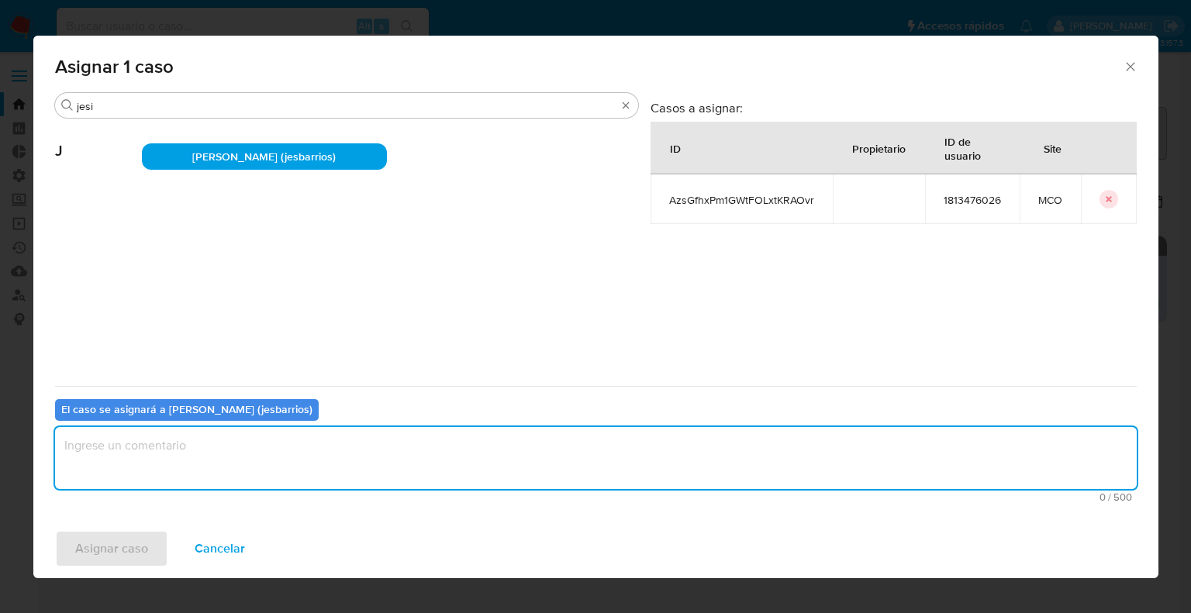
paste textarea "Asignación."
type textarea "Asignación."
click at [146, 546] on span "Asignar caso" at bounding box center [111, 549] width 73 height 34
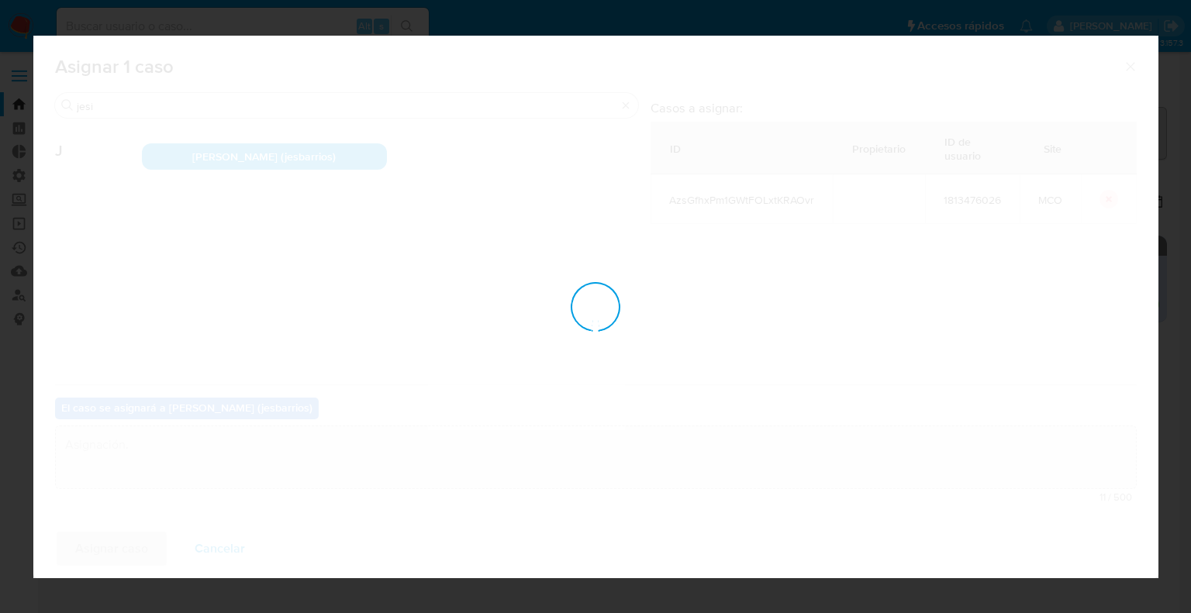
checkbox input "false"
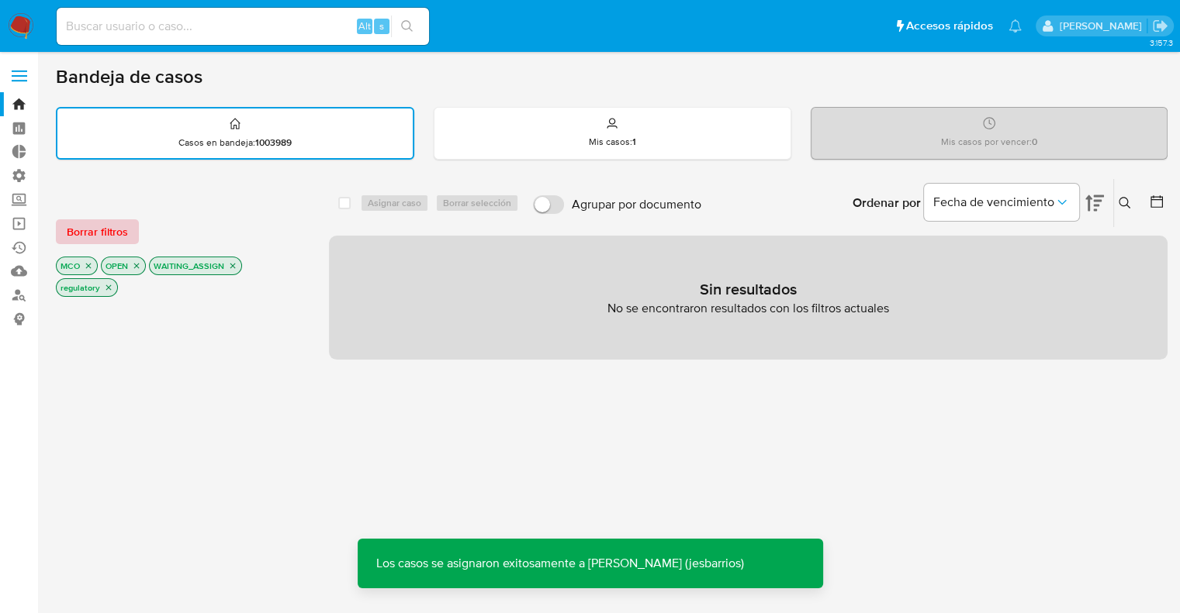
click at [133, 238] on button "Borrar filtros" at bounding box center [97, 231] width 83 height 25
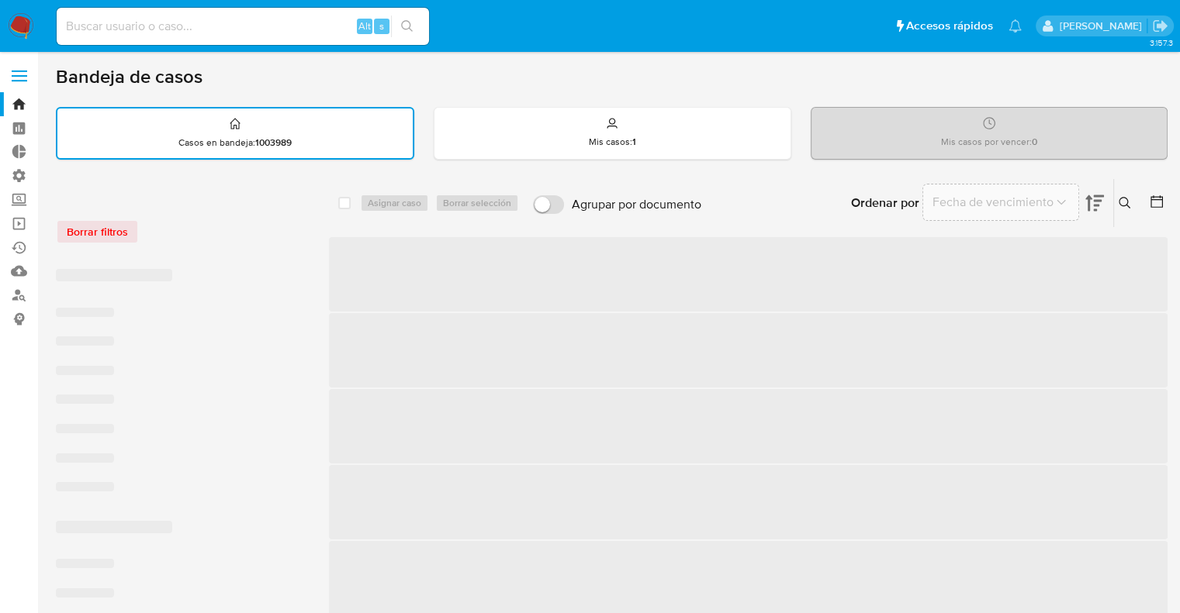
click at [222, 228] on div "Borrar filtros" at bounding box center [180, 231] width 248 height 25
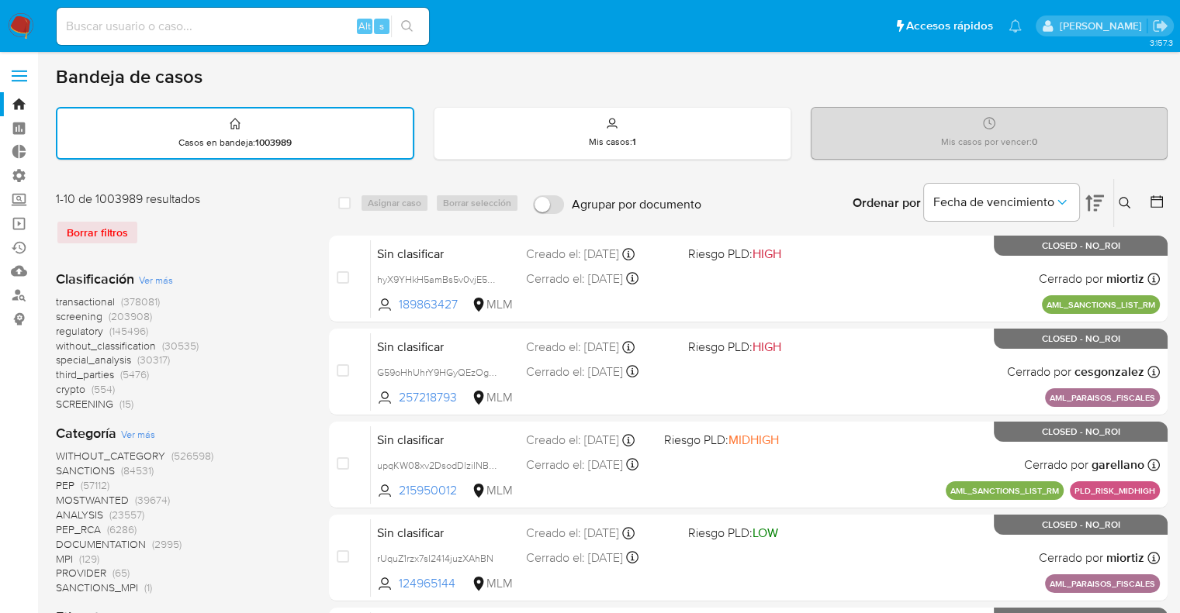
click at [60, 313] on span "screening" at bounding box center [79, 317] width 47 height 16
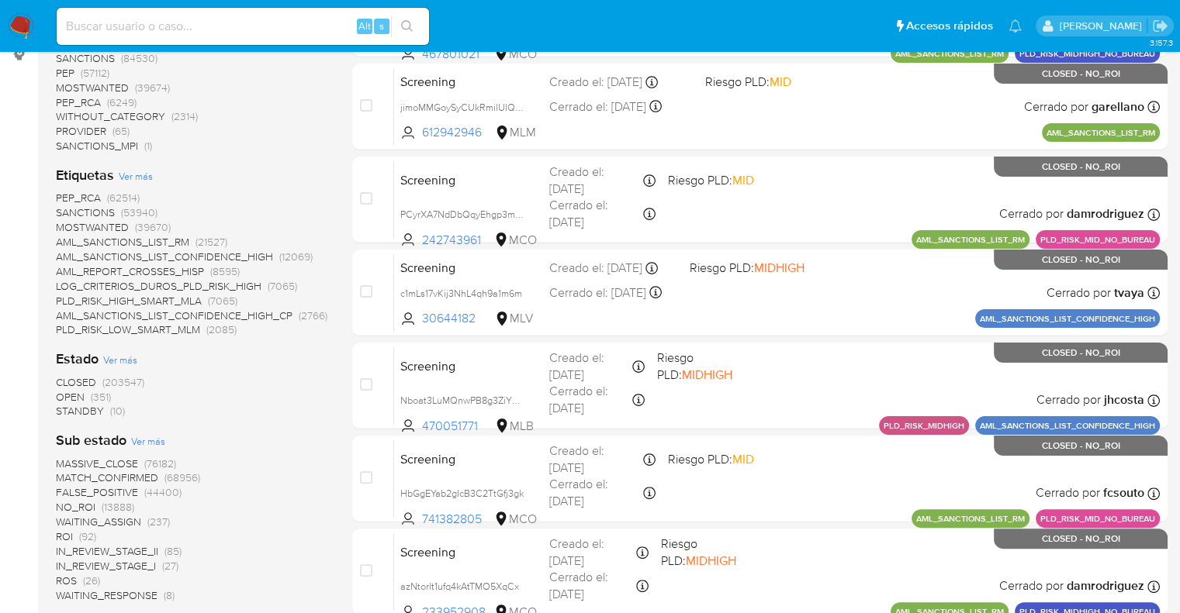
scroll to position [310, 0]
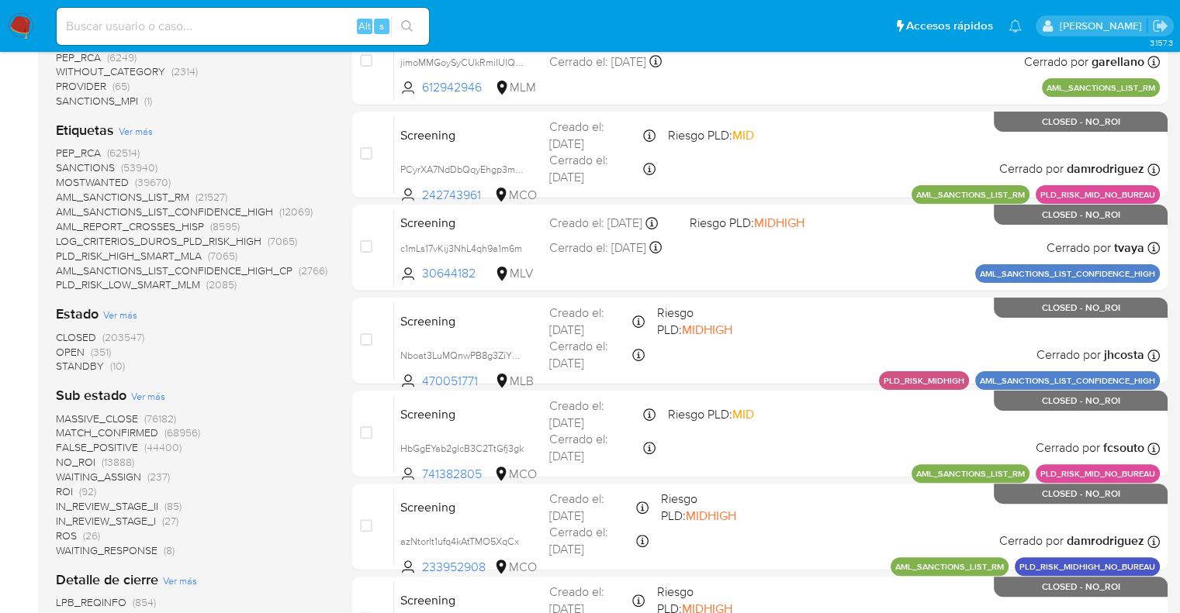
click at [67, 349] on span "OPEN" at bounding box center [70, 352] width 29 height 16
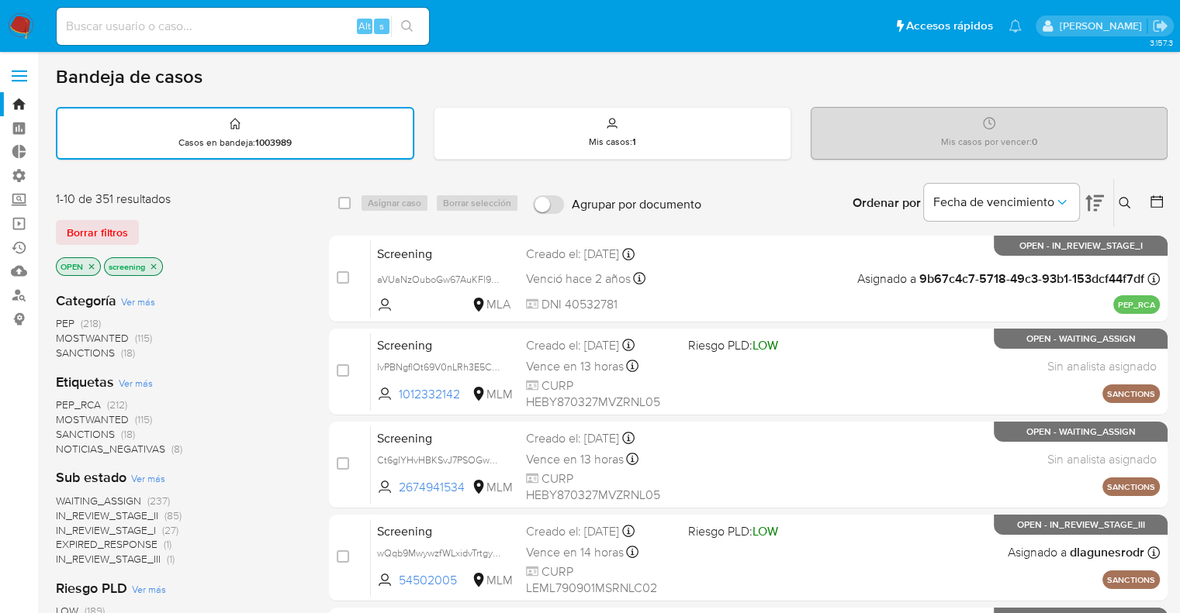
click at [62, 415] on span "MOSTWANTED" at bounding box center [92, 420] width 73 height 16
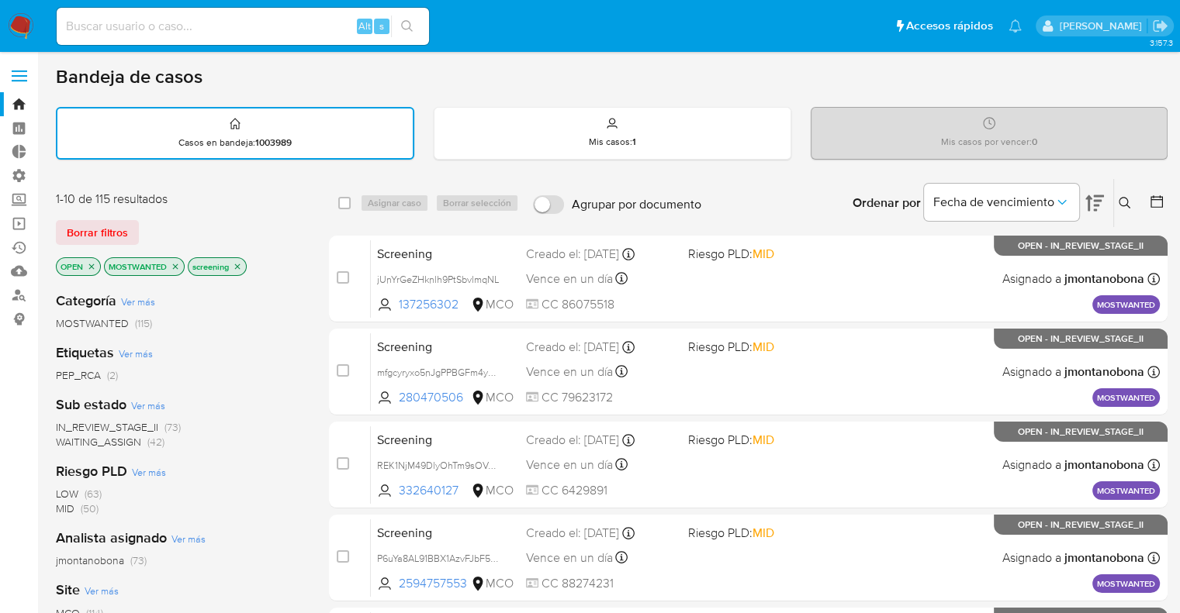
click at [68, 434] on span "WAITING_ASSIGN" at bounding box center [98, 442] width 85 height 16
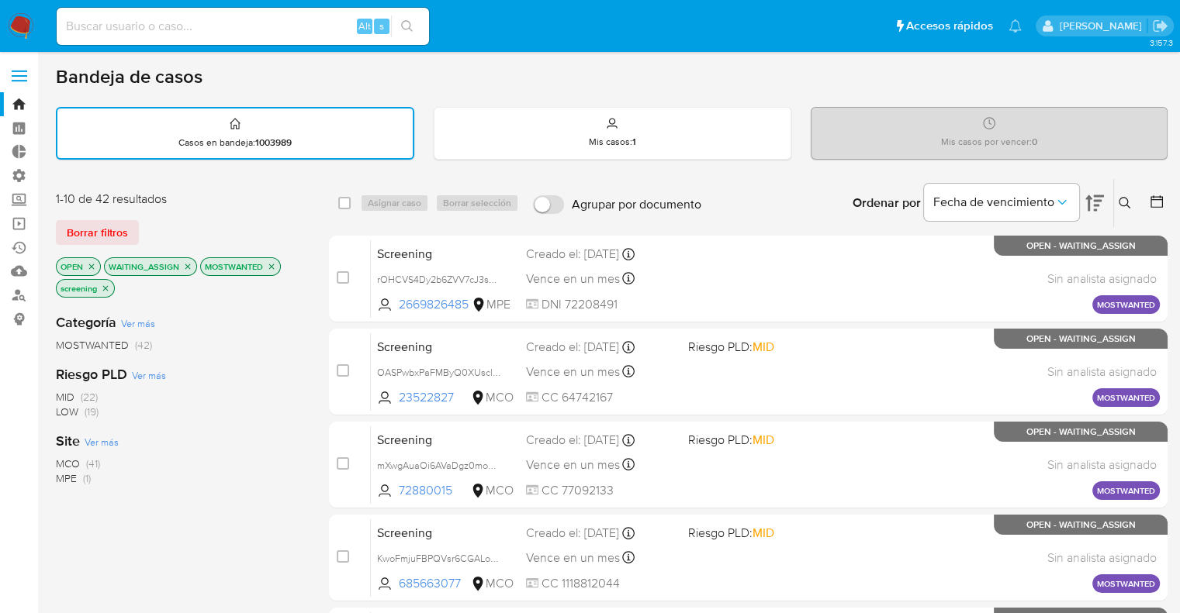
click at [212, 213] on div "1-10 de 42 resultados Borrar filtros OPEN WAITING_ASSIGN MOSTWANTED screening" at bounding box center [180, 246] width 248 height 110
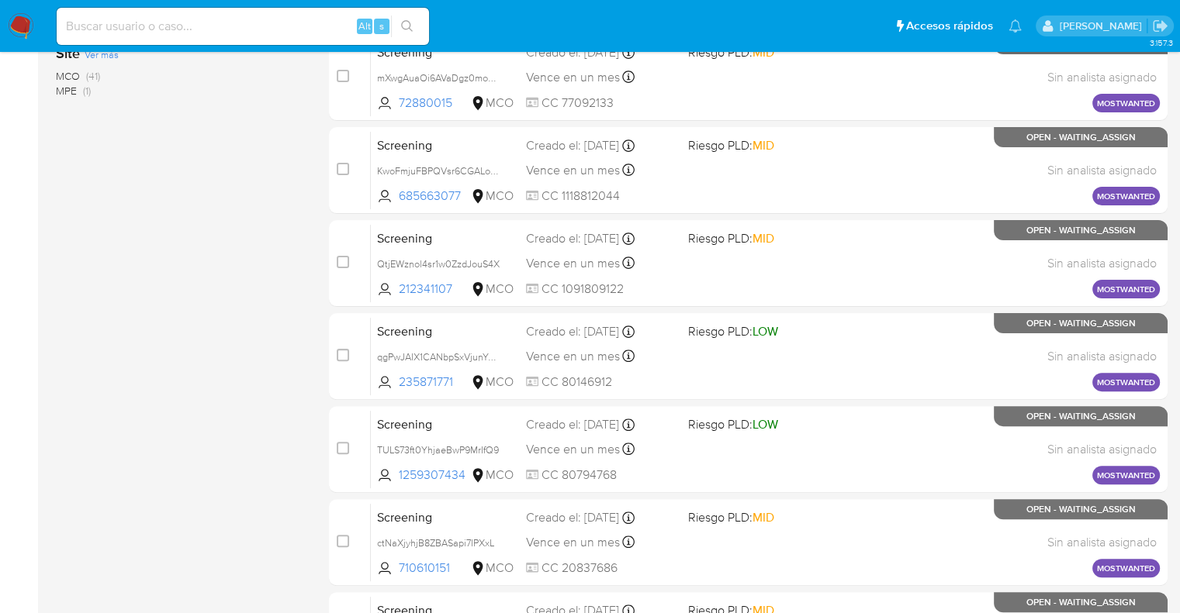
scroll to position [611, 0]
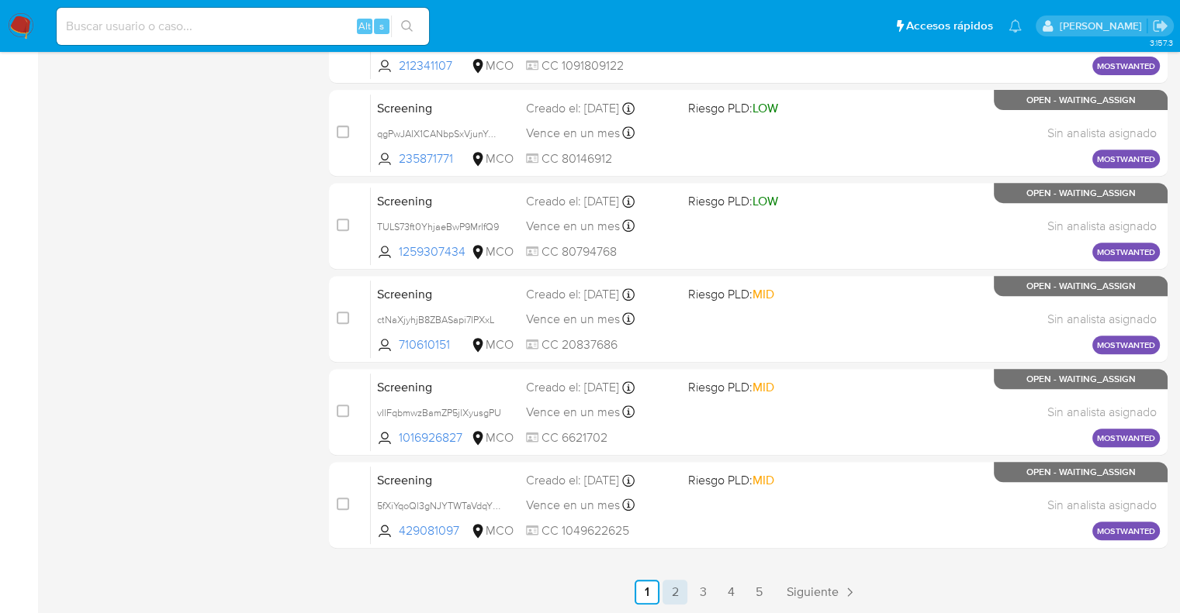
click at [676, 593] on link "2" at bounding box center [674, 592] width 25 height 25
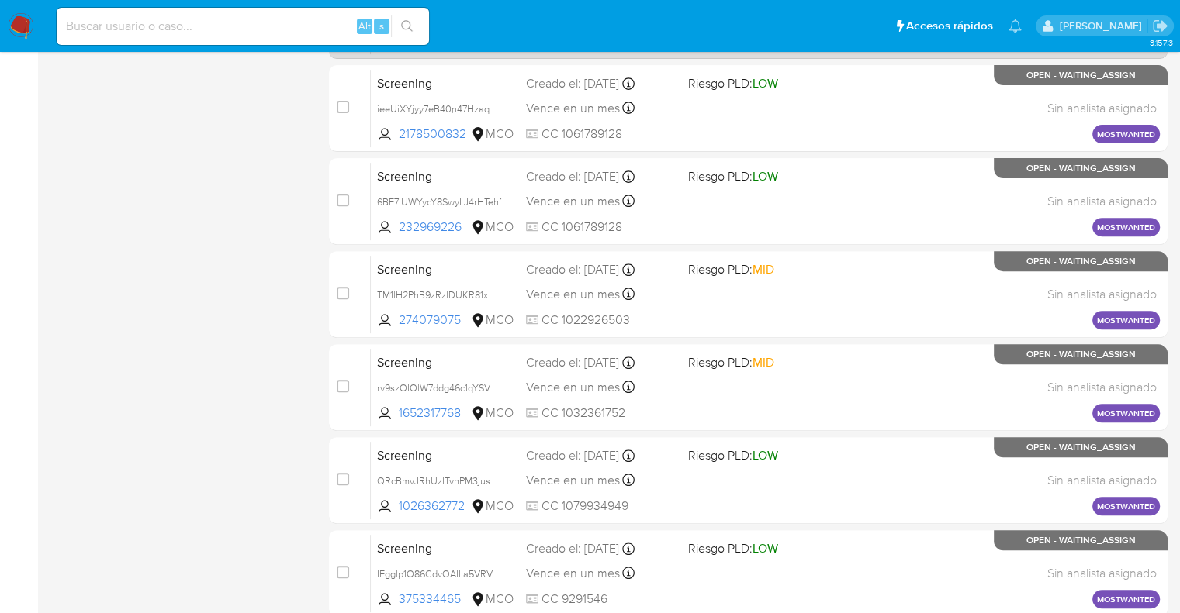
scroll to position [611, 0]
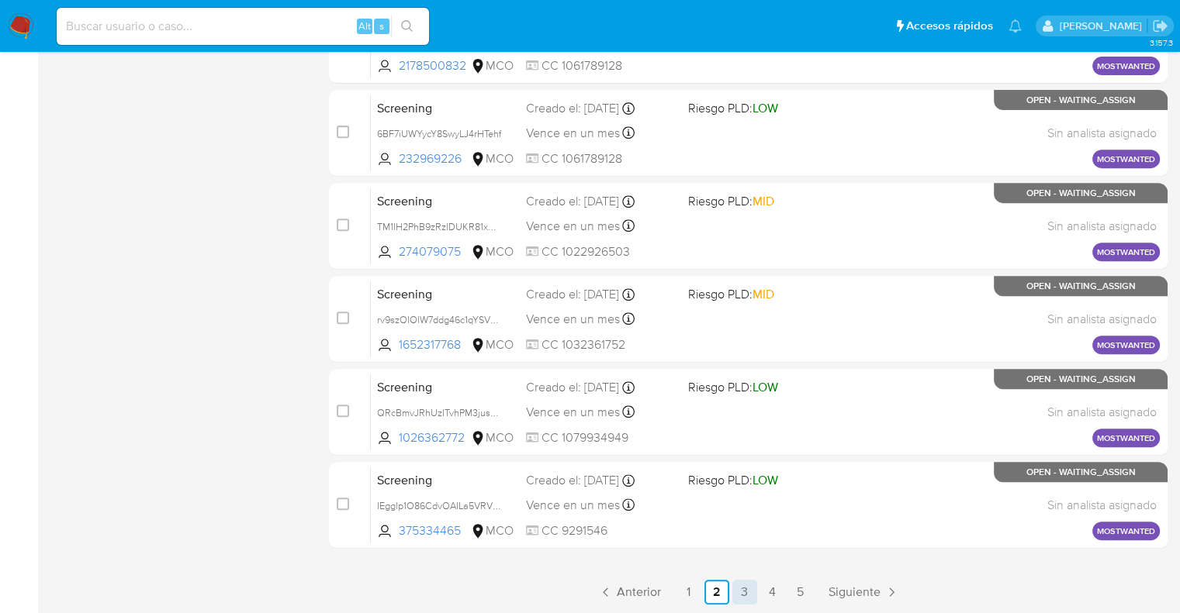
click at [733, 591] on link "3" at bounding box center [744, 592] width 25 height 25
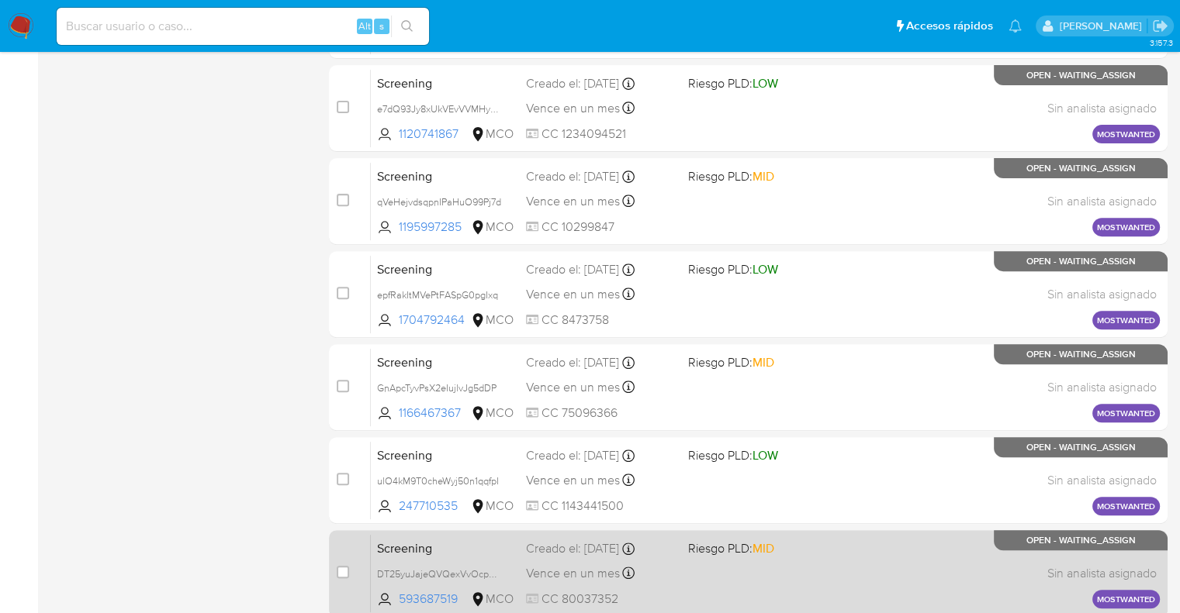
scroll to position [611, 0]
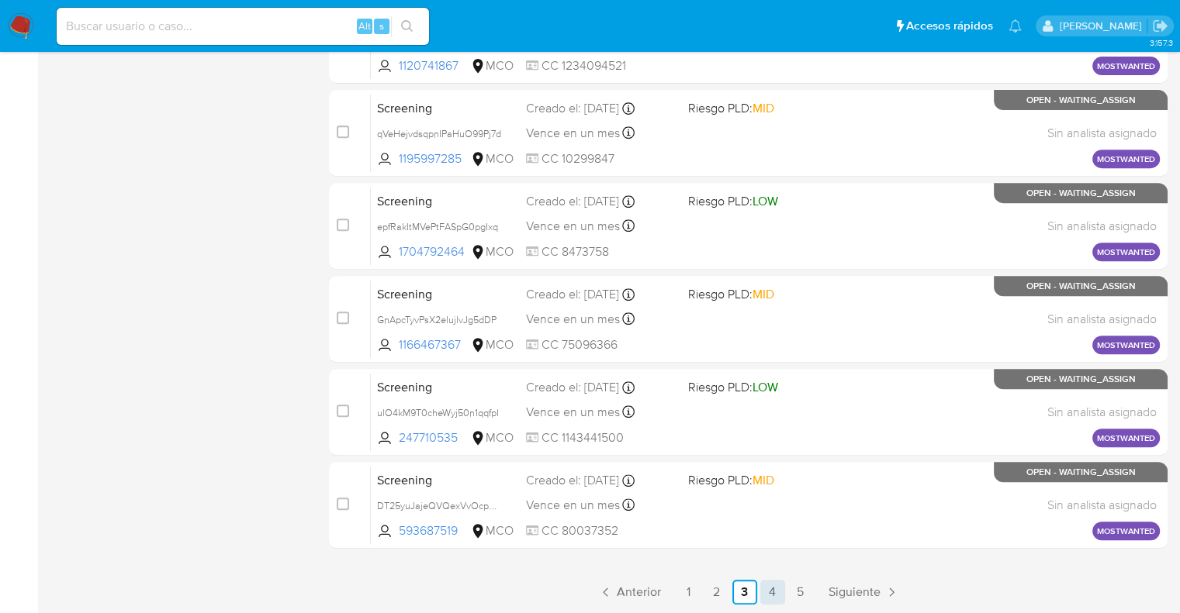
click at [770, 581] on link "4" at bounding box center [772, 592] width 25 height 25
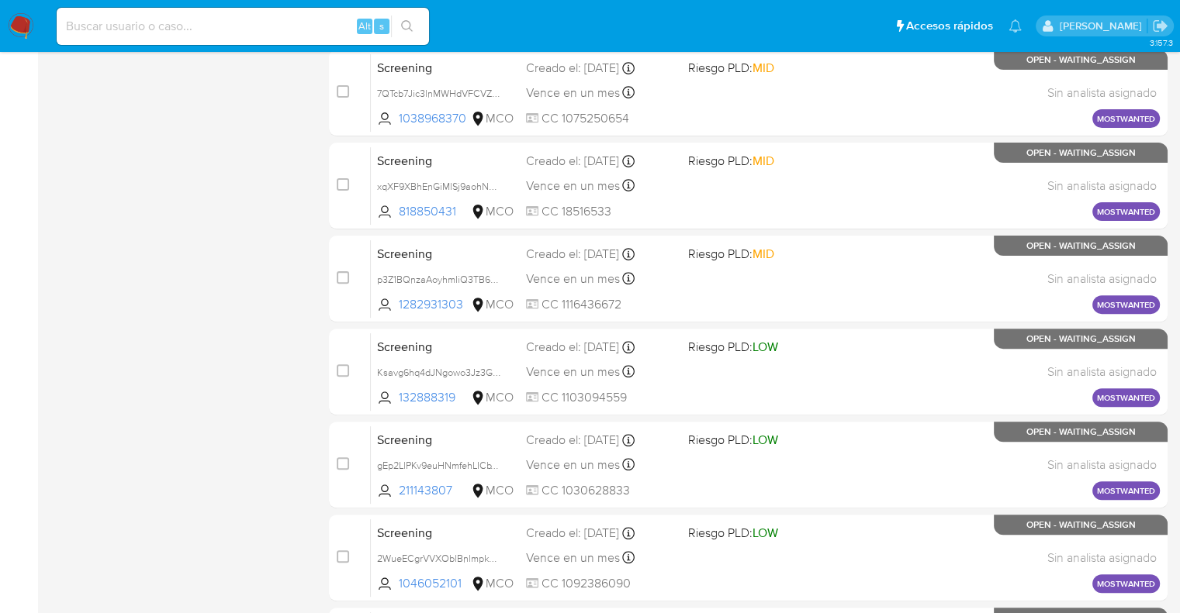
scroll to position [611, 0]
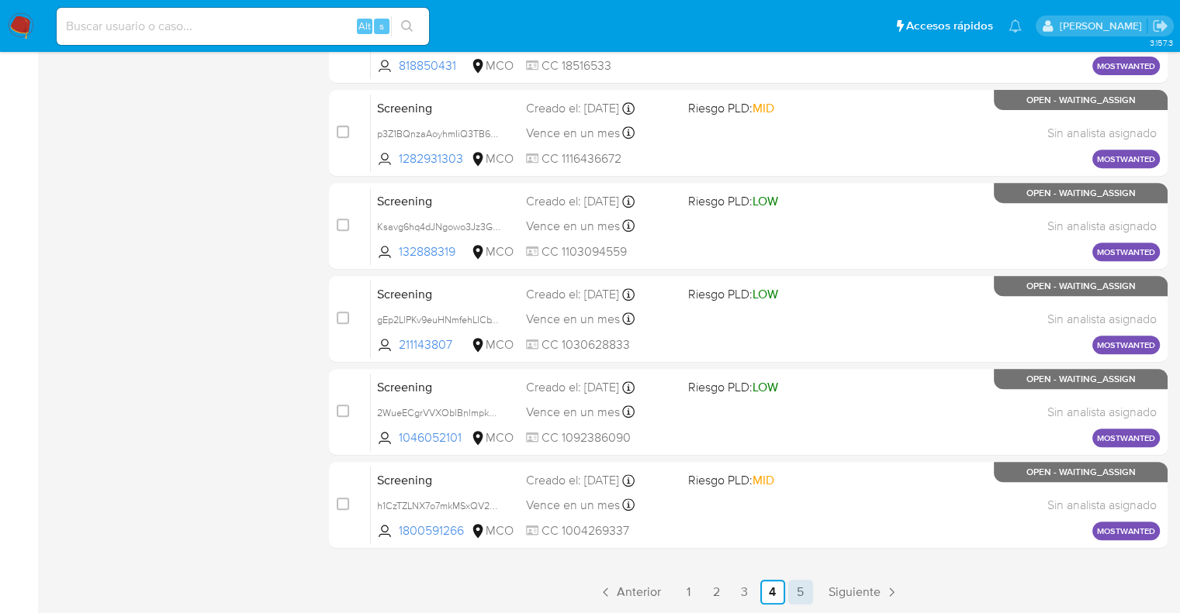
click at [793, 590] on link "5" at bounding box center [800, 592] width 25 height 25
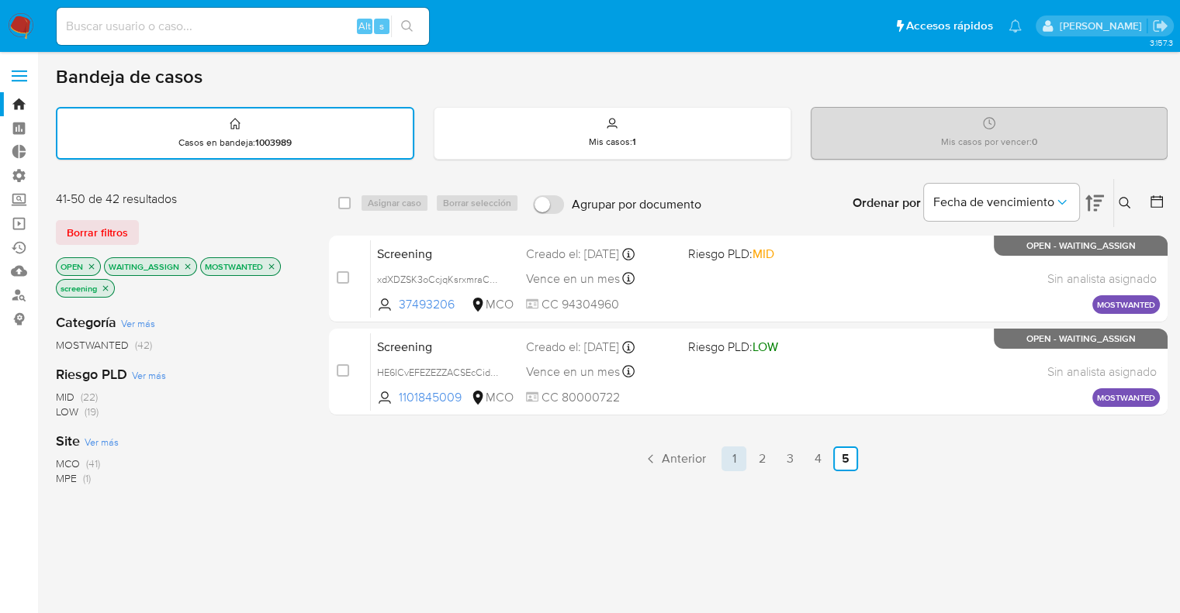
click at [732, 455] on link "1" at bounding box center [733, 459] width 25 height 25
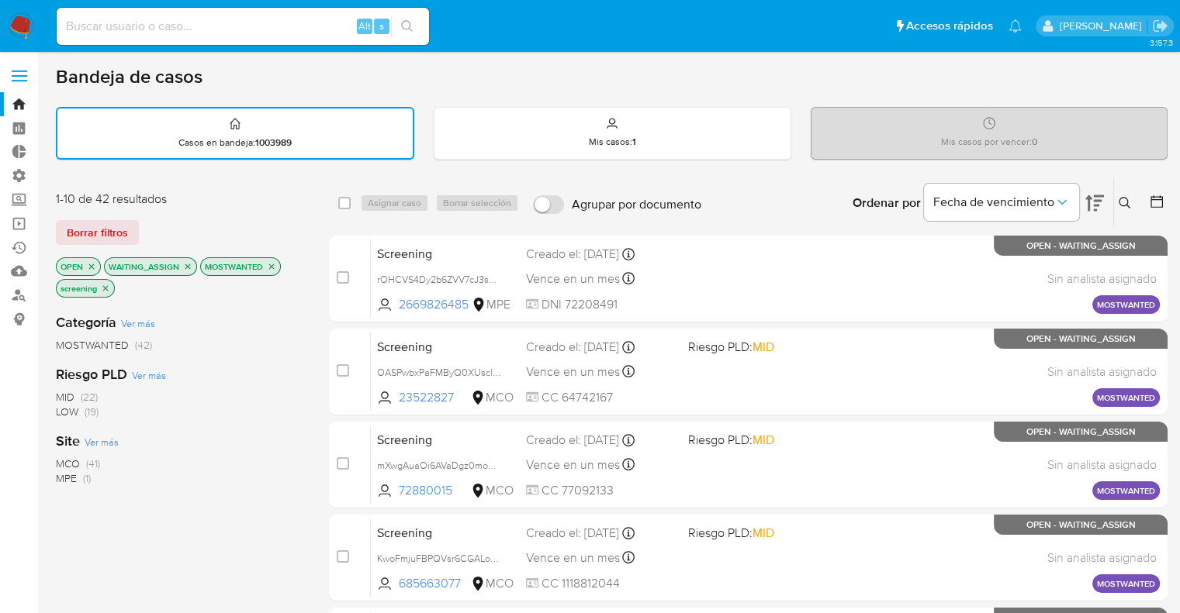
click at [185, 266] on icon "close-filter" at bounding box center [187, 266] width 5 height 5
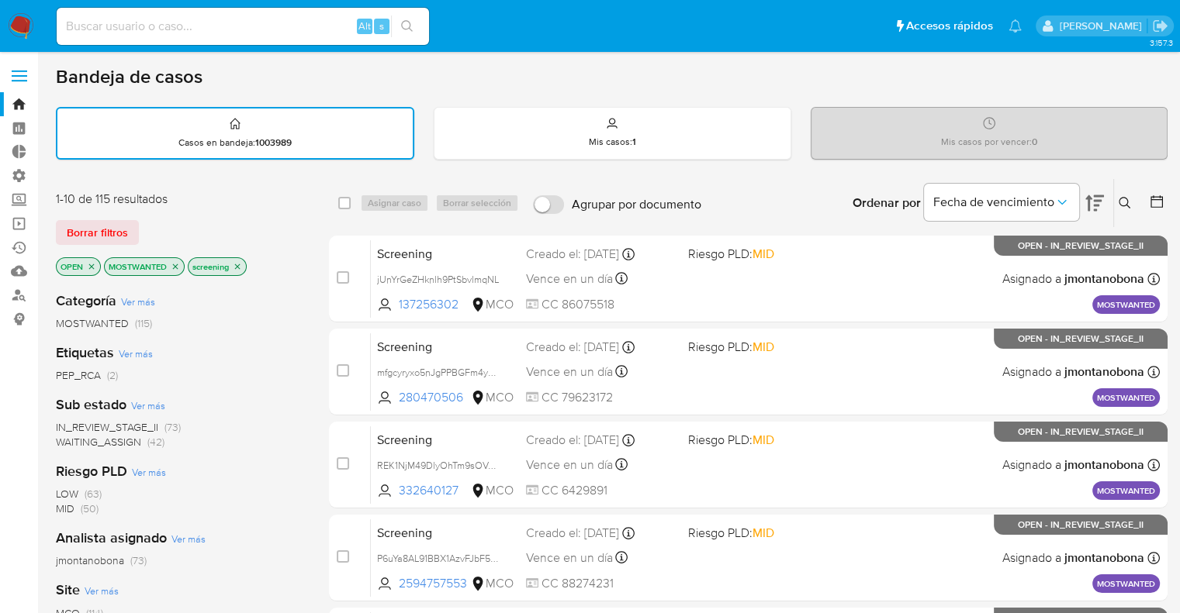
click at [178, 266] on icon "close-filter" at bounding box center [175, 266] width 9 height 9
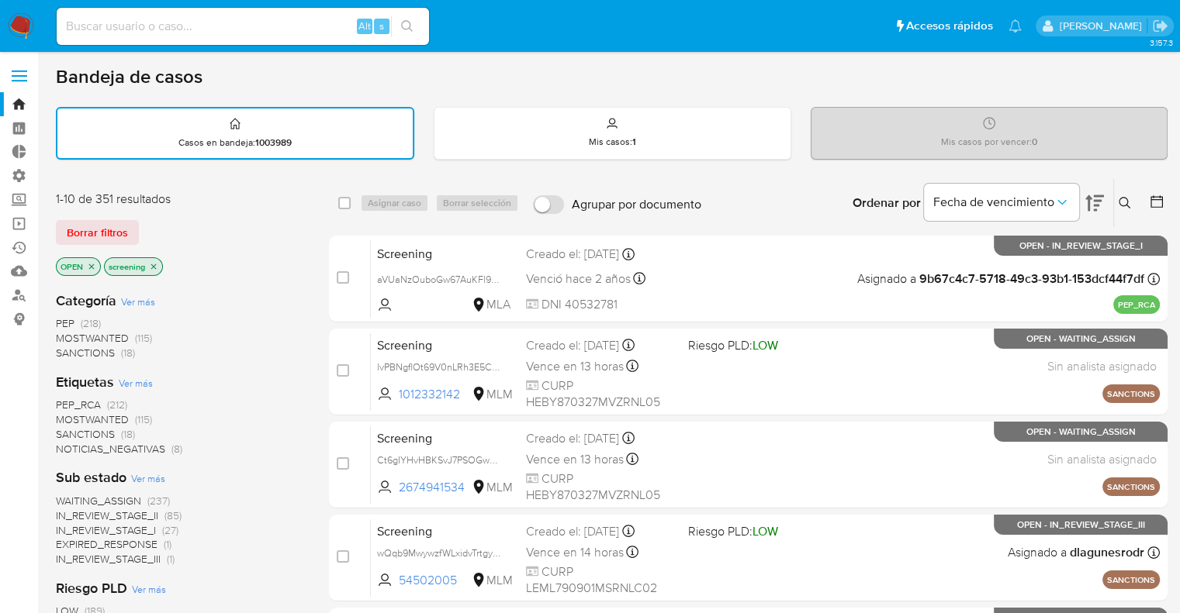
click at [61, 400] on span "PEP_RCA" at bounding box center [78, 405] width 45 height 16
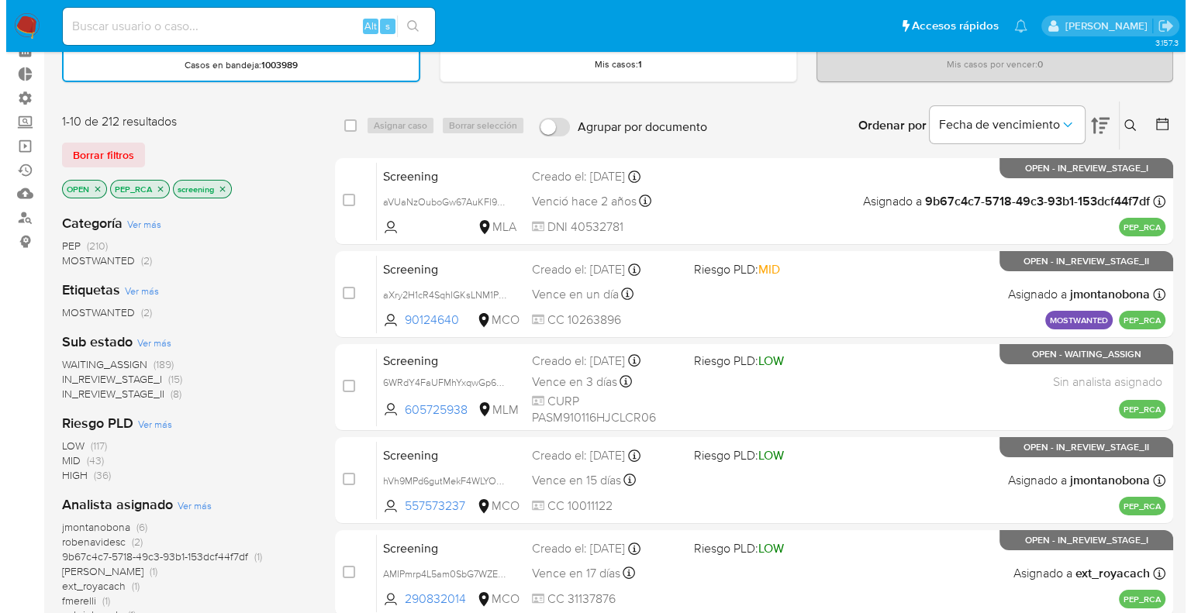
scroll to position [155, 0]
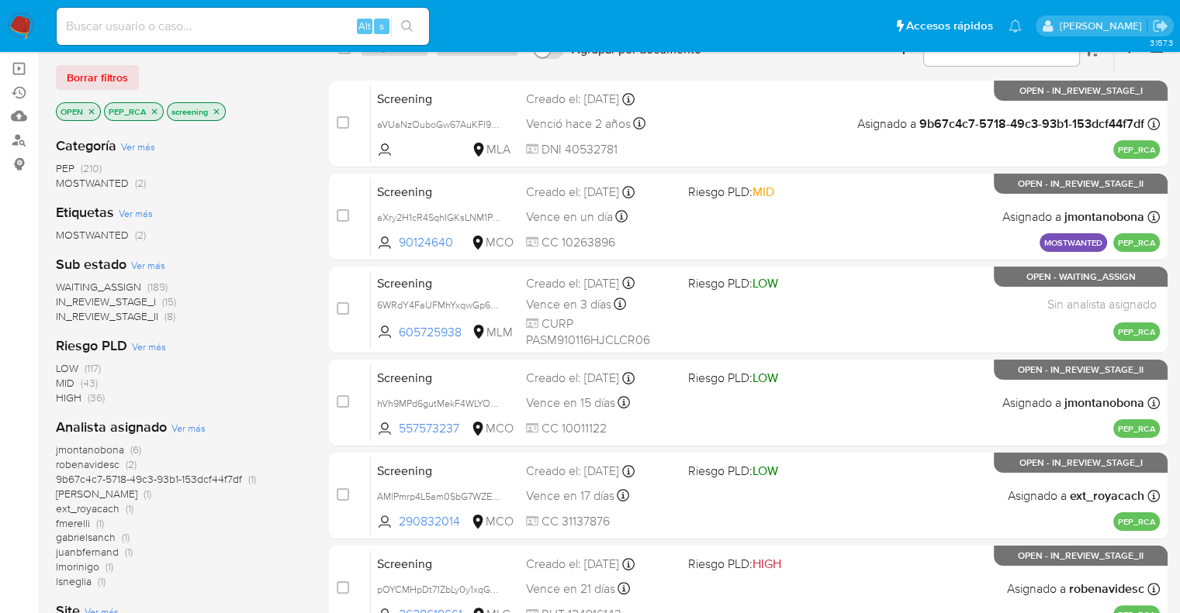
click at [62, 284] on span "WAITING_ASSIGN" at bounding box center [98, 287] width 85 height 16
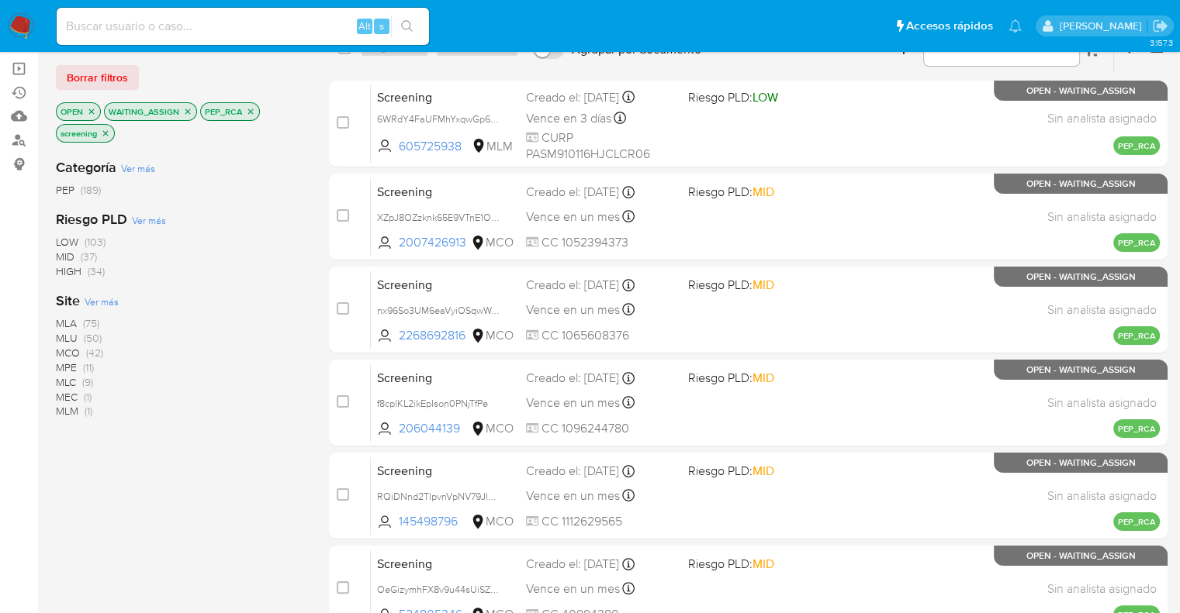
click at [95, 297] on span "Ver más" at bounding box center [102, 302] width 34 height 14
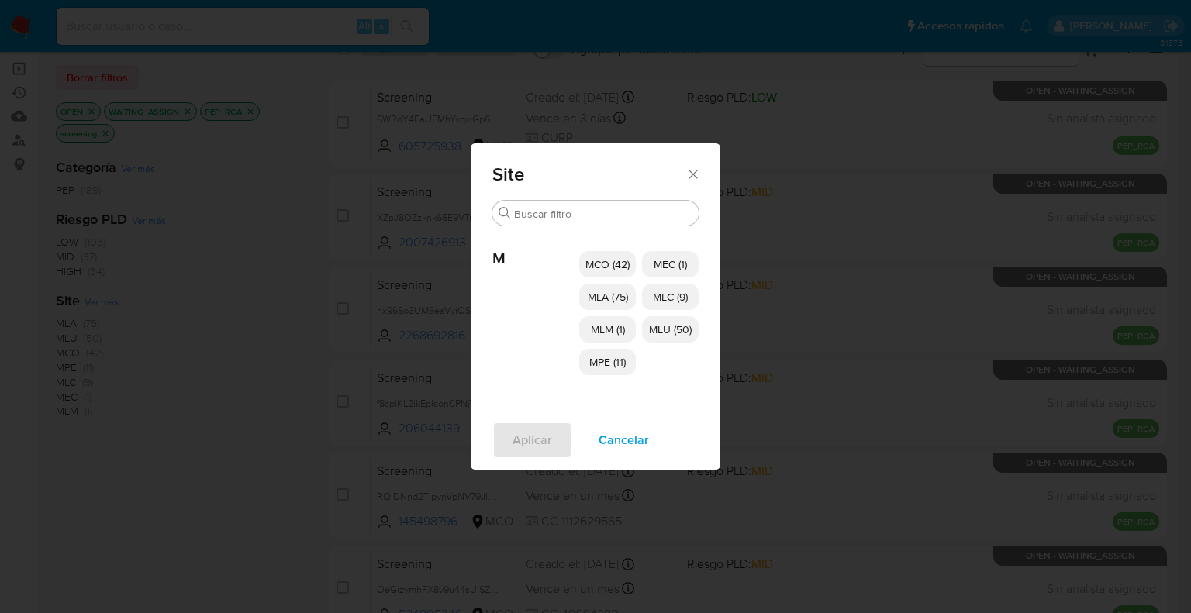
click at [592, 268] on span "MCO (42)" at bounding box center [608, 265] width 44 height 16
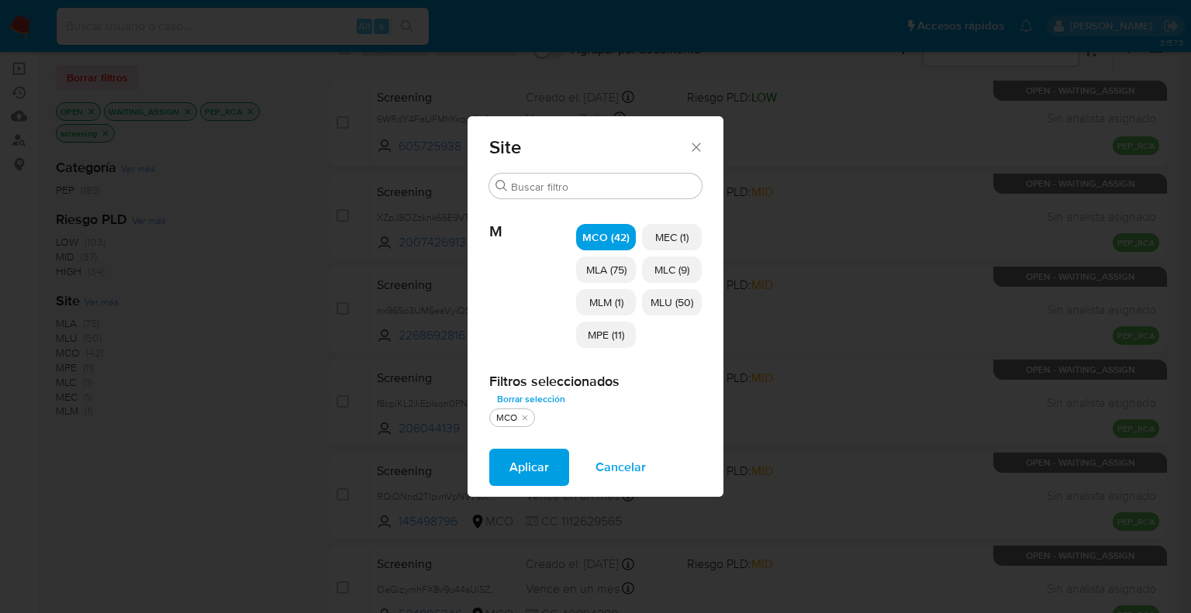
click at [594, 299] on span "MLM (1)" at bounding box center [606, 303] width 34 height 16
click at [592, 337] on span "MPE (11)" at bounding box center [606, 335] width 36 height 16
click at [659, 240] on span "MEC (1)" at bounding box center [671, 238] width 33 height 16
click at [658, 266] on span "MLC (9)" at bounding box center [672, 270] width 35 height 16
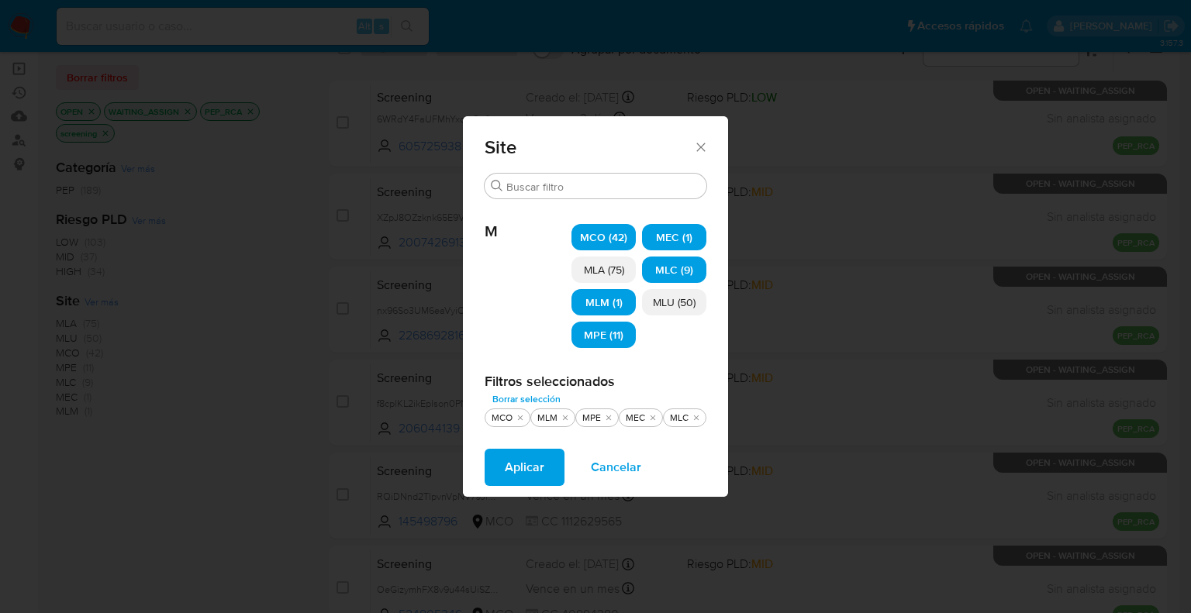
click at [658, 308] on span "MLU (50)" at bounding box center [674, 303] width 43 height 16
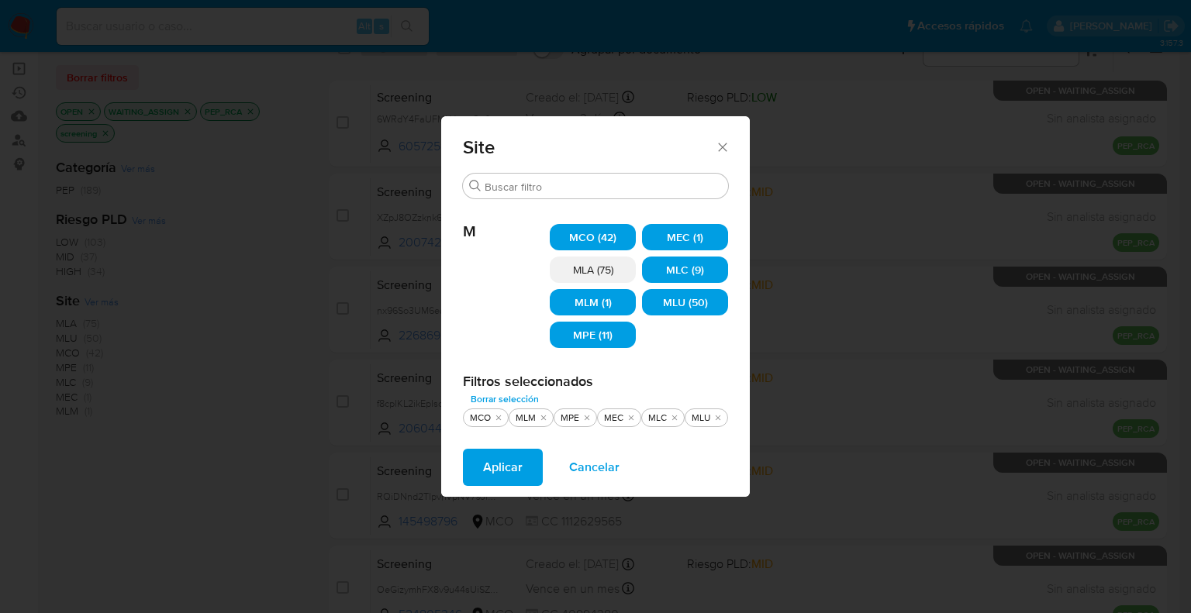
click at [521, 465] on span "Aplicar" at bounding box center [503, 468] width 40 height 34
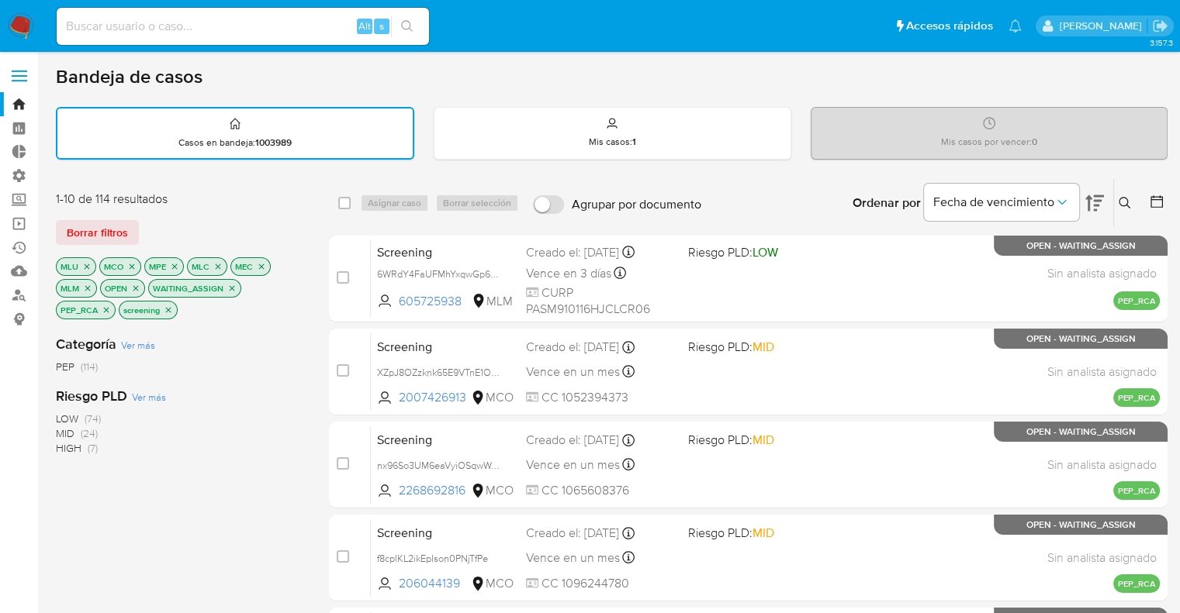
click at [264, 233] on div "Borrar filtros" at bounding box center [180, 232] width 248 height 25
click at [349, 197] on input "checkbox" at bounding box center [344, 203] width 12 height 12
checkbox input "true"
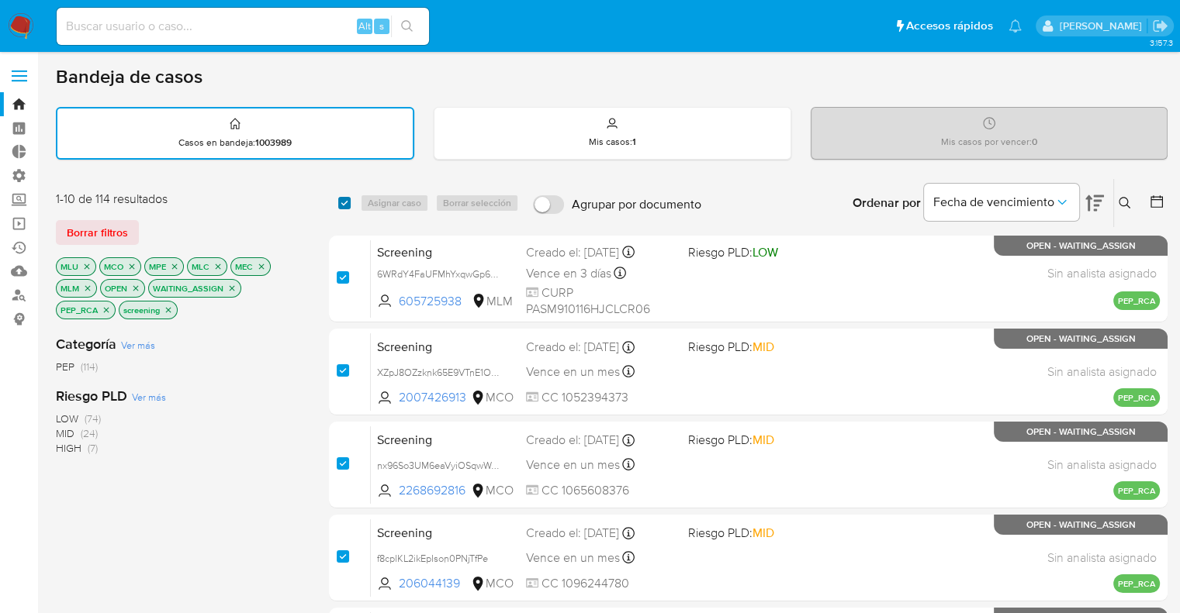
checkbox input "true"
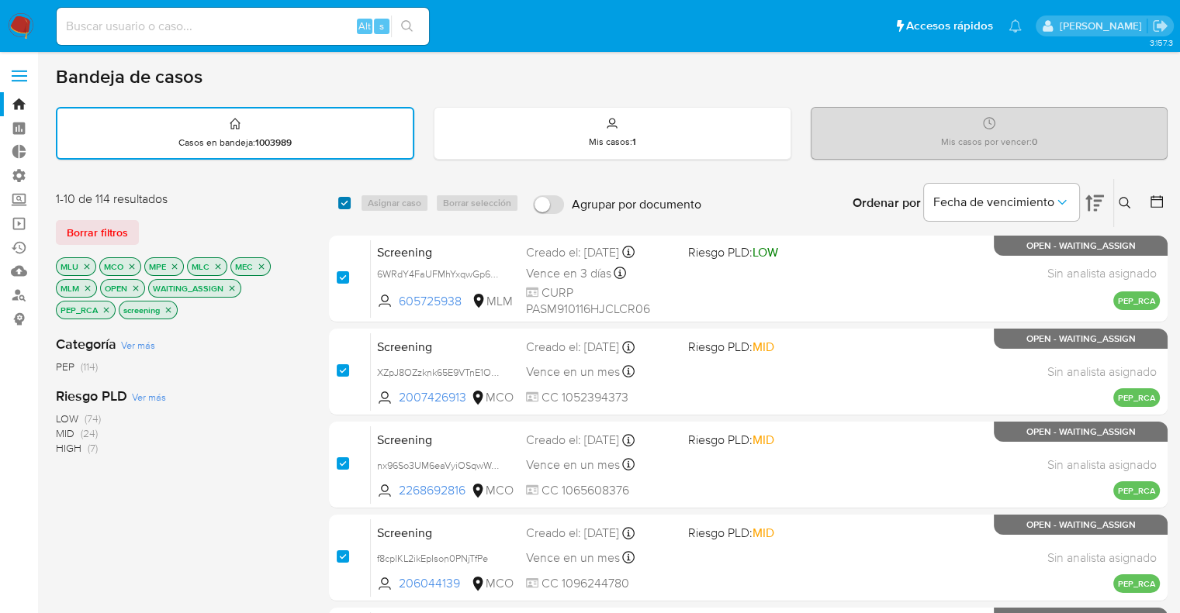
checkbox input "true"
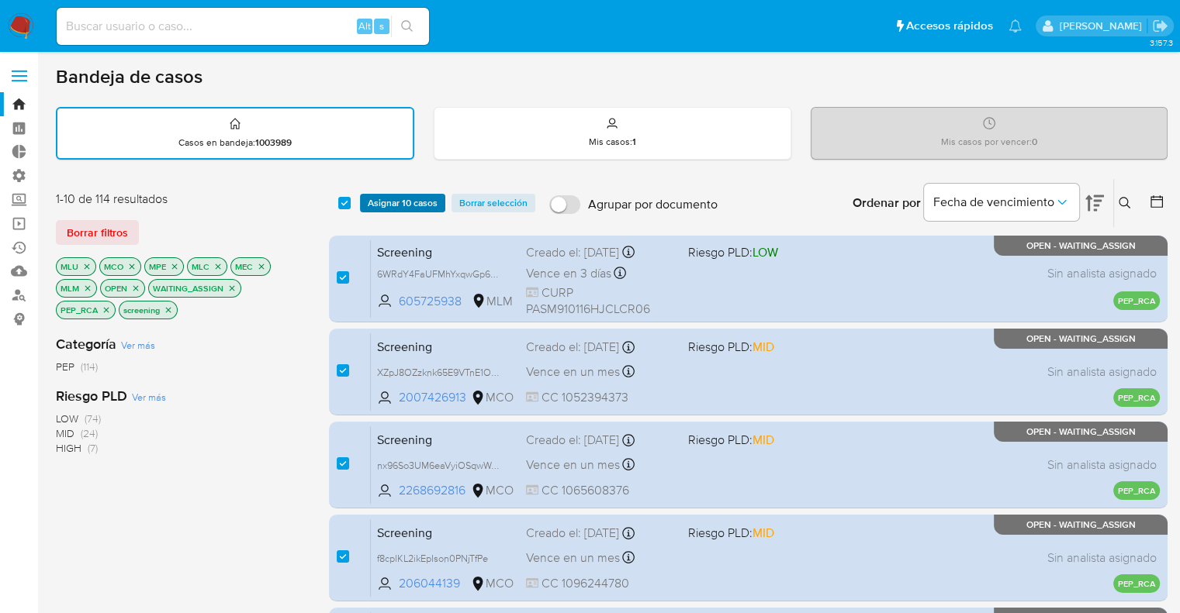
click at [430, 203] on span "Asignar 10 casos" at bounding box center [403, 203] width 70 height 16
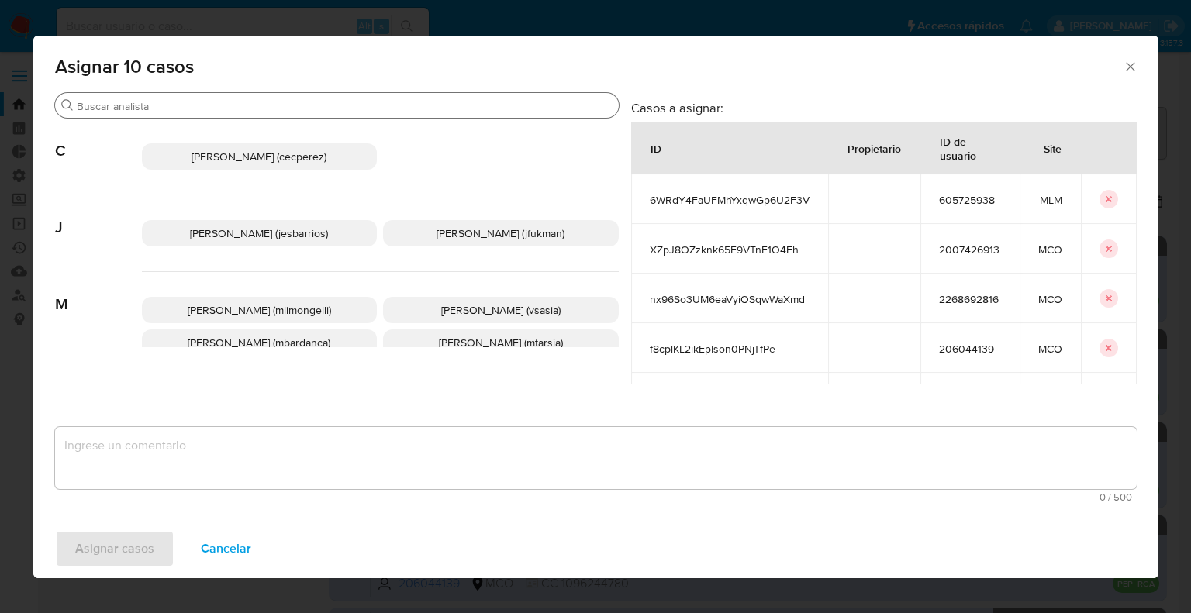
click at [365, 109] on input "Buscar" at bounding box center [345, 106] width 536 height 14
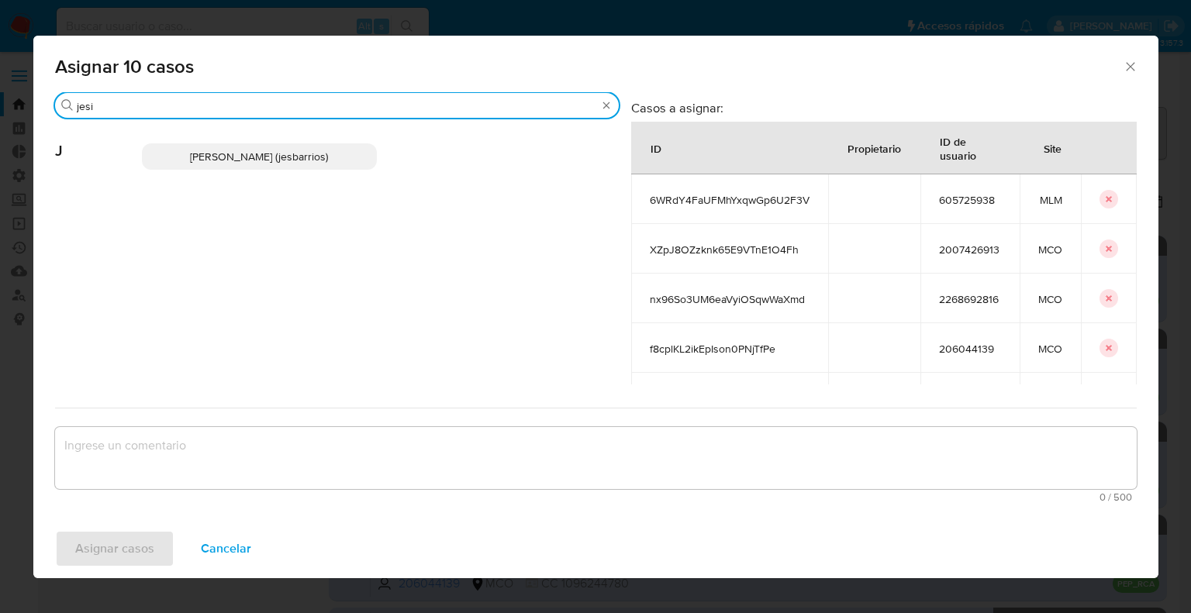
type input "jesi"
click at [347, 164] on p "Jesica Iris Barrios Leita (jesbarrios)" at bounding box center [260, 156] width 236 height 26
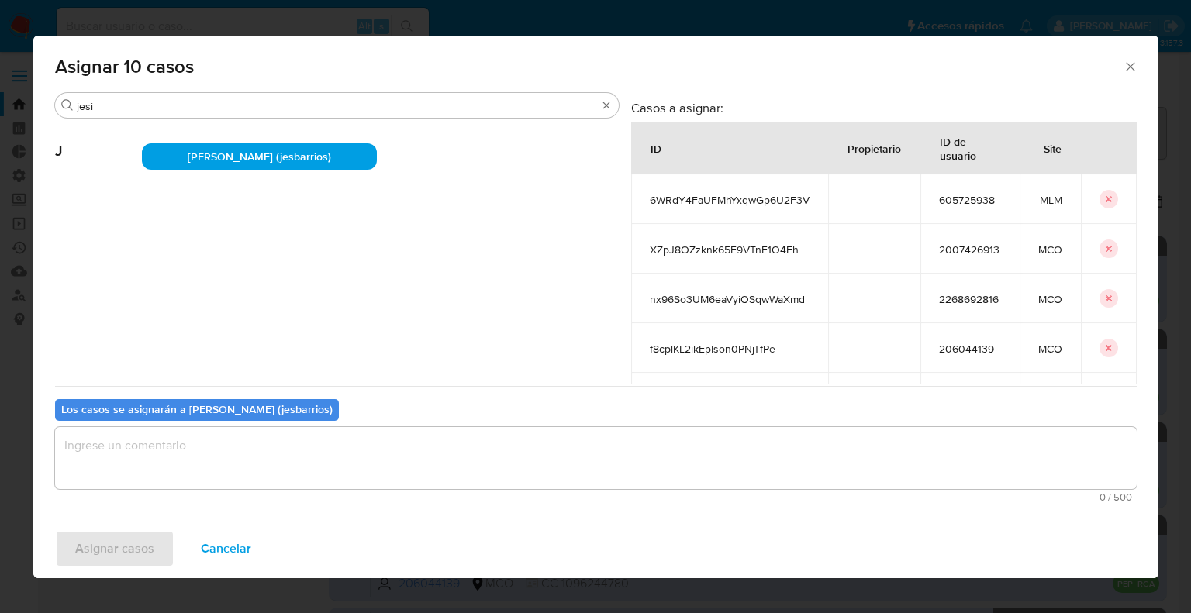
click at [295, 453] on textarea "assign-modal" at bounding box center [596, 458] width 1082 height 62
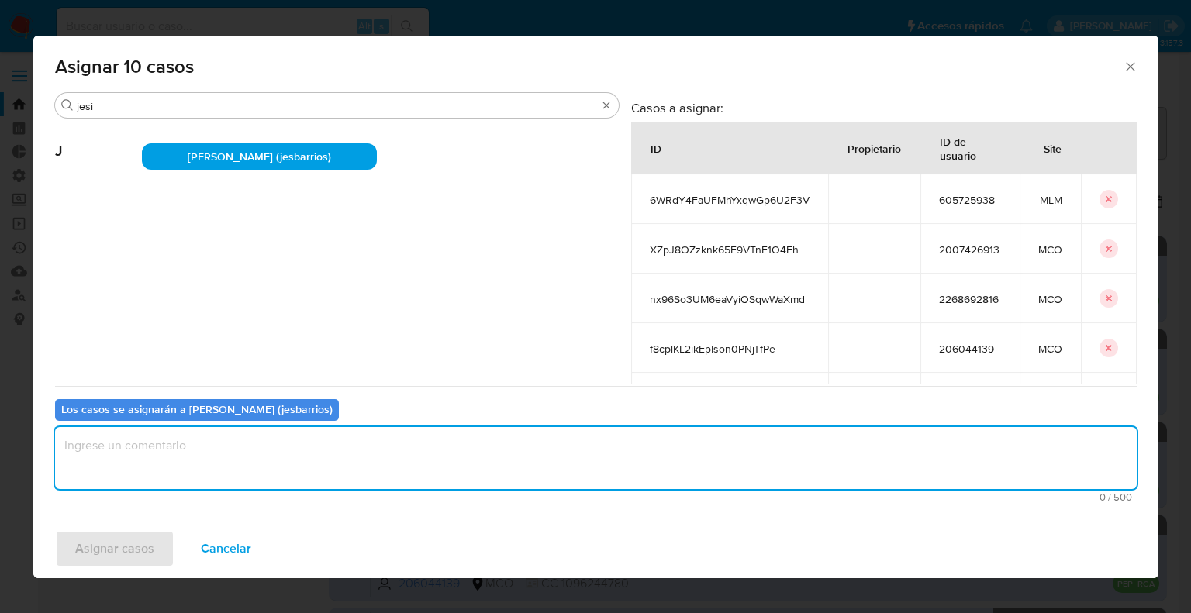
paste textarea "Asignación."
type textarea "Asignación."
click at [166, 552] on button "Asignar casos" at bounding box center [114, 548] width 119 height 37
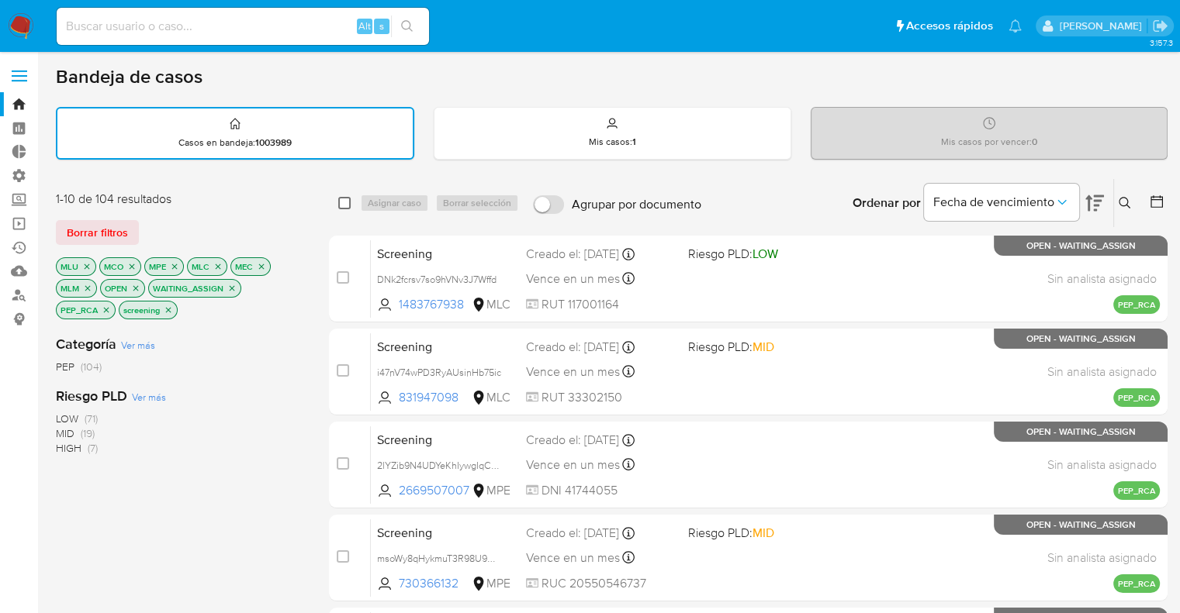
click at [342, 199] on input "checkbox" at bounding box center [344, 203] width 12 height 12
checkbox input "true"
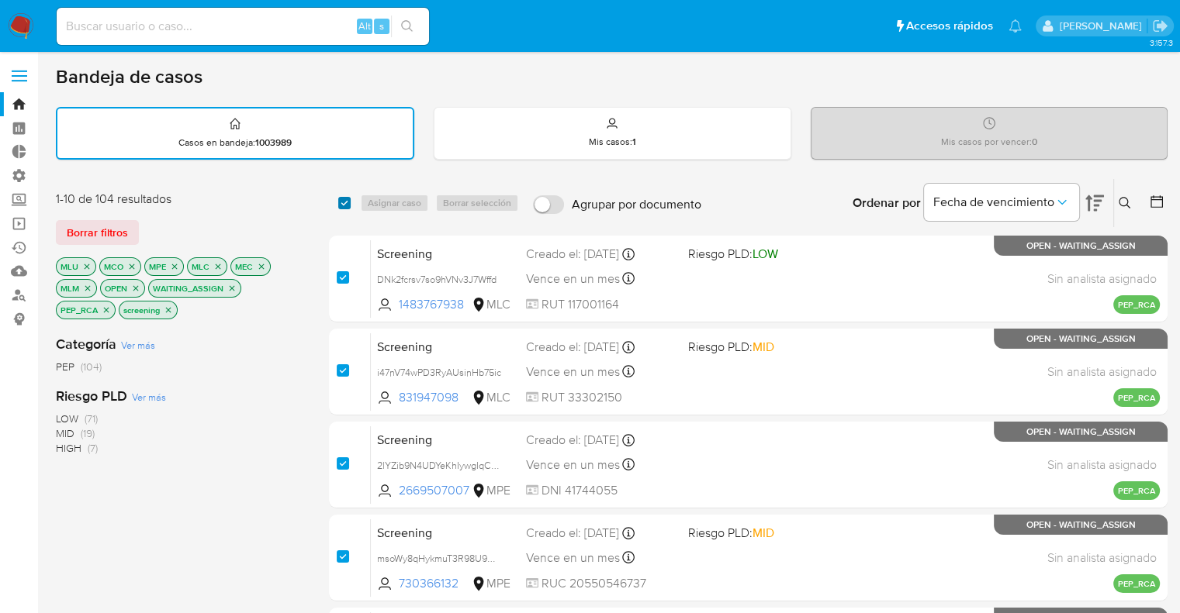
checkbox input "true"
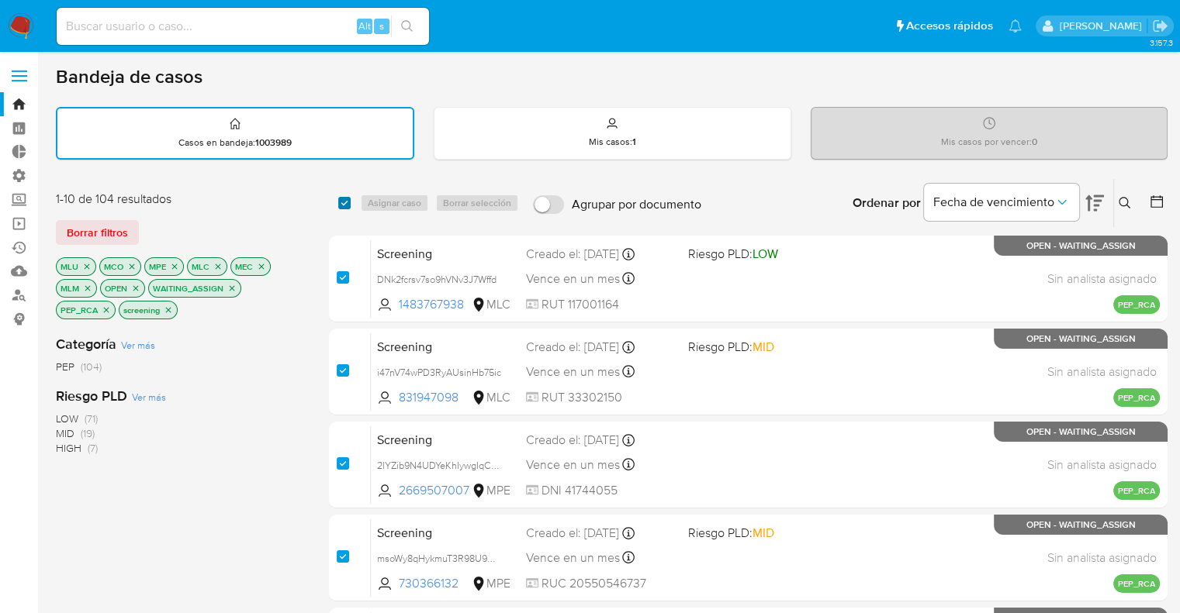
checkbox input "true"
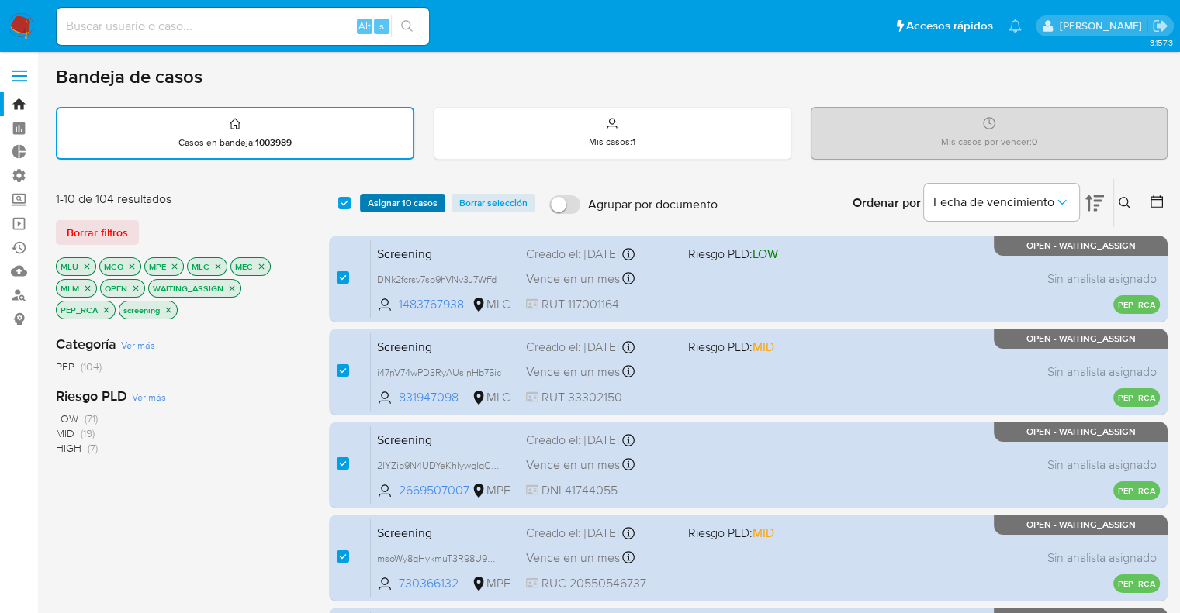
click at [371, 198] on span "Asignar 10 casos" at bounding box center [403, 203] width 70 height 16
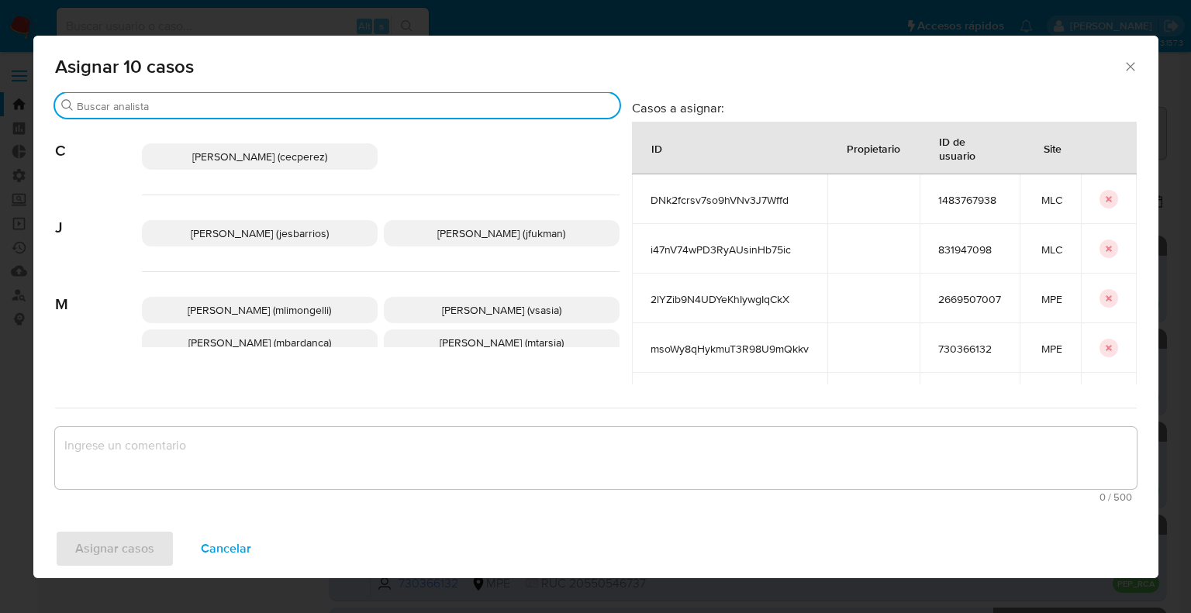
click at [362, 102] on input "Buscar" at bounding box center [345, 106] width 537 height 14
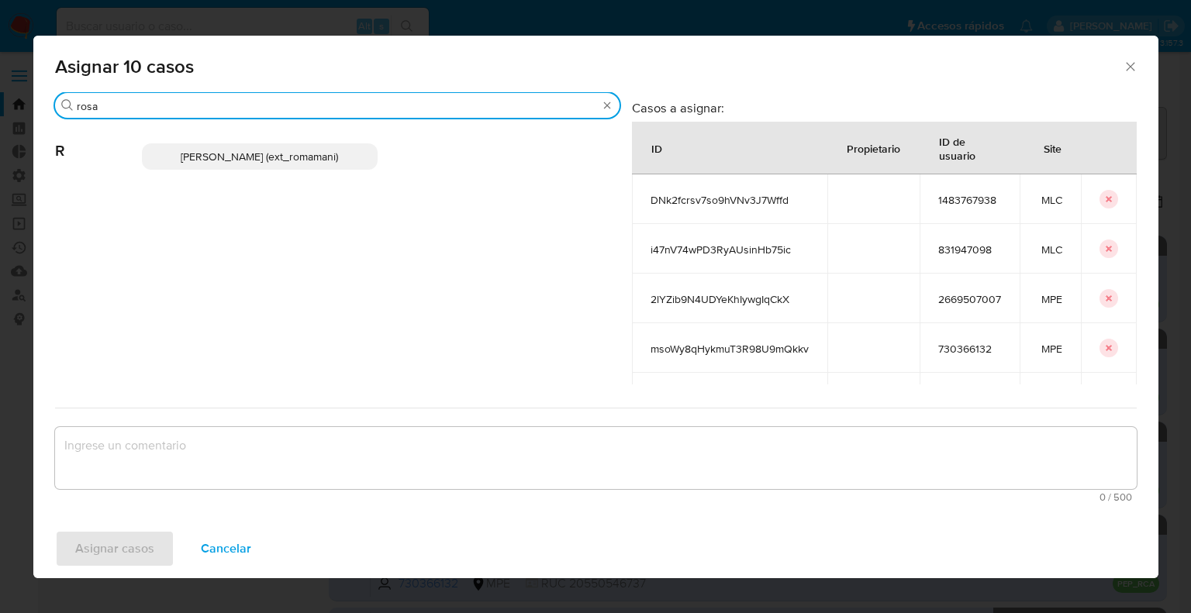
type input "rosa"
click at [338, 157] on p "Rosalia Mamani (ext_romamani)" at bounding box center [260, 156] width 236 height 26
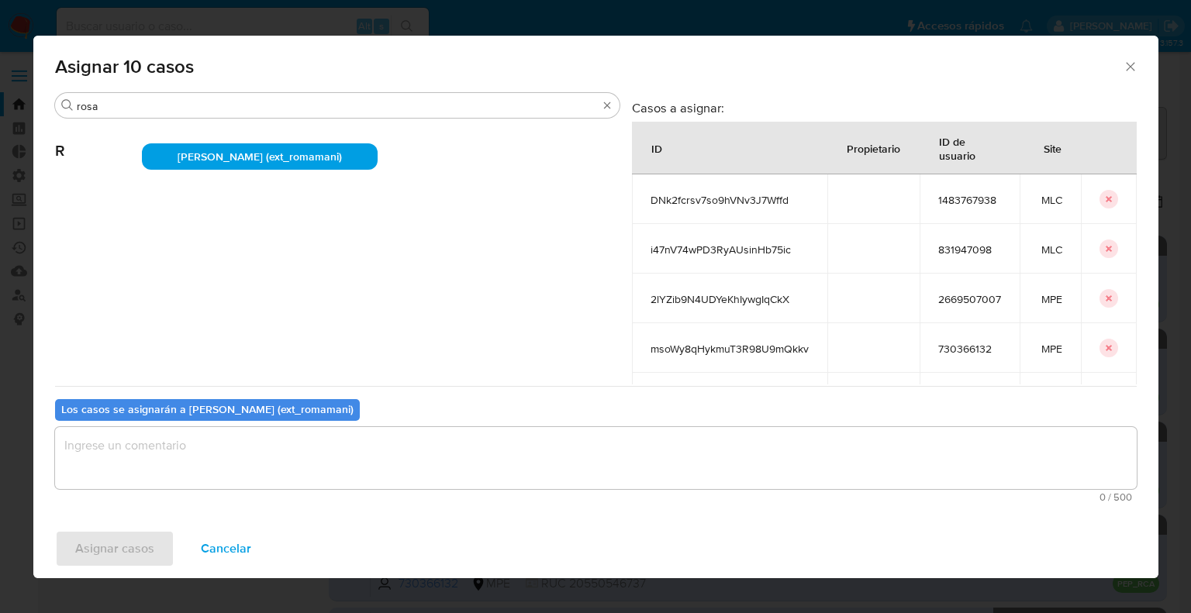
click at [306, 454] on textarea "assign-modal" at bounding box center [596, 458] width 1082 height 62
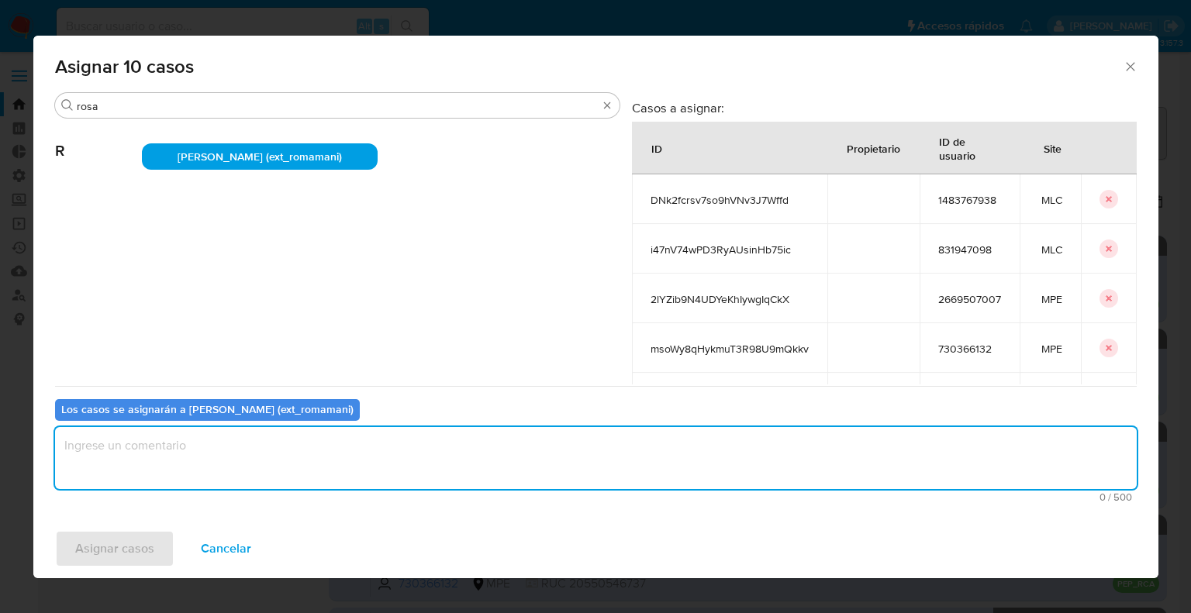
paste textarea "Asignación."
type textarea "Asignación."
click at [154, 536] on button "Asignar casos" at bounding box center [114, 548] width 119 height 37
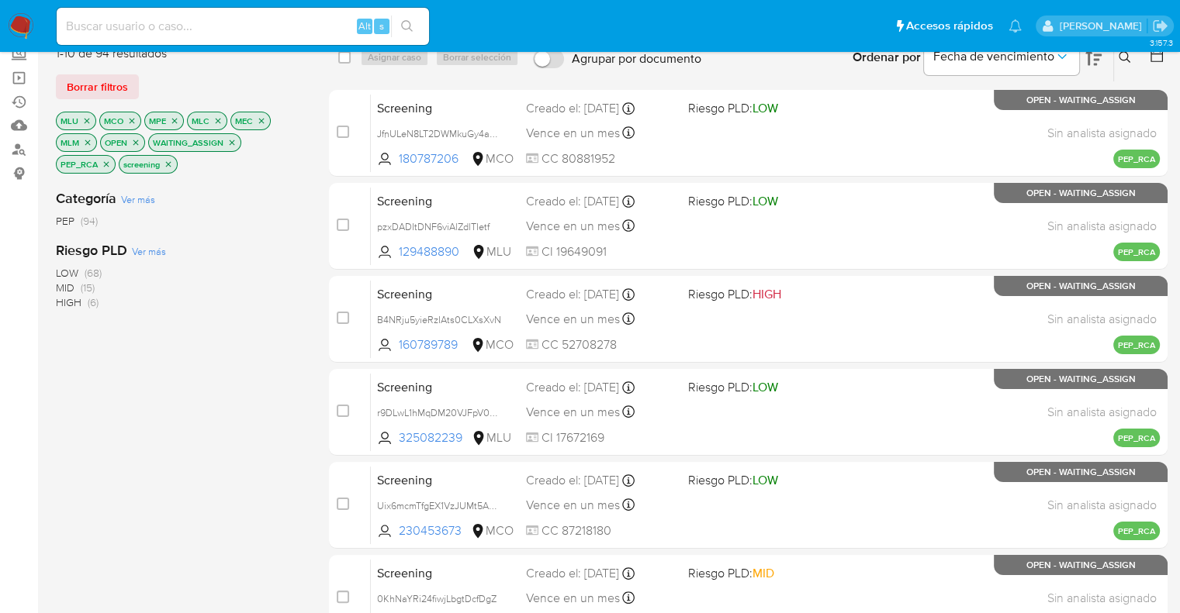
scroll to position [68, 0]
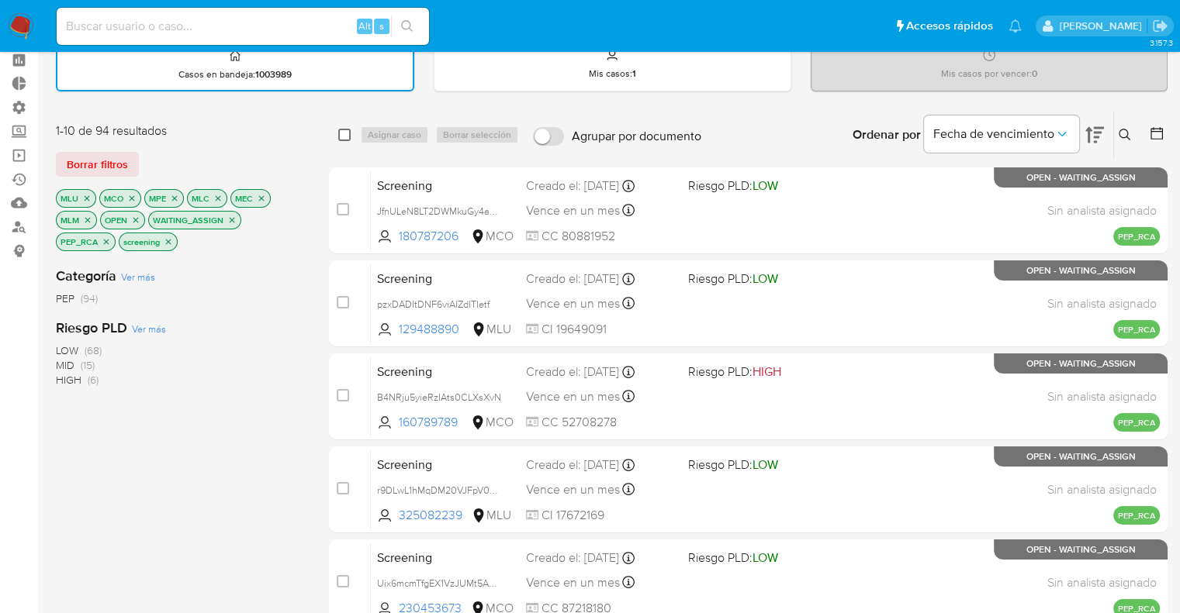
click at [340, 130] on input "checkbox" at bounding box center [344, 135] width 12 height 12
checkbox input "true"
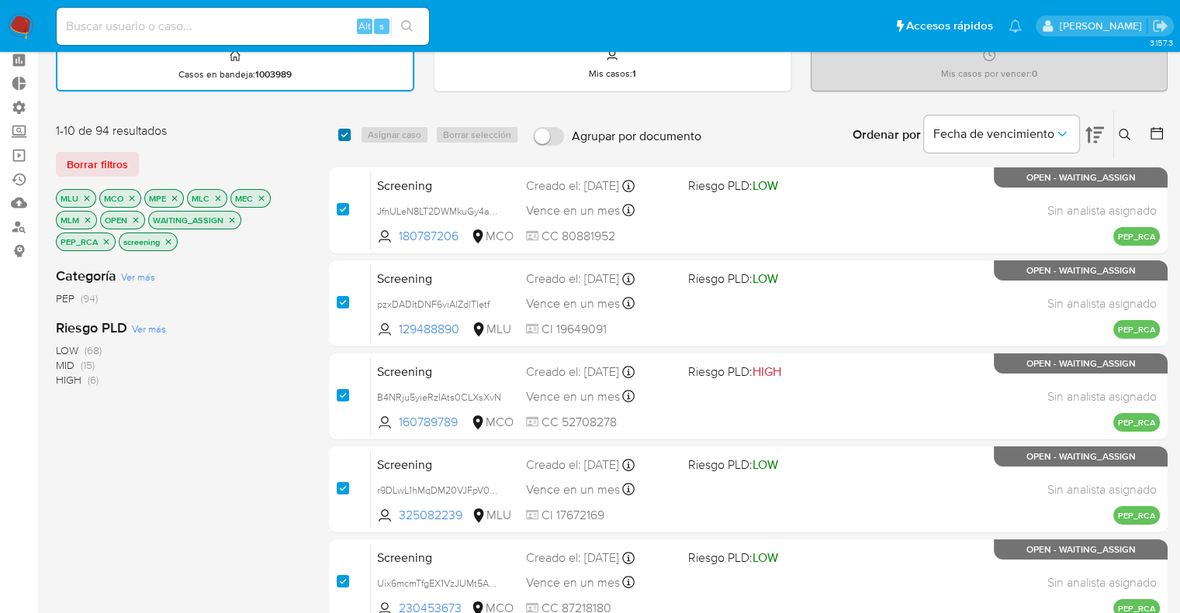
checkbox input "true"
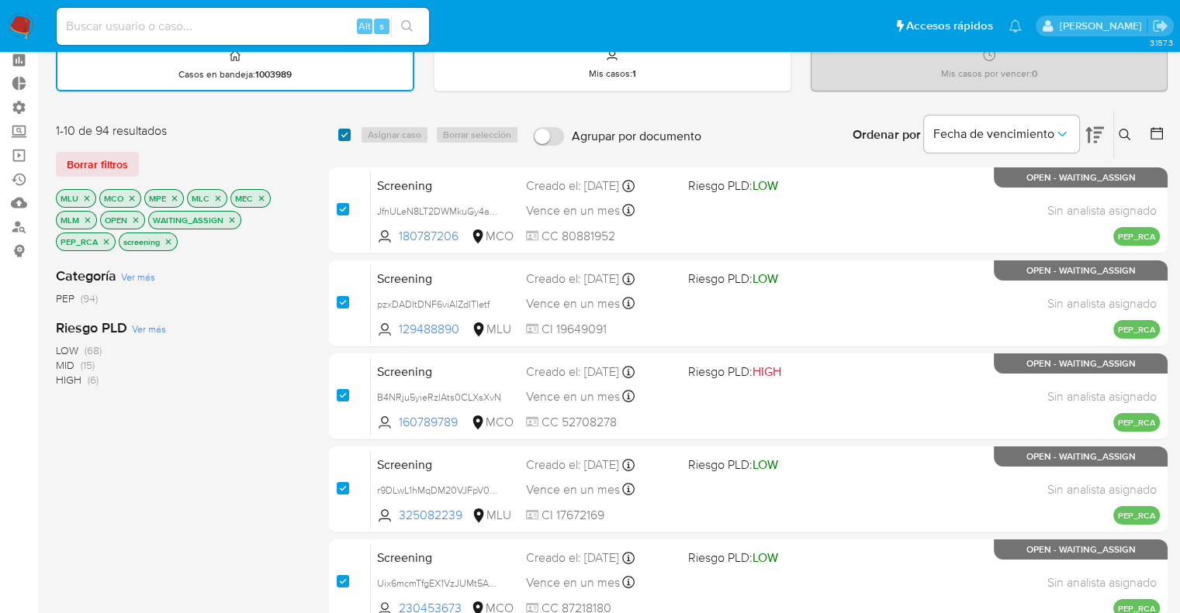
checkbox input "true"
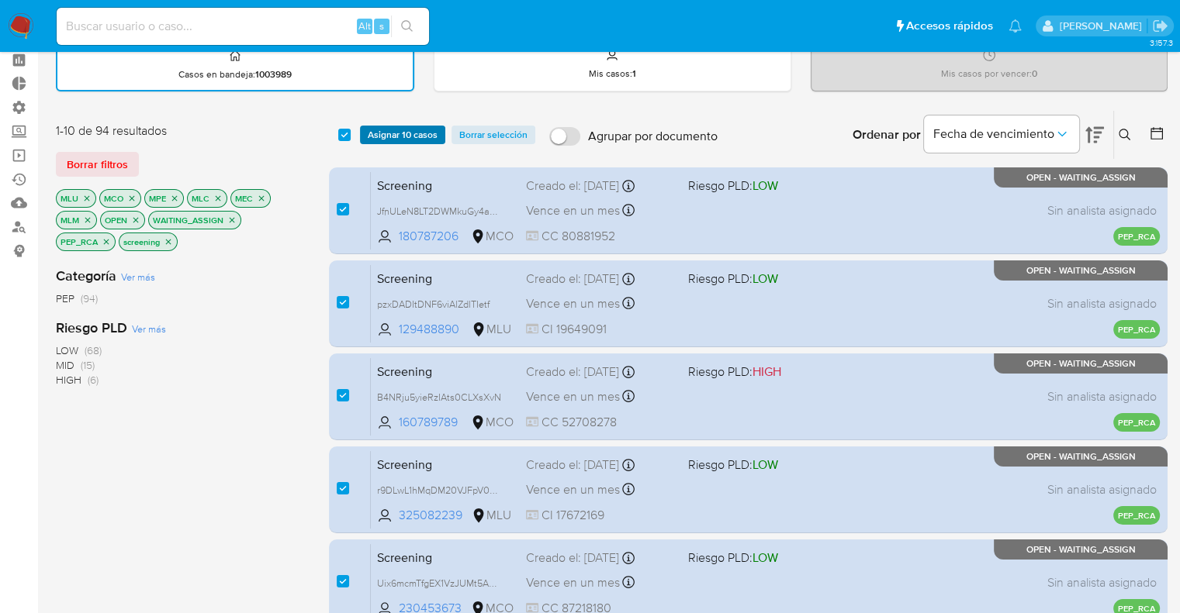
click at [385, 136] on span "Asignar 10 casos" at bounding box center [403, 135] width 70 height 16
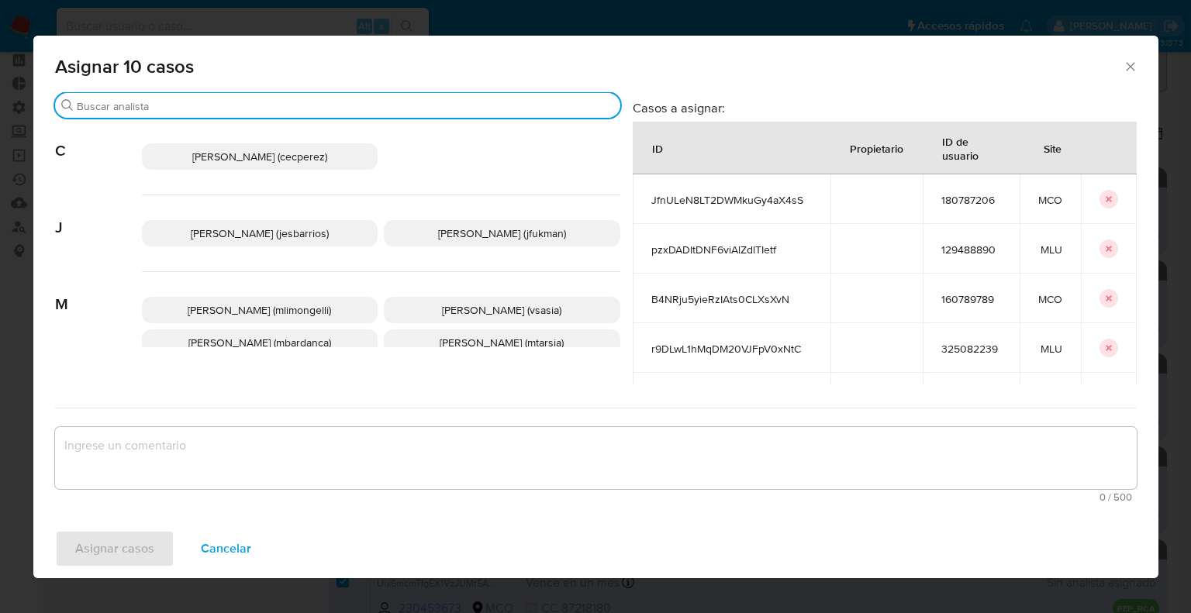
click at [339, 108] on input "Buscar" at bounding box center [345, 106] width 537 height 14
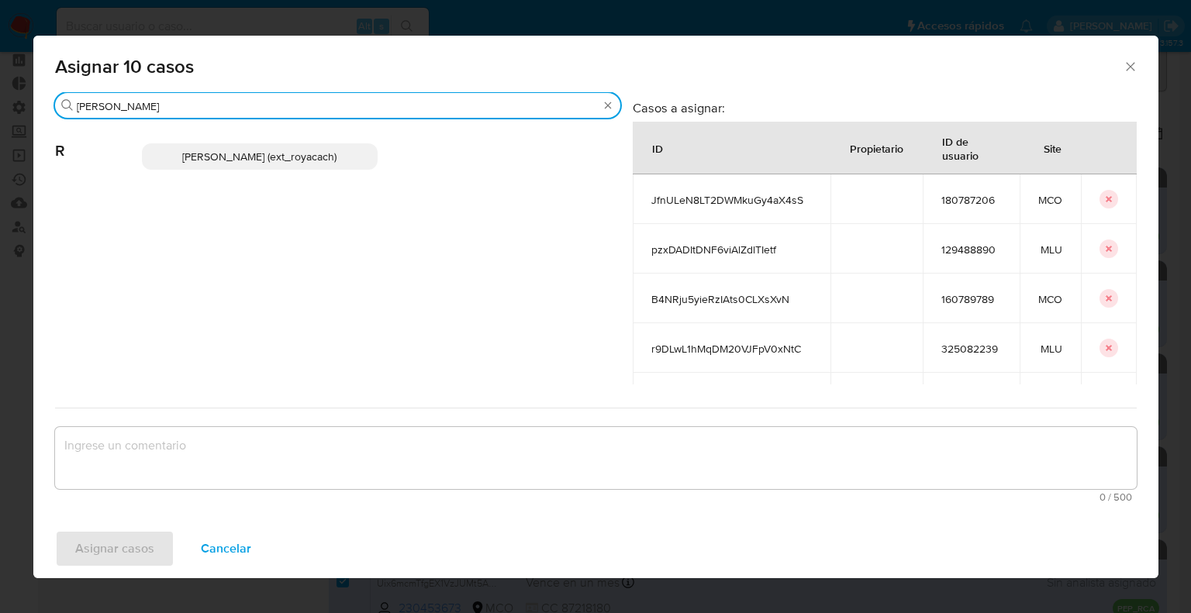
type input "romi"
click at [354, 154] on p "Romina Isabel Yacachury (ext_royacach)" at bounding box center [260, 156] width 237 height 26
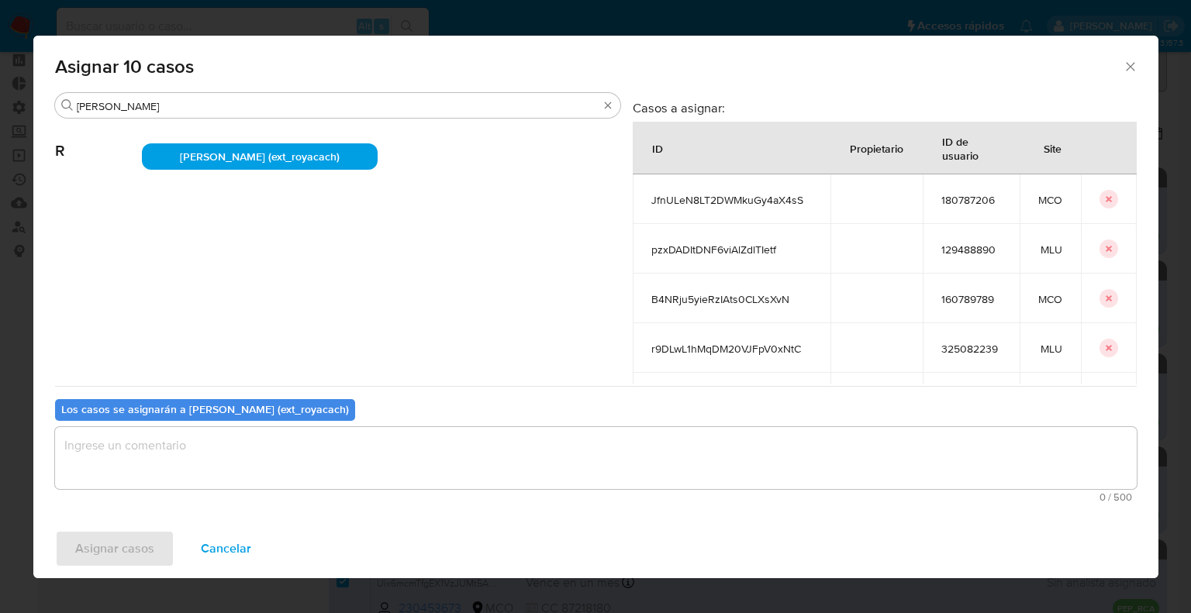
click at [240, 466] on textarea "assign-modal" at bounding box center [596, 458] width 1082 height 62
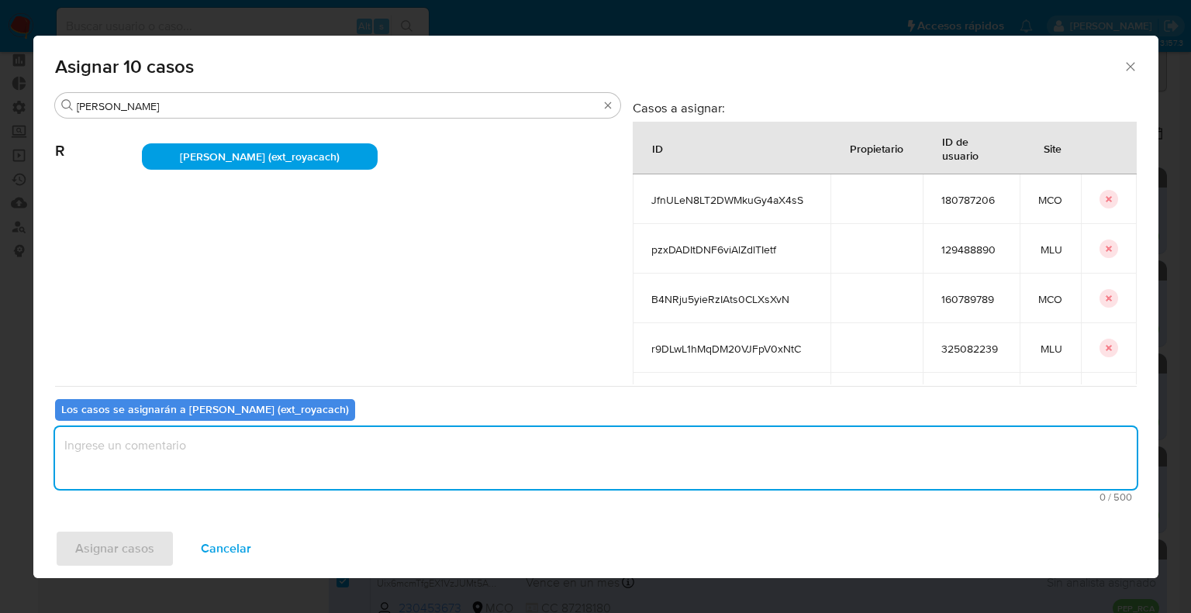
paste textarea "Asignación."
type textarea "Asignación."
click at [164, 546] on button "Asignar casos" at bounding box center [114, 548] width 119 height 37
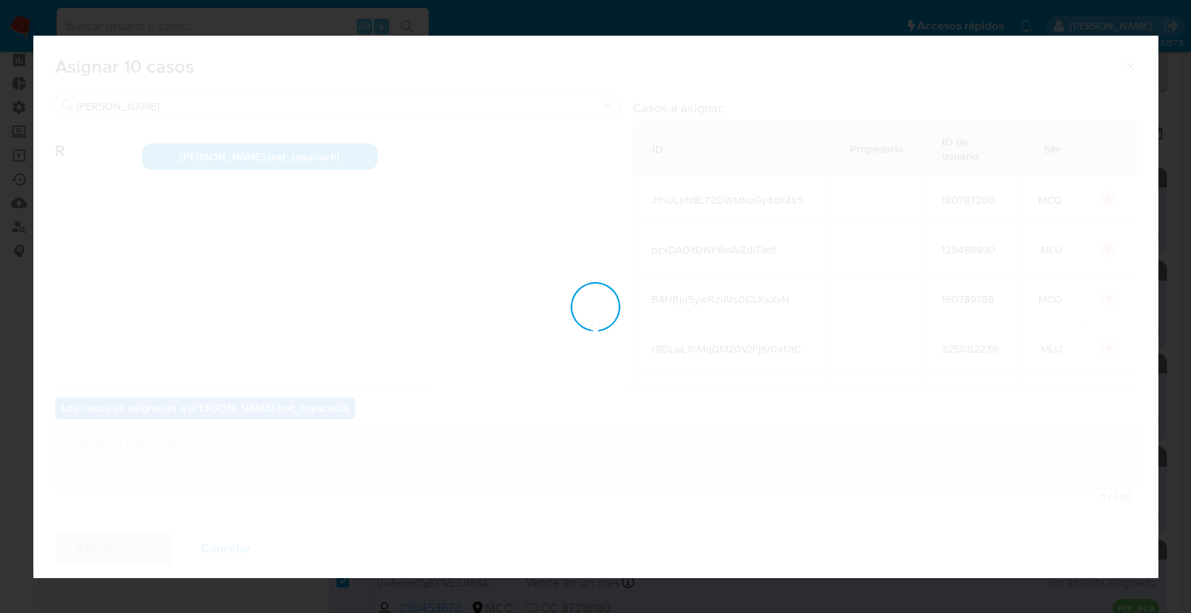
checkbox input "false"
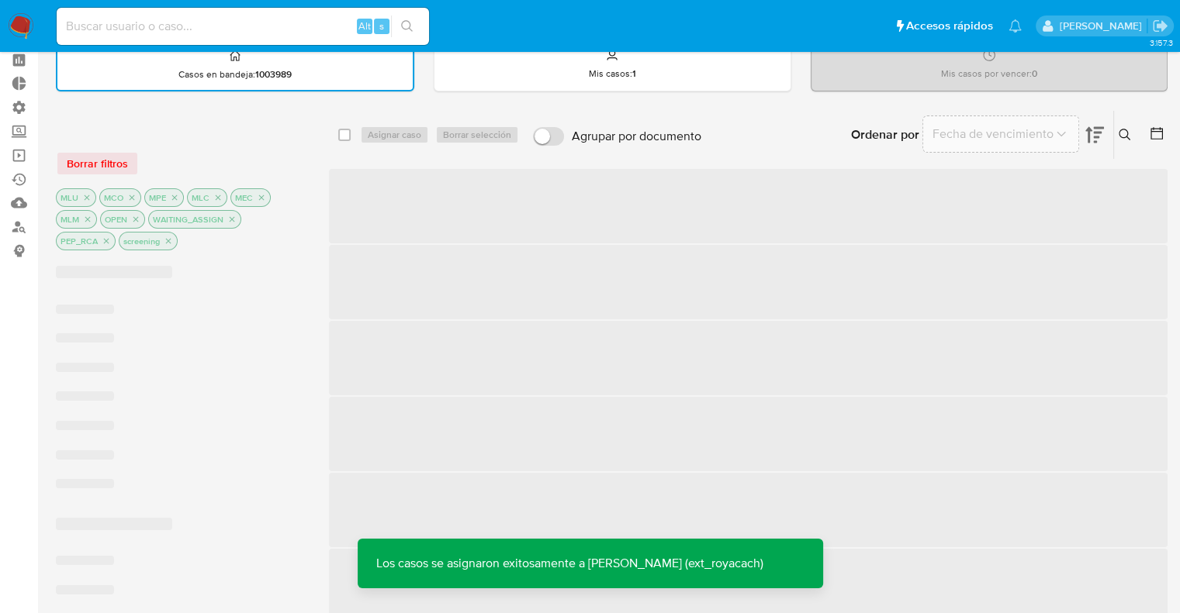
scroll to position [0, 0]
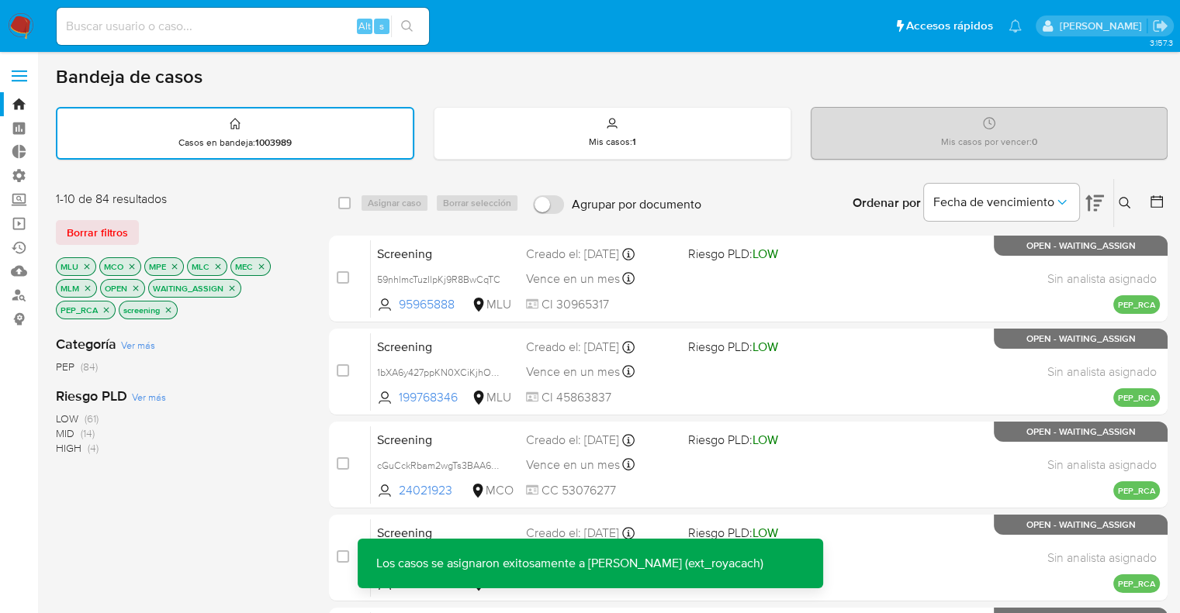
click at [130, 233] on button "Borrar filtros" at bounding box center [97, 232] width 83 height 25
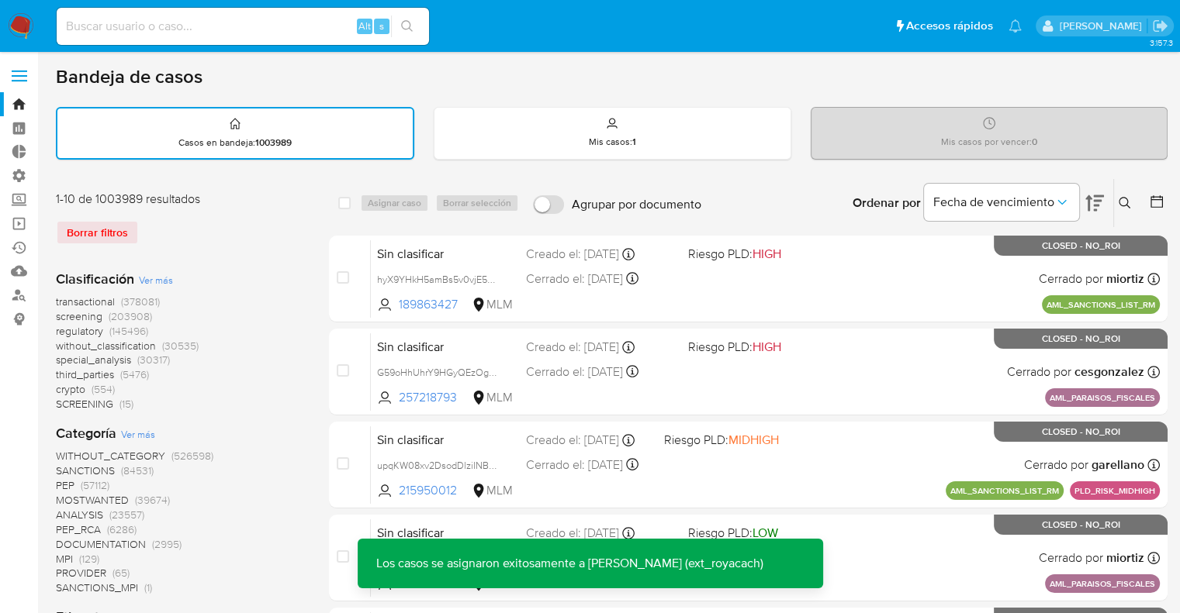
click at [60, 316] on span "screening" at bounding box center [79, 317] width 47 height 16
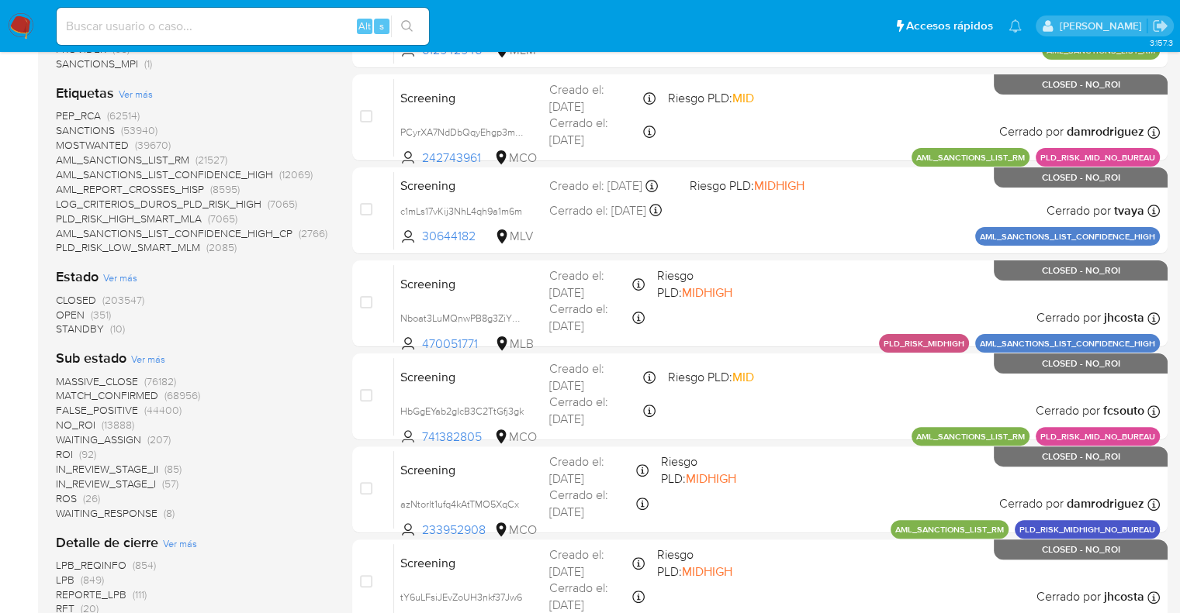
scroll to position [388, 0]
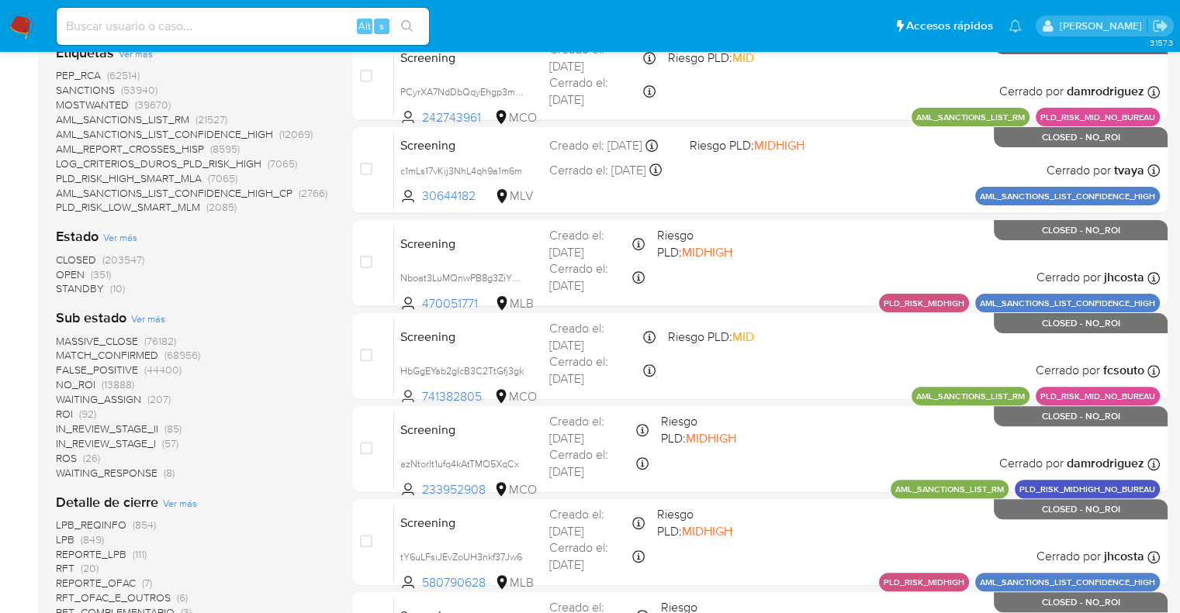
click at [61, 272] on span "OPEN" at bounding box center [70, 275] width 29 height 16
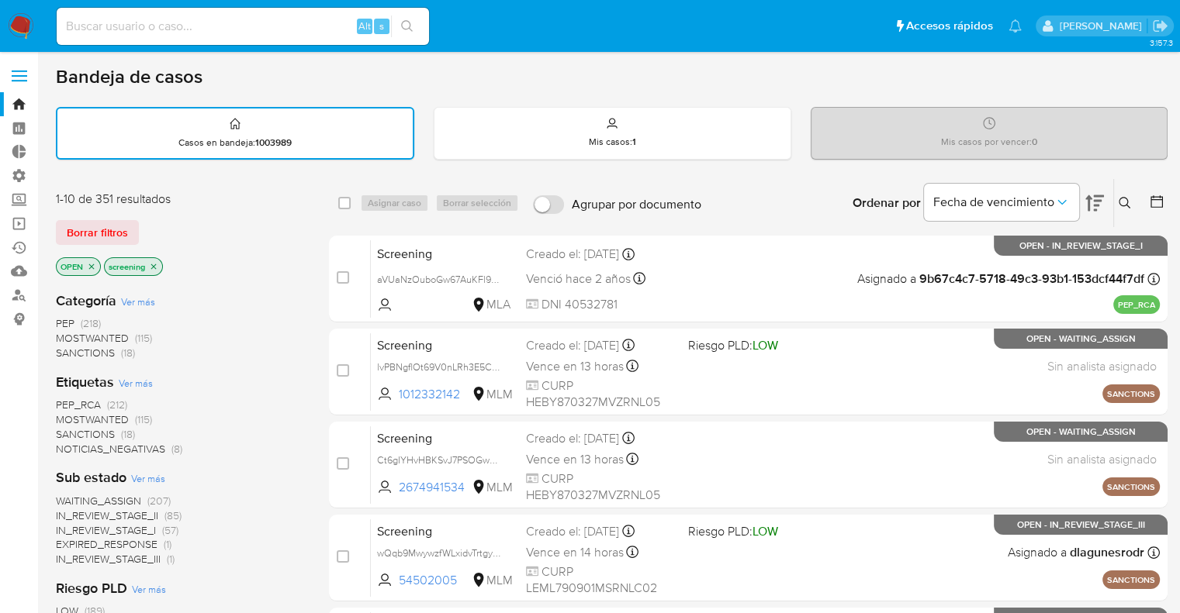
click at [178, 235] on div "Borrar filtros" at bounding box center [180, 232] width 248 height 25
click at [144, 222] on div "Borrar filtros" at bounding box center [180, 232] width 248 height 25
click at [150, 220] on div "Borrar filtros" at bounding box center [180, 232] width 248 height 25
click at [146, 223] on div "Borrar filtros" at bounding box center [180, 232] width 248 height 25
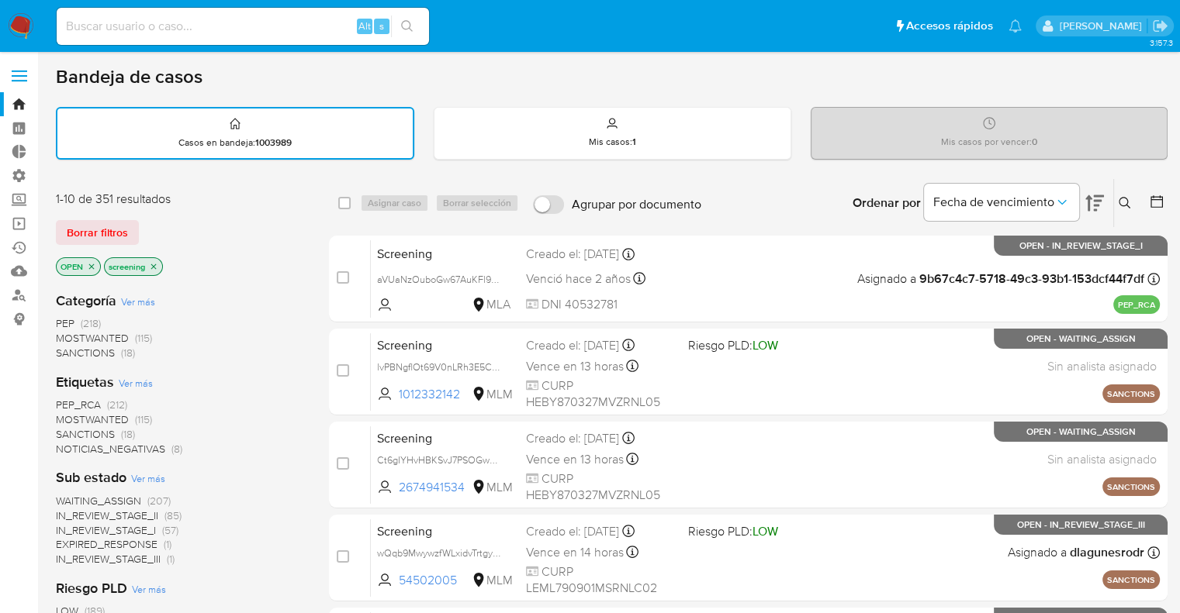
click at [149, 226] on div "Borrar filtros" at bounding box center [180, 232] width 248 height 25
click at [157, 236] on div "Borrar filtros" at bounding box center [180, 232] width 248 height 25
click at [154, 222] on div "Borrar filtros" at bounding box center [180, 232] width 248 height 25
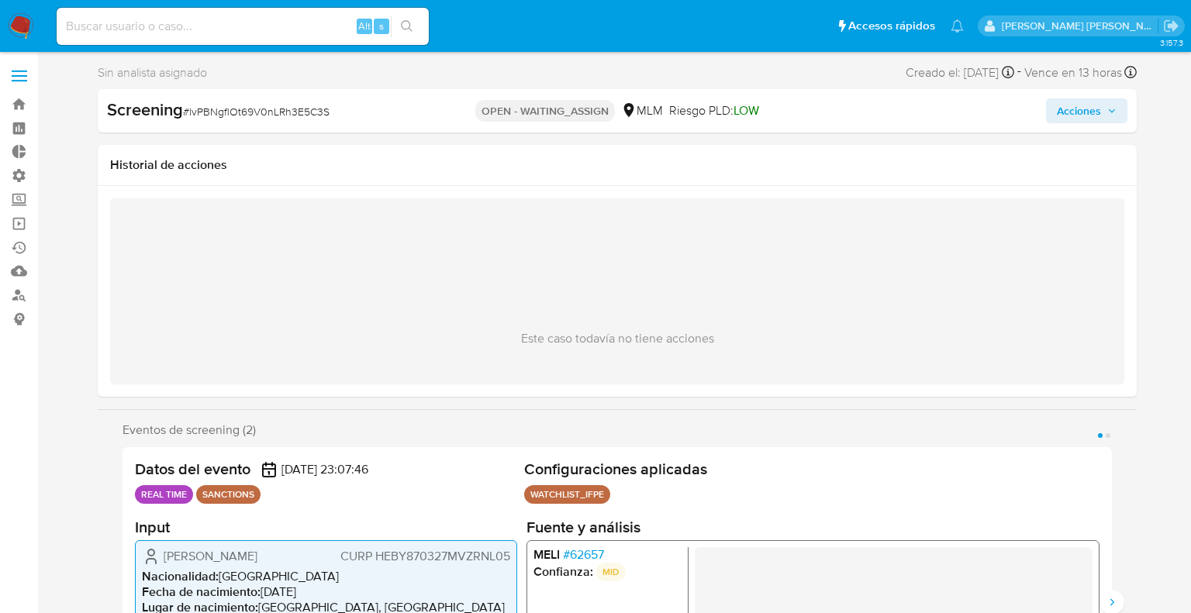
select select "10"
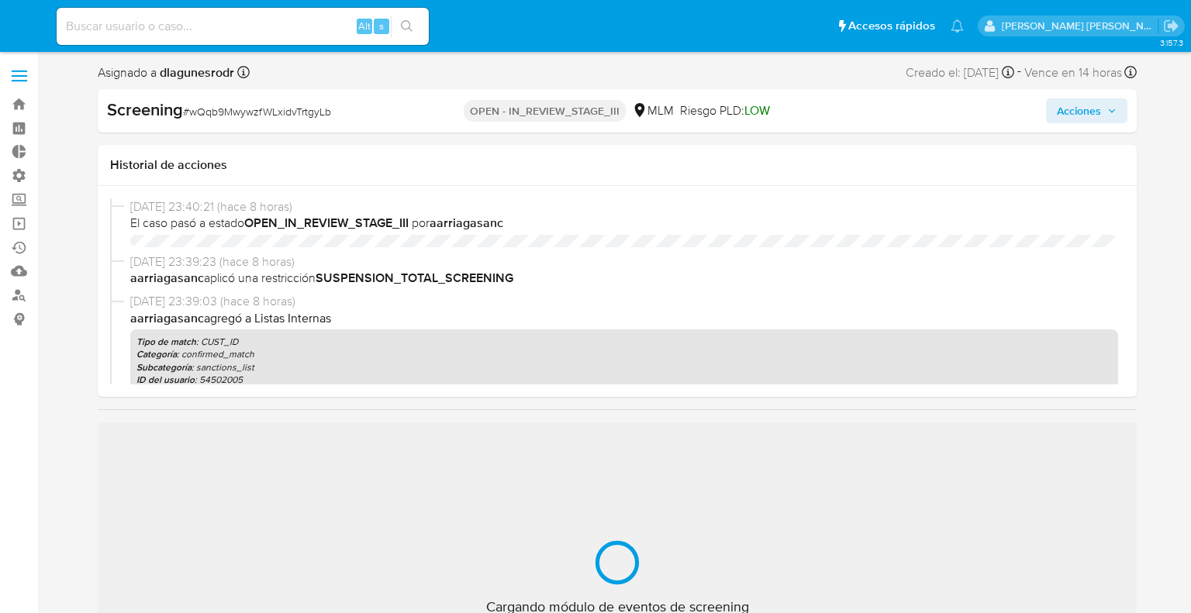
select select "10"
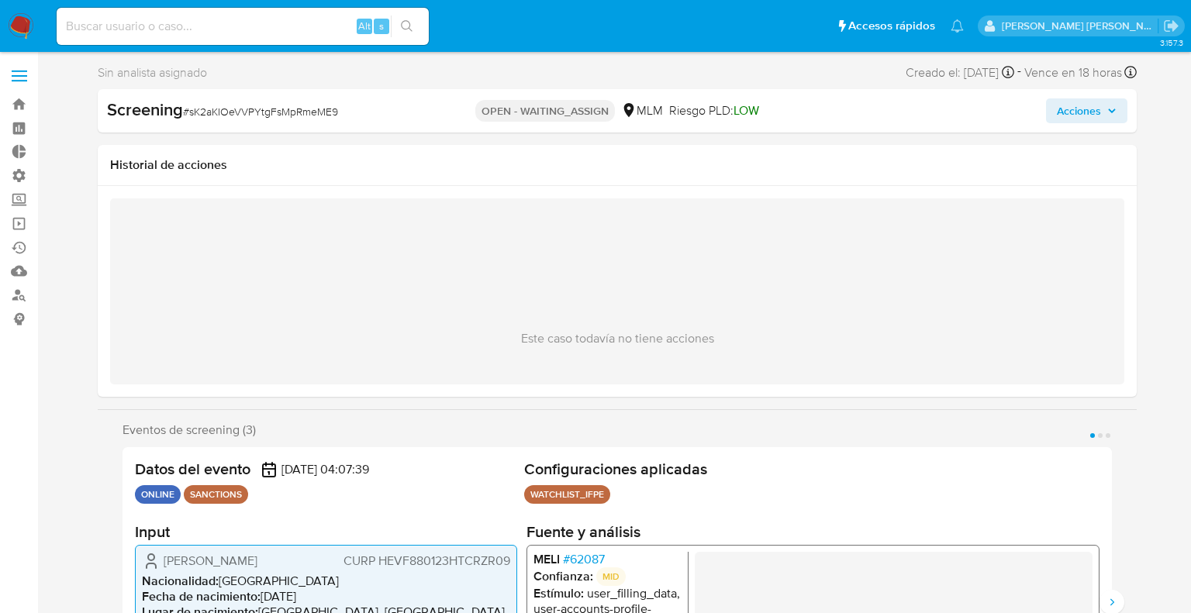
select select "10"
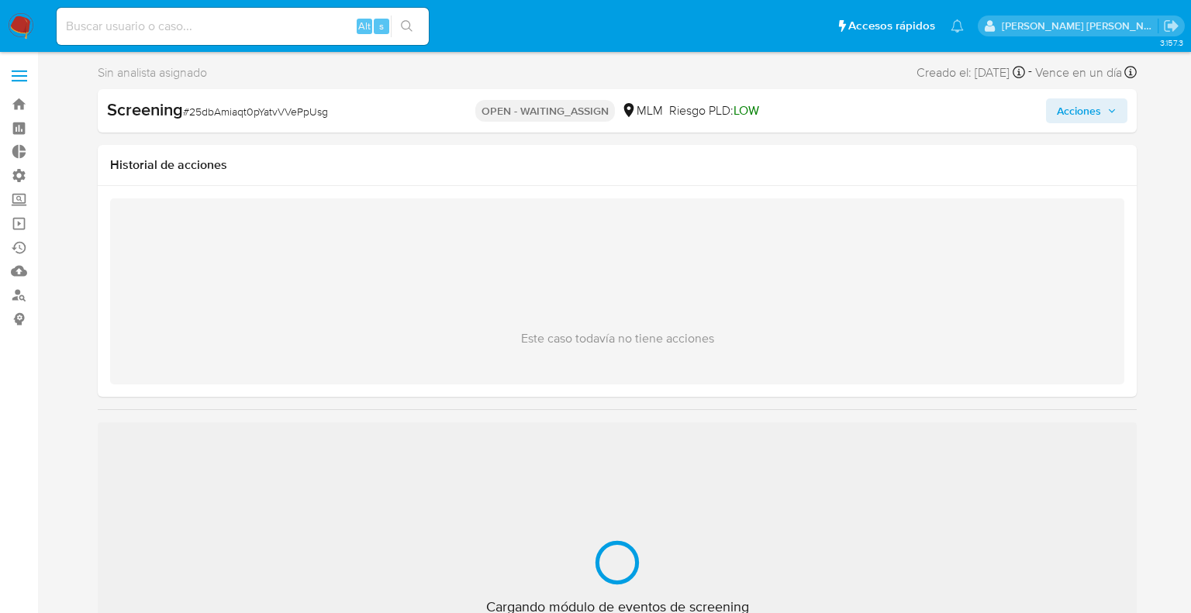
select select "10"
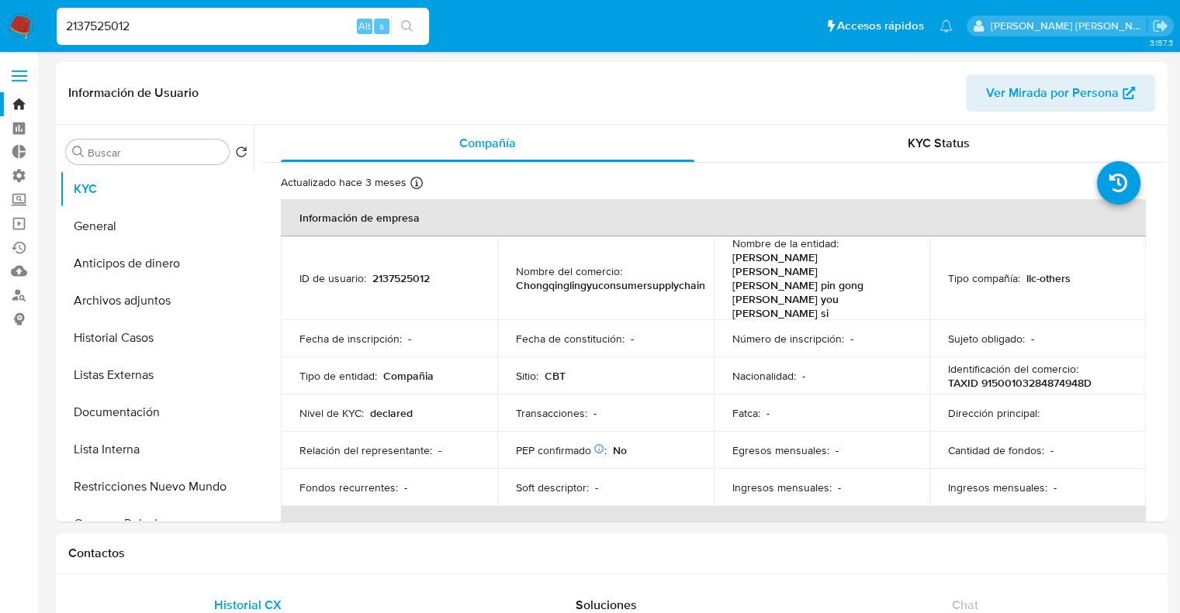
click at [287, 22] on input "2137525012" at bounding box center [243, 26] width 372 height 20
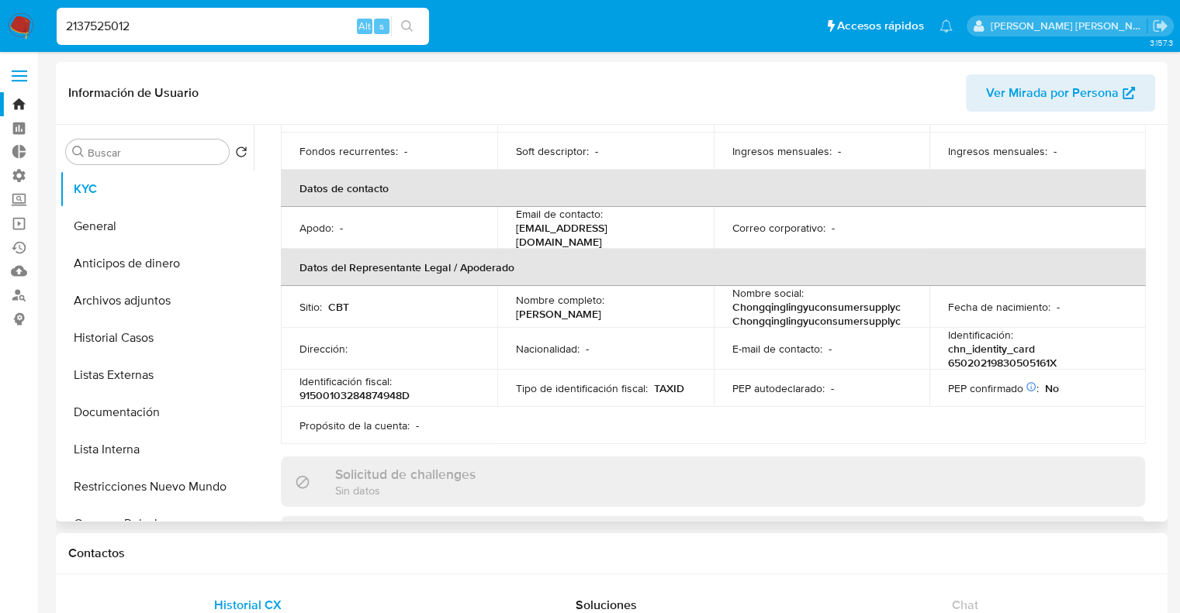
scroll to position [372, 0]
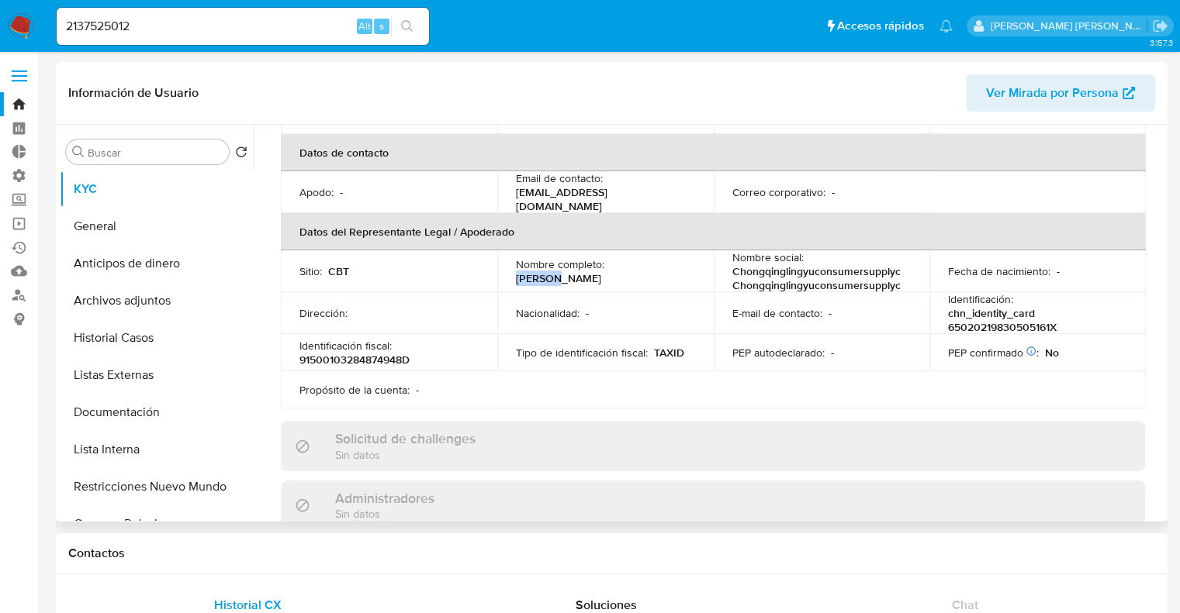
drag, startPoint x: 609, startPoint y: 220, endPoint x: 640, endPoint y: 228, distance: 32.0
click at [601, 271] on p "[PERSON_NAME]" at bounding box center [558, 278] width 85 height 14
copy p "[PERSON_NAME]"
click at [177, 26] on input "2137525012" at bounding box center [243, 26] width 372 height 20
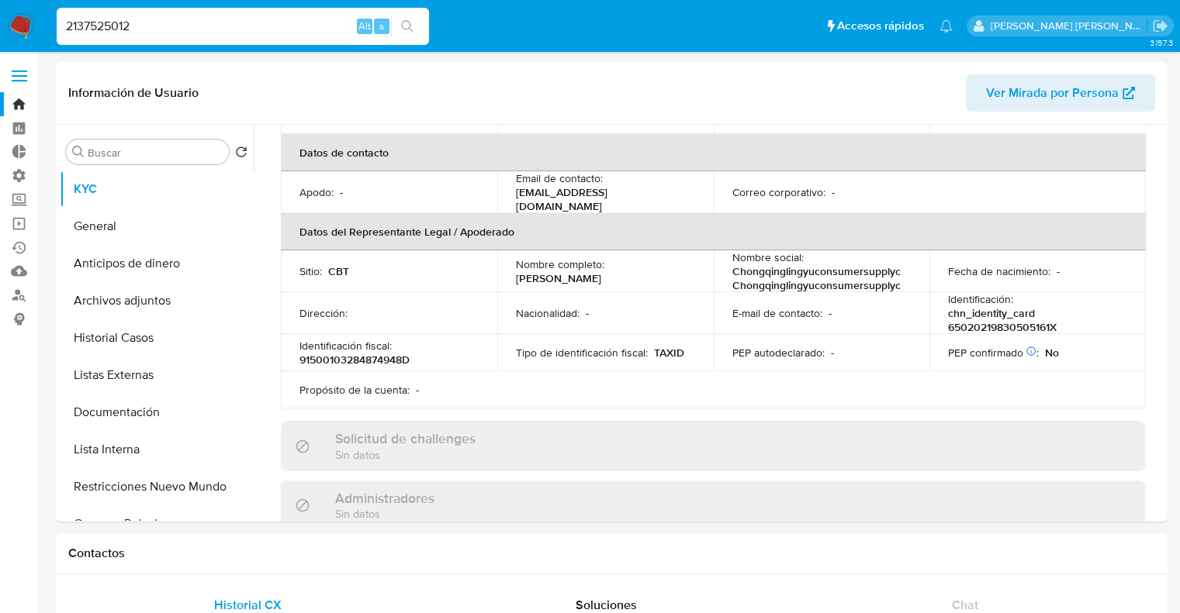
paste input "825354921"
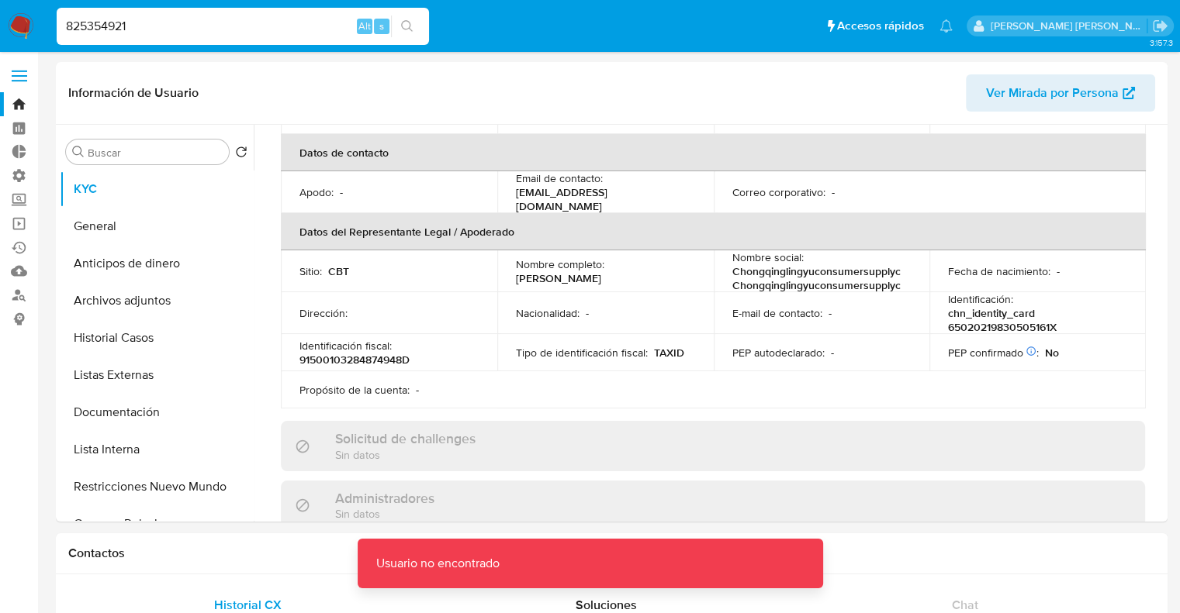
click at [177, 26] on input "825354921" at bounding box center [243, 26] width 372 height 20
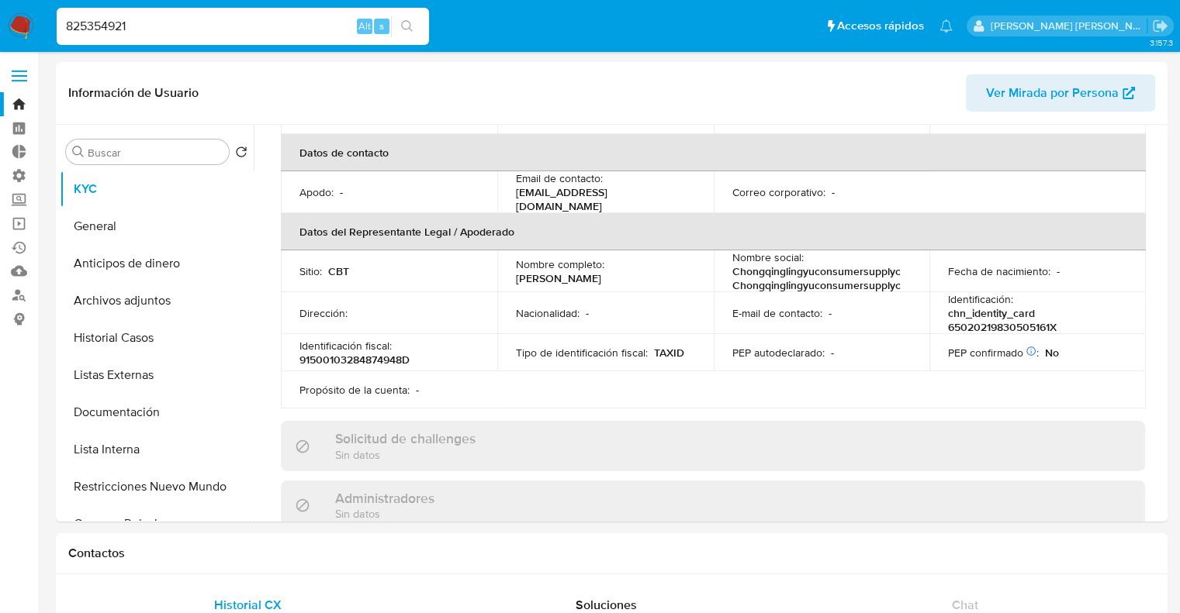
type input "825354921"
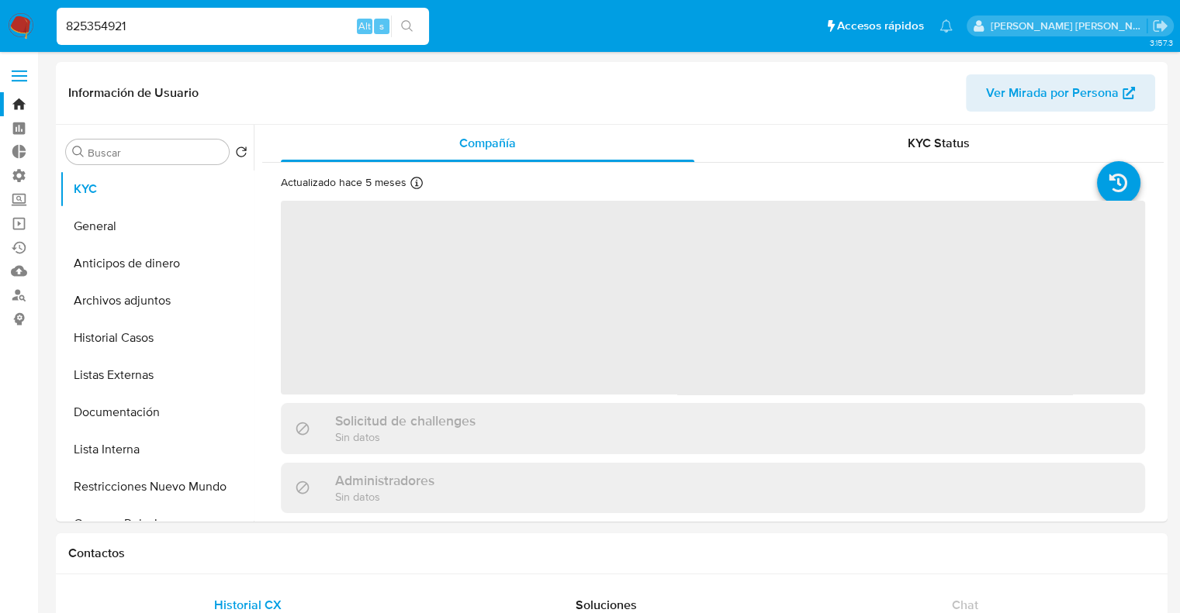
select select "10"
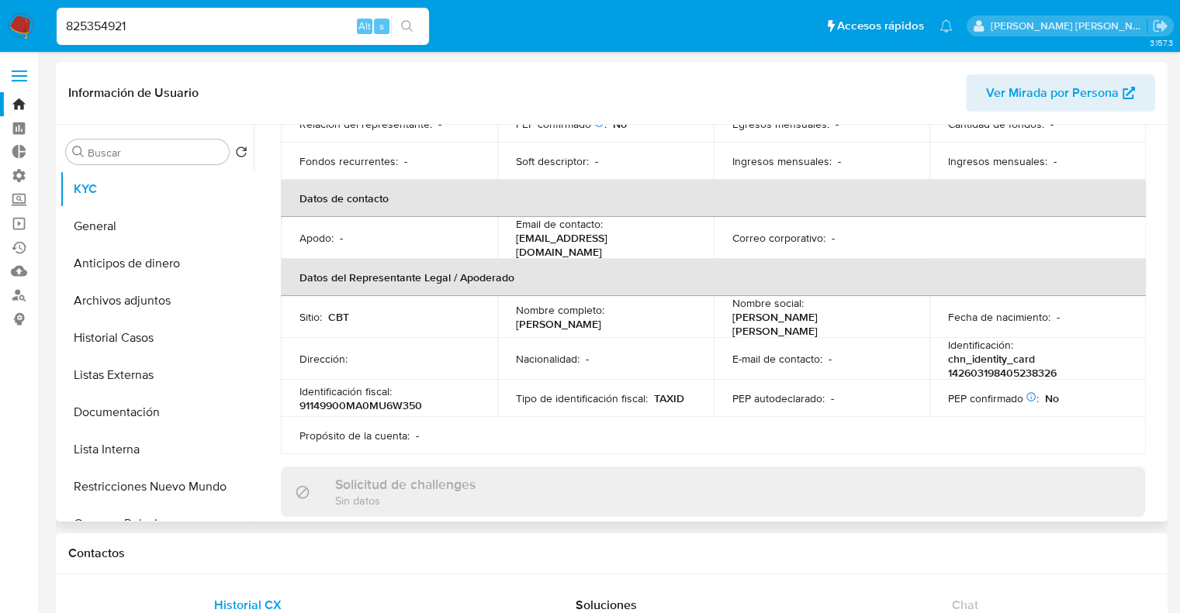
scroll to position [320, 0]
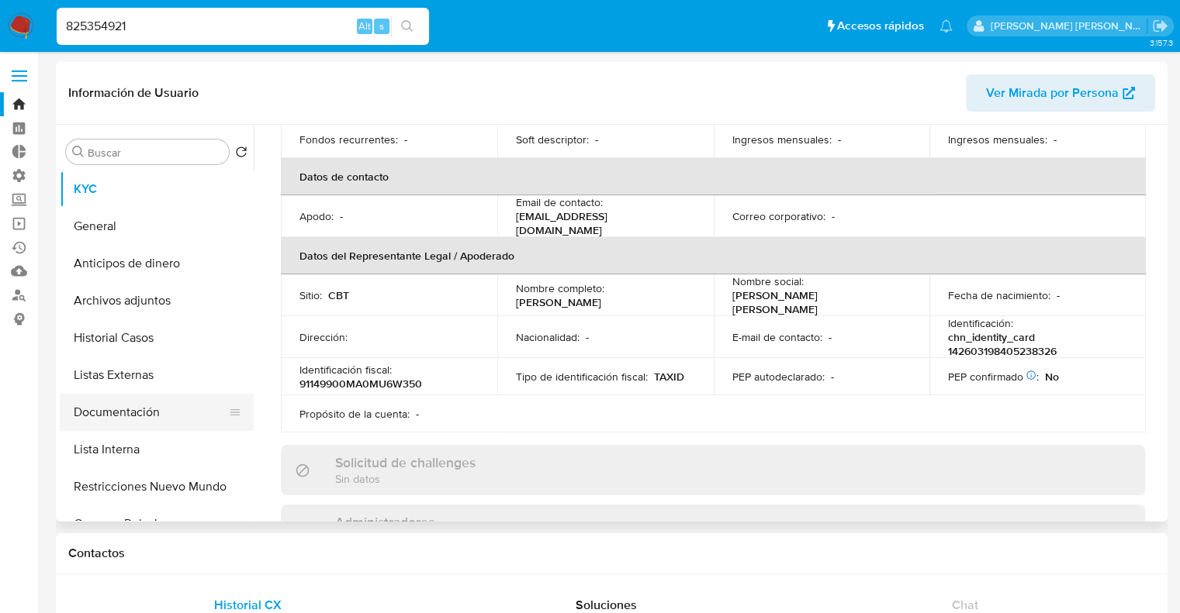
click at [178, 408] on button "Documentación" at bounding box center [150, 412] width 181 height 37
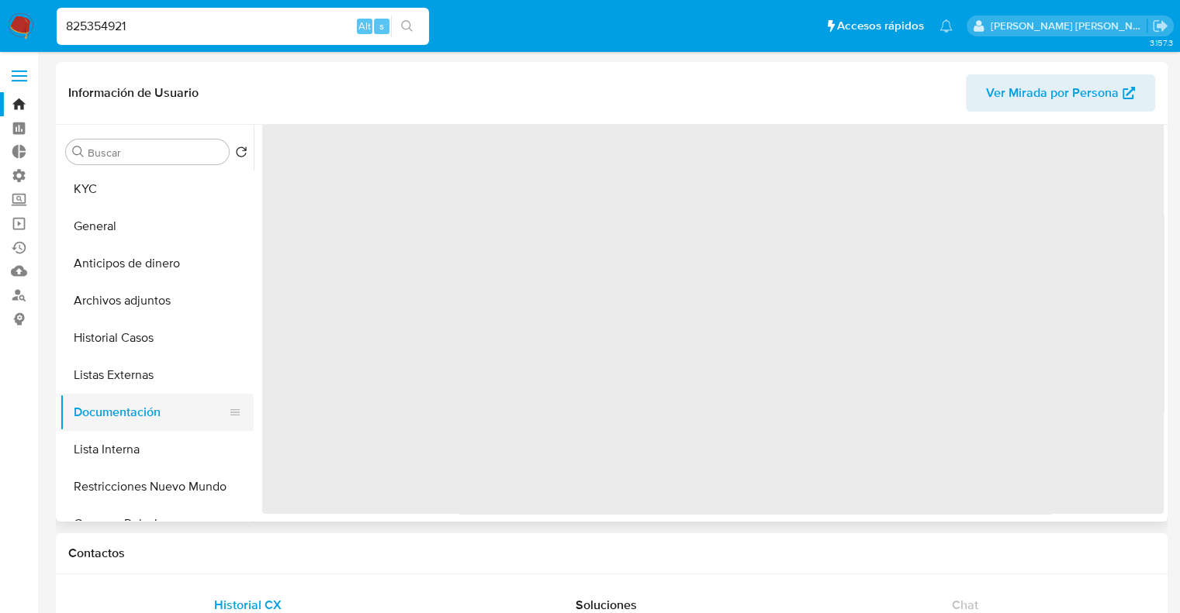
scroll to position [0, 0]
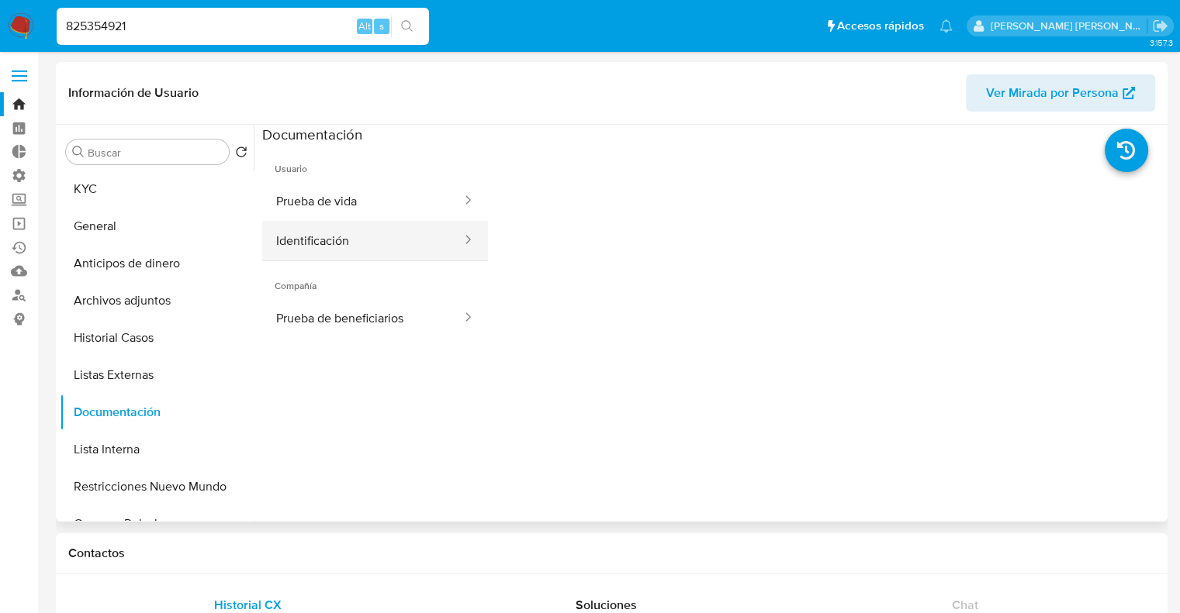
click at [371, 245] on button "Identificación" at bounding box center [362, 241] width 201 height 40
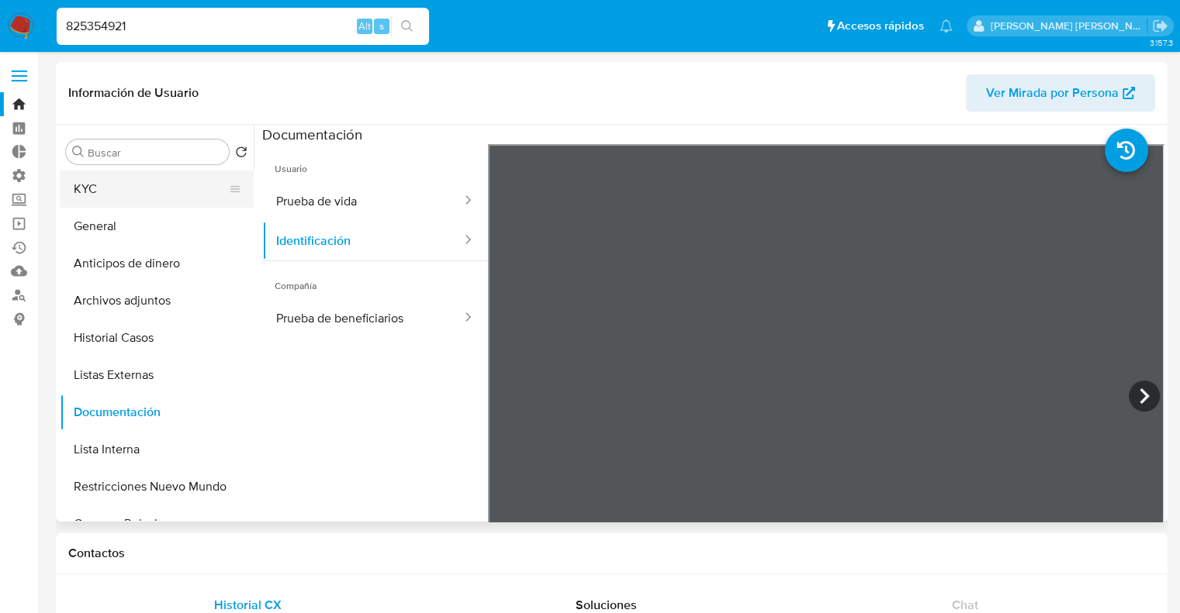
click at [143, 189] on button "KYC" at bounding box center [150, 189] width 181 height 37
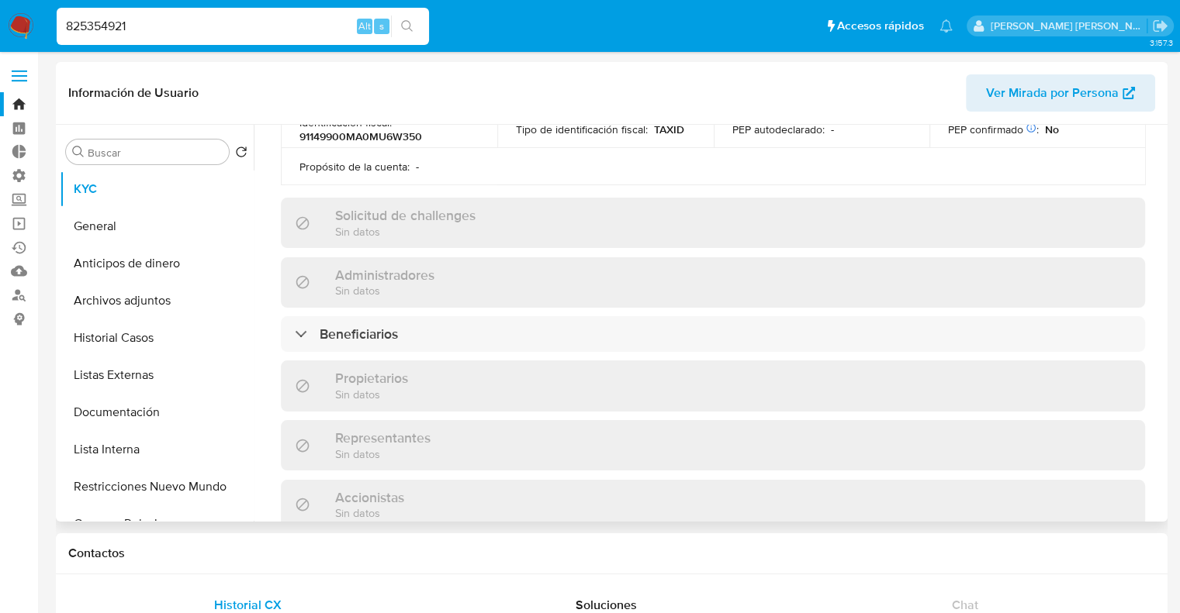
scroll to position [572, 0]
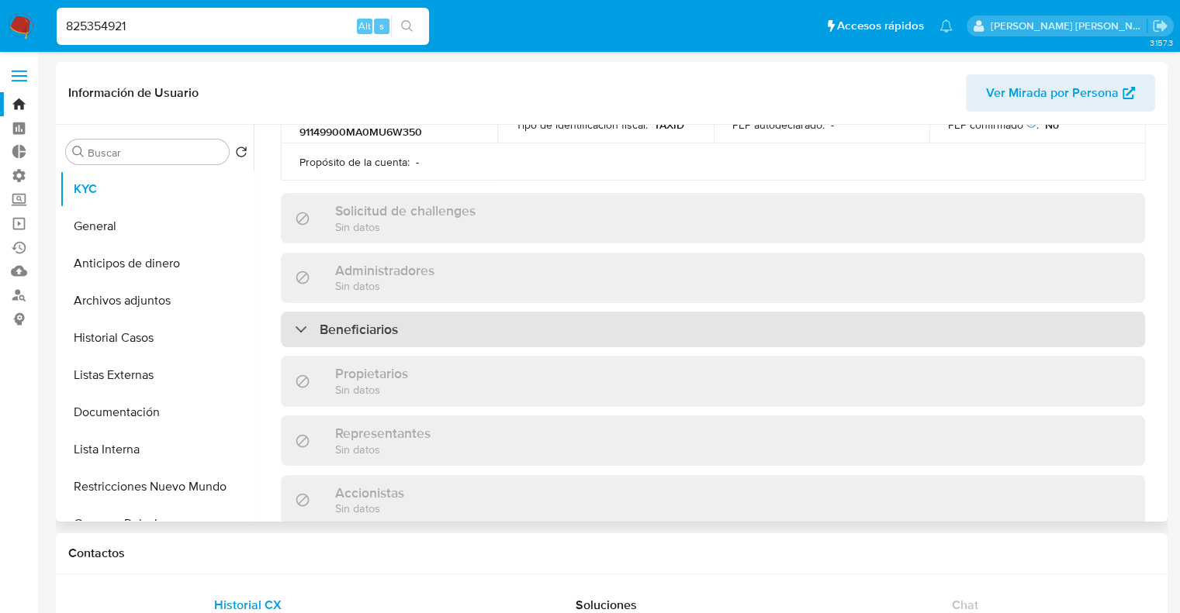
click at [1098, 314] on div "Beneficiarios" at bounding box center [713, 330] width 864 height 36
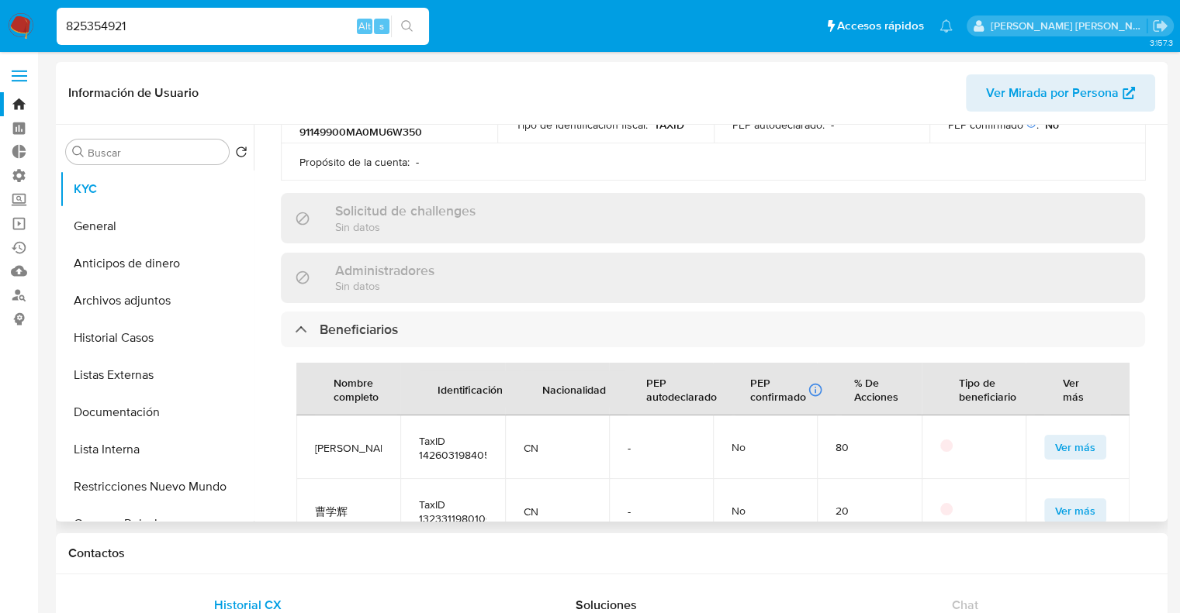
click at [1098, 435] on button "Ver más" at bounding box center [1075, 447] width 62 height 25
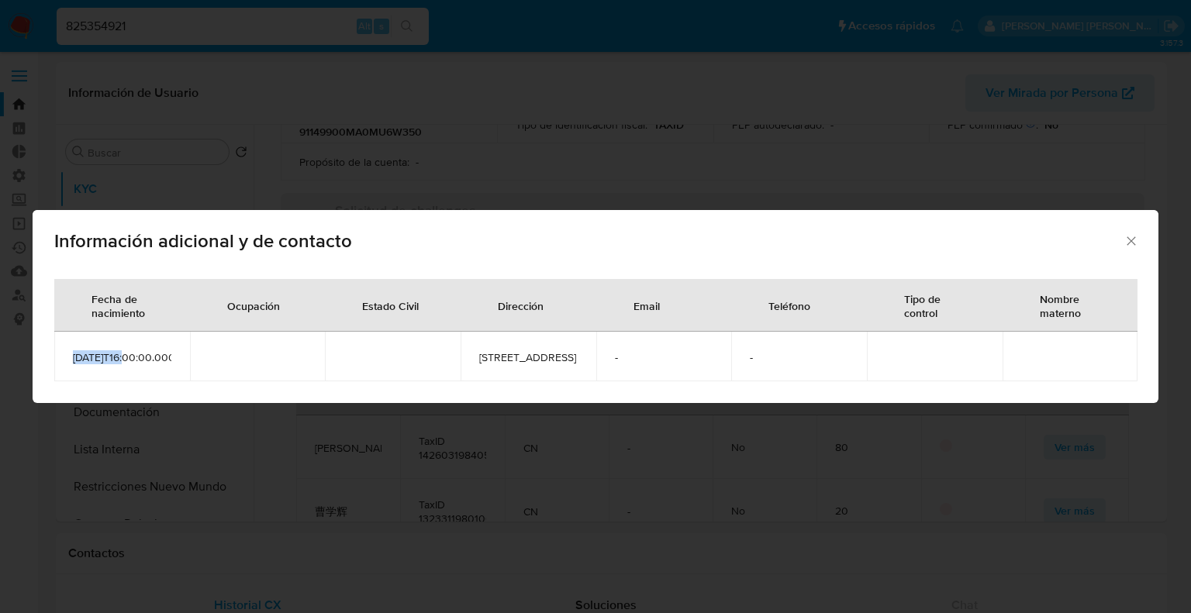
drag, startPoint x: 87, startPoint y: 365, endPoint x: 59, endPoint y: 341, distance: 36.8
click at [59, 341] on td "[DATE]T16:00:00.000Z" at bounding box center [122, 357] width 136 height 50
copy span "[DATE]"
click at [190, 51] on div "Información adicional y de contacto Fecha de nacimiento Ocupación Estado Civil …" at bounding box center [595, 306] width 1191 height 613
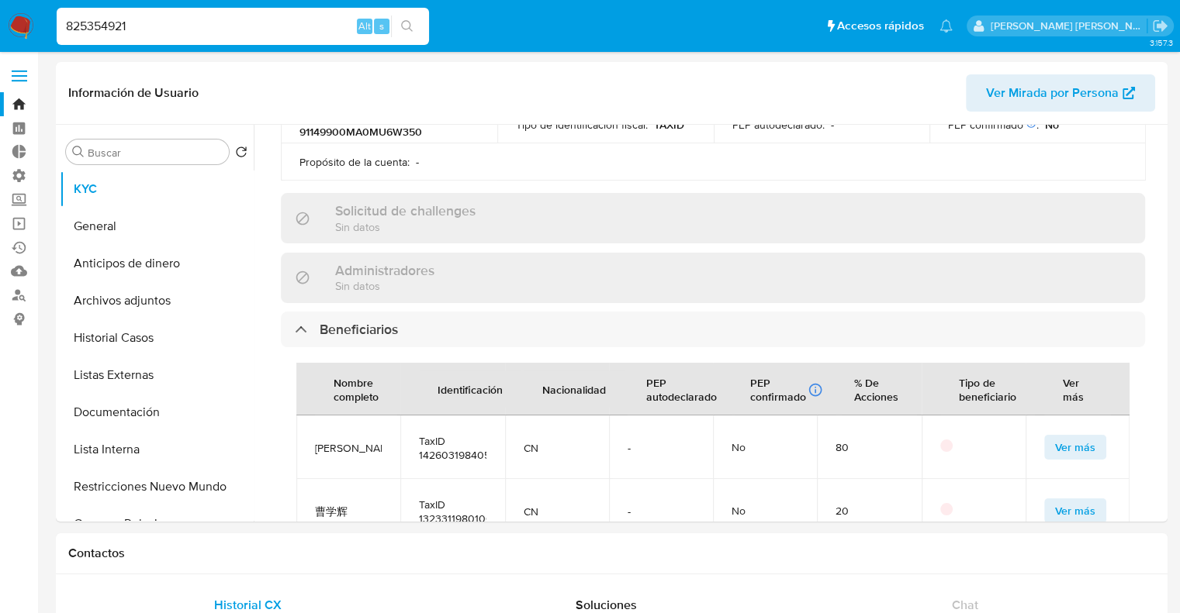
click at [199, 27] on input "825354921" at bounding box center [243, 26] width 372 height 20
type input "1277369051"
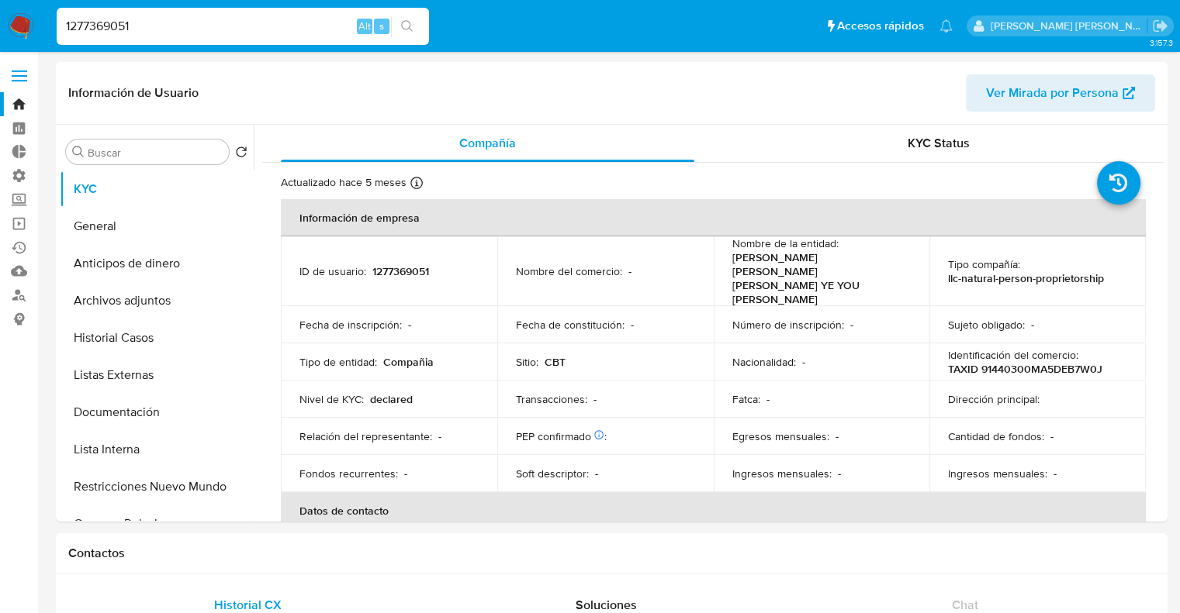
select select "10"
click at [375, 264] on p "1277369051" at bounding box center [400, 271] width 57 height 14
copy p "1277369051"
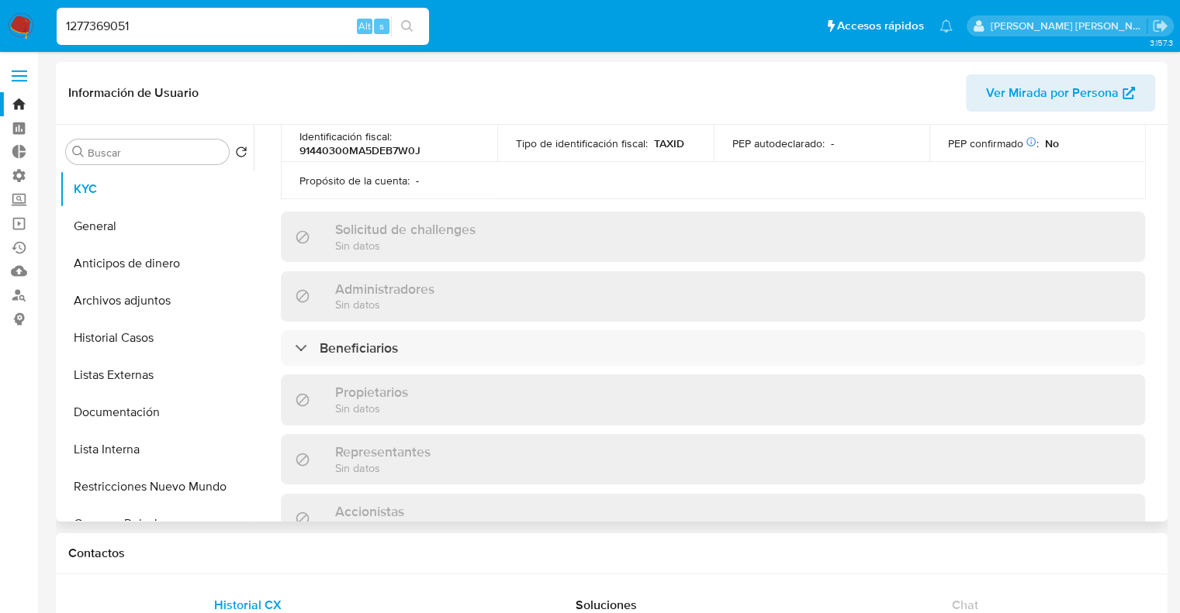
scroll to position [569, 0]
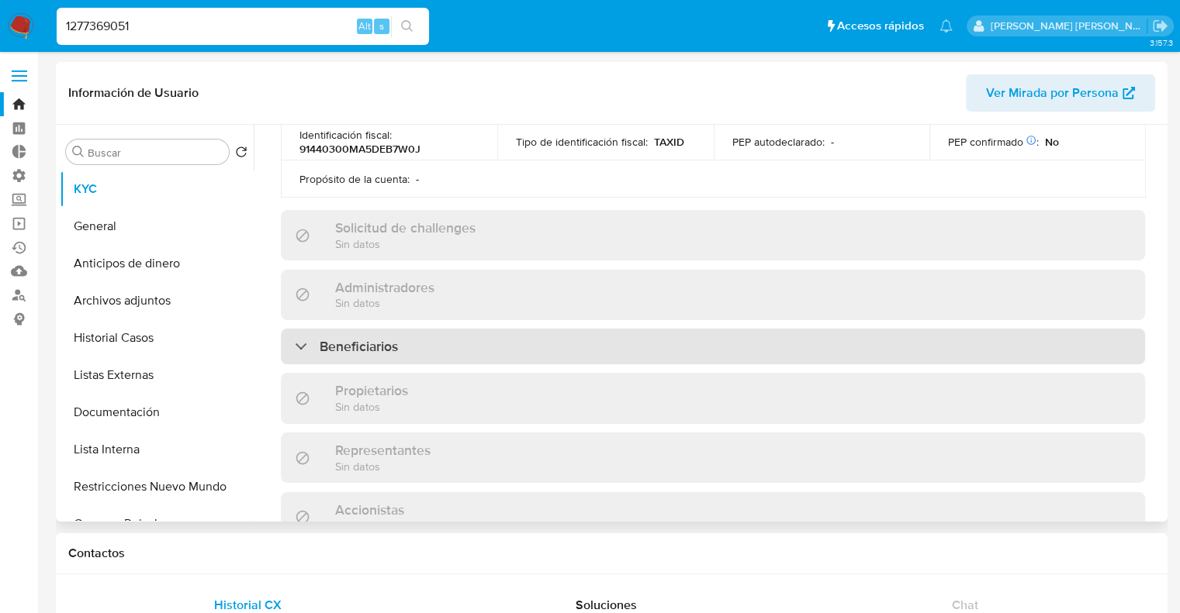
click at [577, 329] on div "Beneficiarios" at bounding box center [713, 347] width 864 height 36
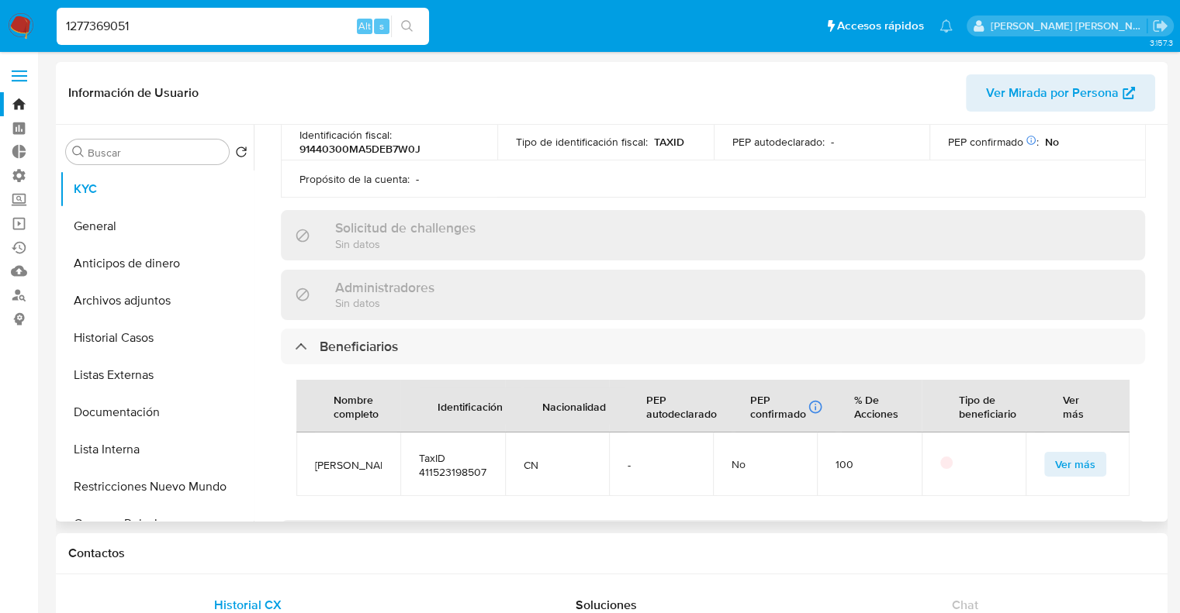
click at [1055, 454] on span "Ver más" at bounding box center [1075, 465] width 40 height 22
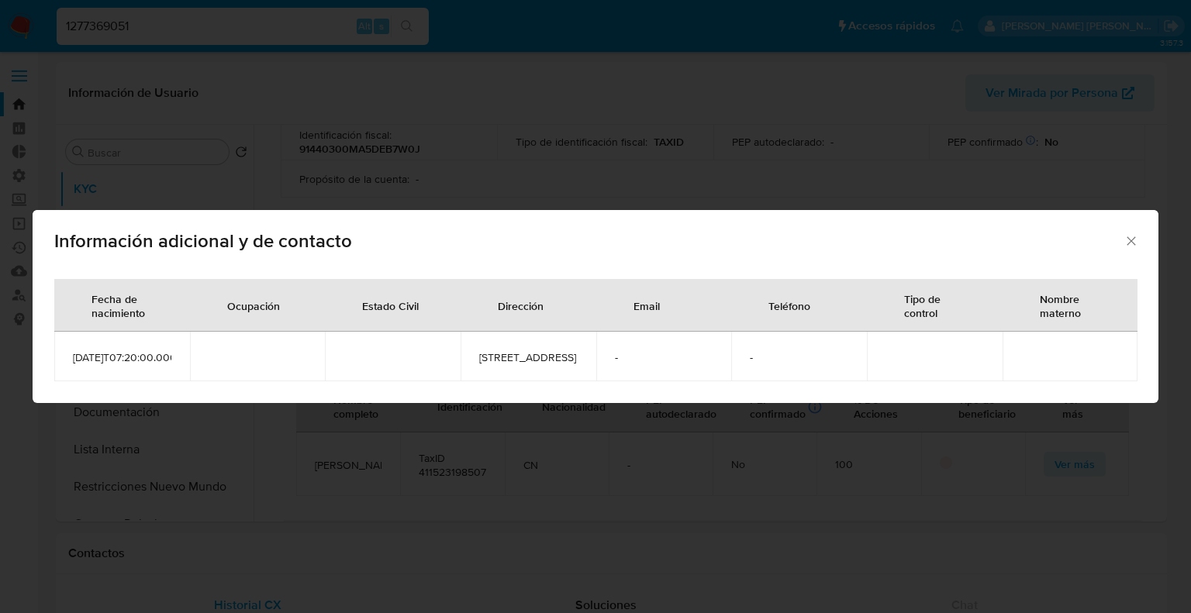
drag, startPoint x: 174, startPoint y: 368, endPoint x: 62, endPoint y: 352, distance: 113.6
click at [62, 352] on td "[DATE]T07:20:00.000Z" at bounding box center [122, 357] width 136 height 50
copy span "[DATE]T07:20:00.000Z"
click at [1138, 233] on icon "Cerrar" at bounding box center [1132, 241] width 16 height 16
